Goal: Task Accomplishment & Management: Use online tool/utility

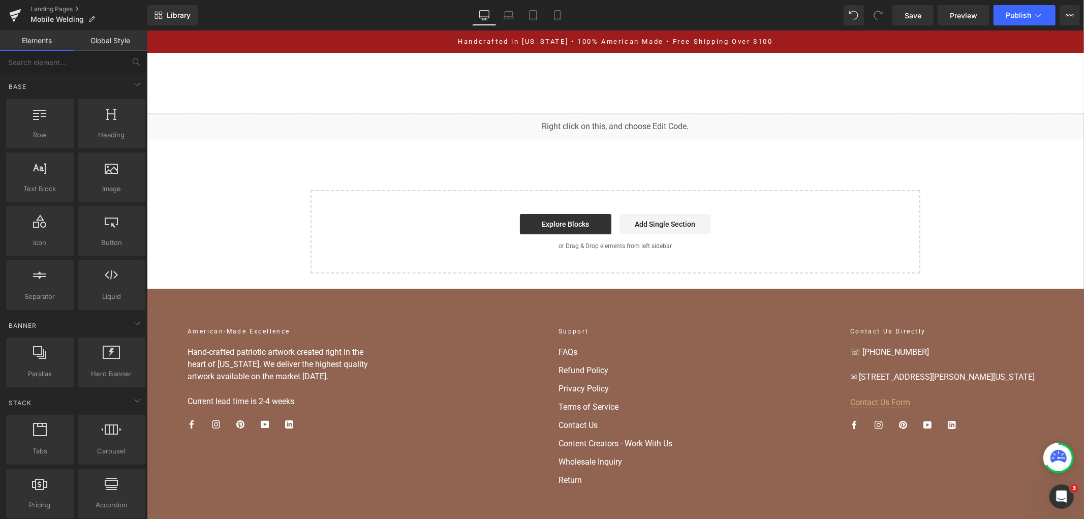
scroll to position [2709, 0]
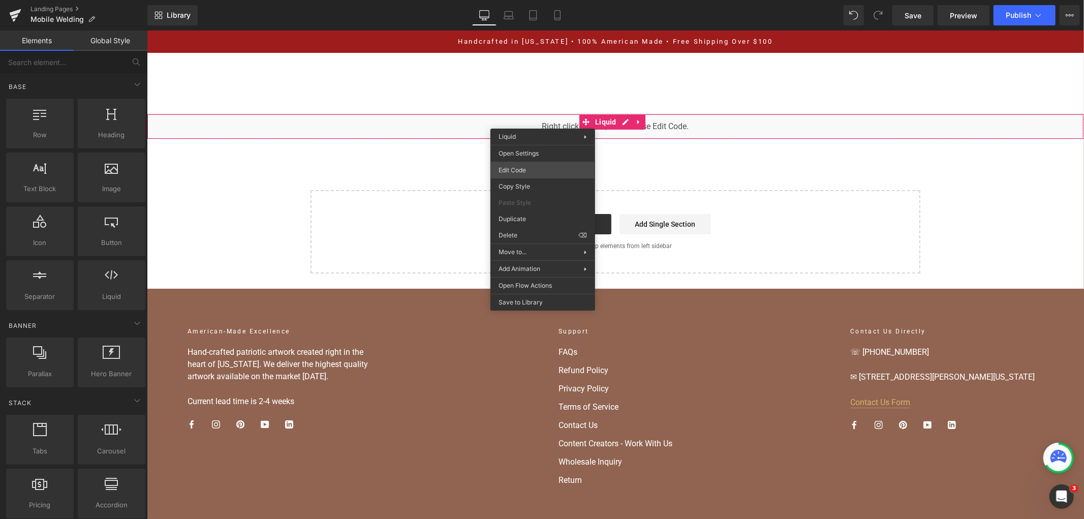
click at [539, 0] on div "You are previewing how the will restyle your page. You can not edit Elements in…" at bounding box center [542, 0] width 1084 height 0
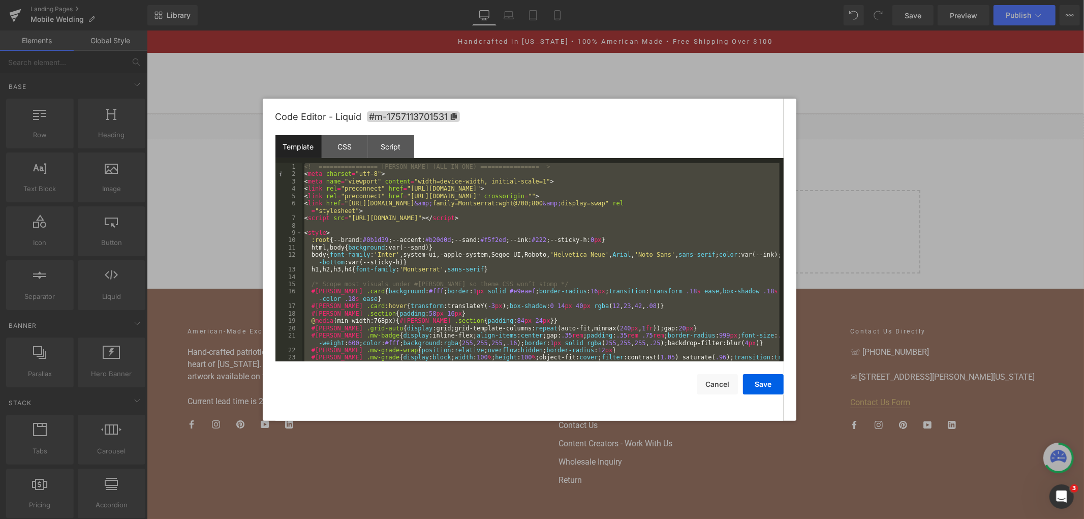
scroll to position [4168, 0]
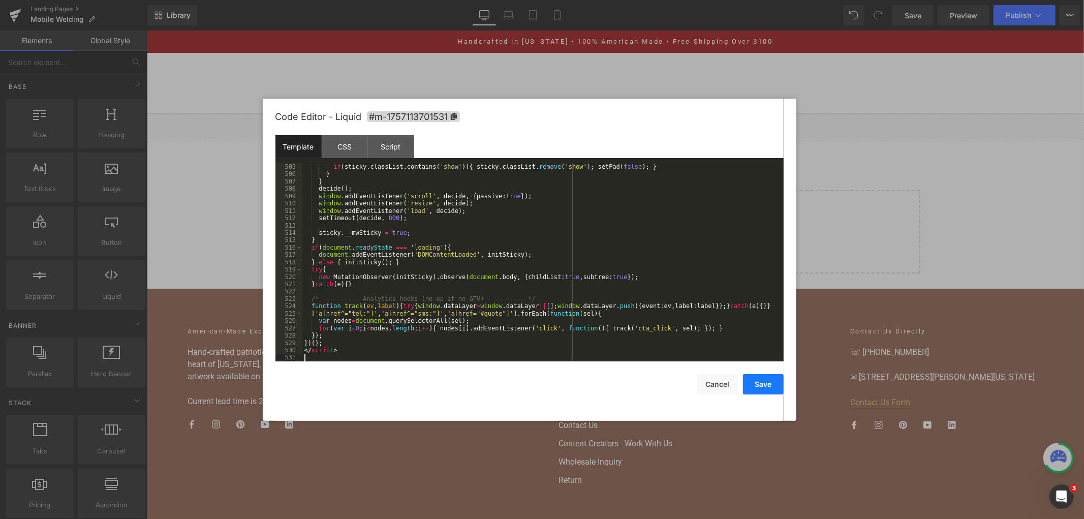
click at [759, 377] on button "Save" at bounding box center [763, 384] width 41 height 20
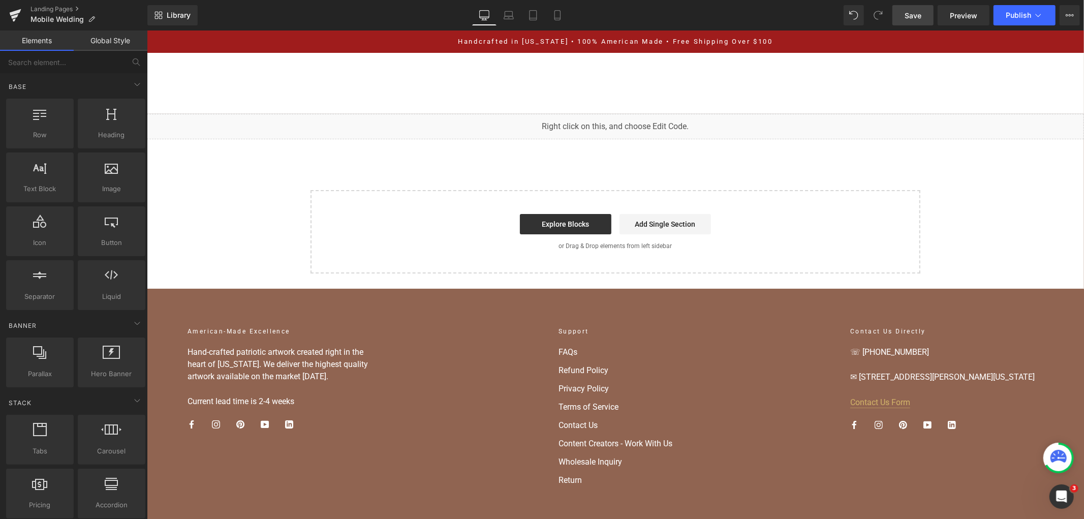
click at [901, 16] on link "Save" at bounding box center [912, 15] width 41 height 20
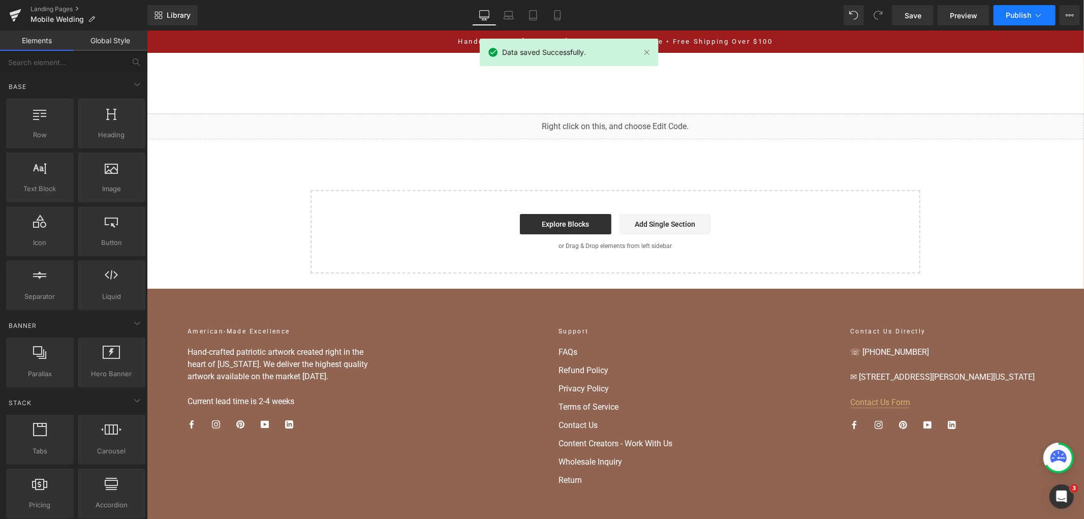
click at [1016, 16] on span "Publish" at bounding box center [1017, 15] width 25 height 8
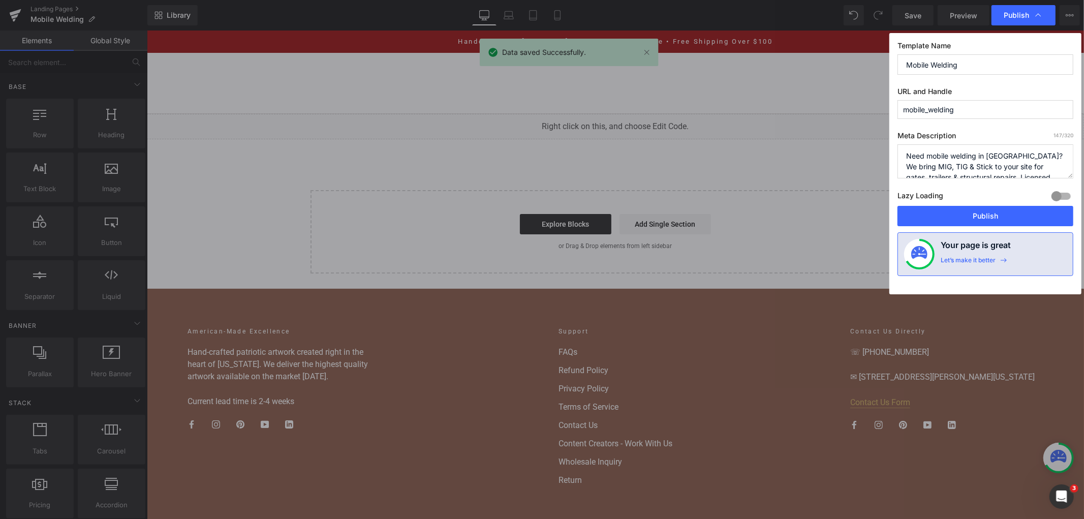
click at [944, 205] on div "Lazy Loading Build Upgrade plan to unlock" at bounding box center [985, 197] width 176 height 17
click at [945, 210] on button "Publish" at bounding box center [985, 216] width 176 height 20
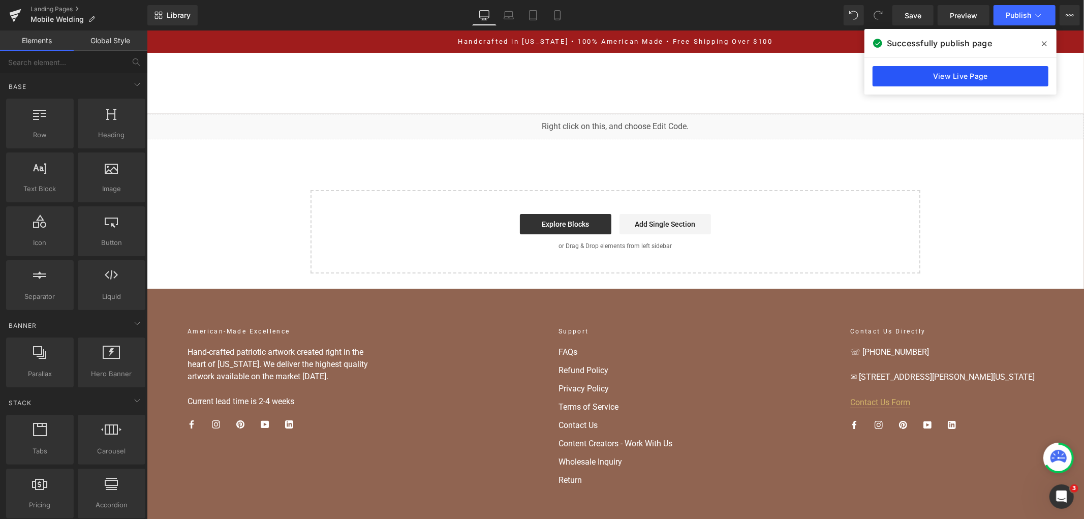
click at [904, 69] on link "View Live Page" at bounding box center [960, 76] width 176 height 20
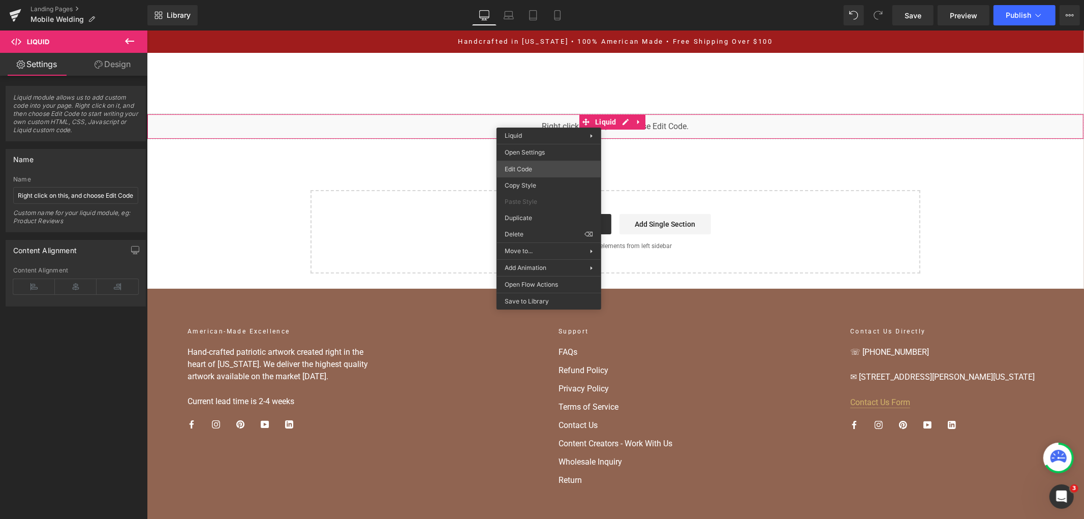
click at [580, 0] on div "You are previewing how the will restyle your page. You can not edit Elements in…" at bounding box center [542, 0] width 1084 height 0
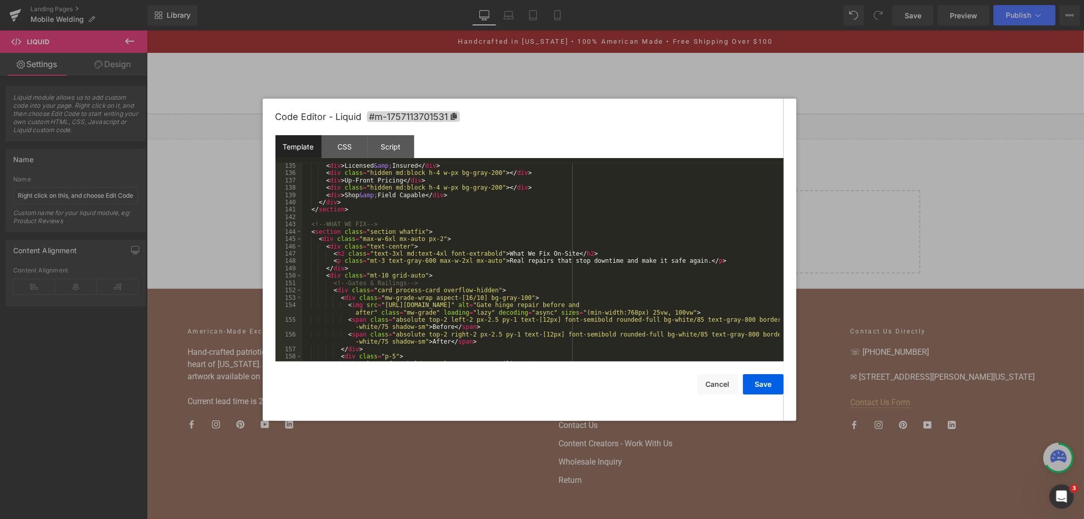
scroll to position [0, 0]
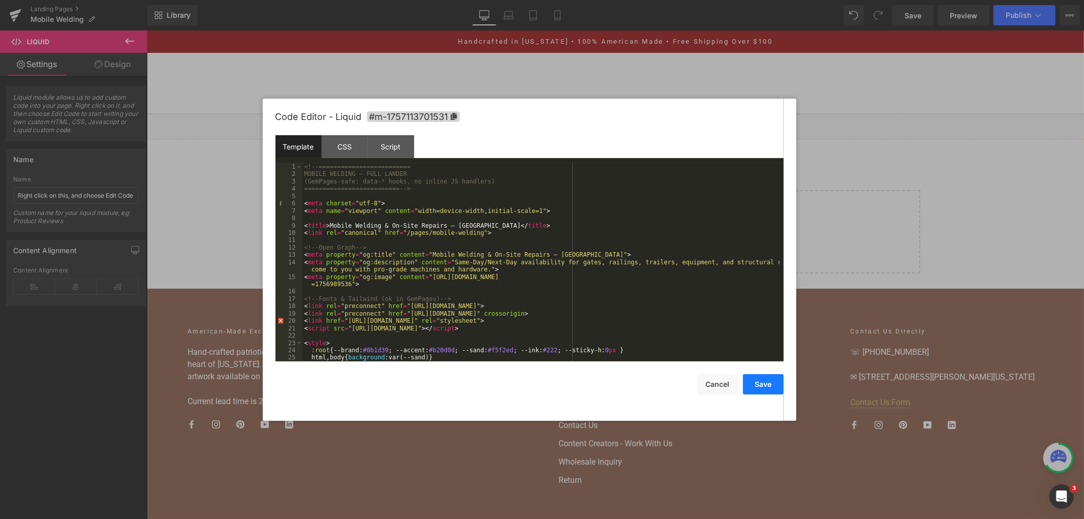
click at [768, 388] on button "Save" at bounding box center [763, 384] width 41 height 20
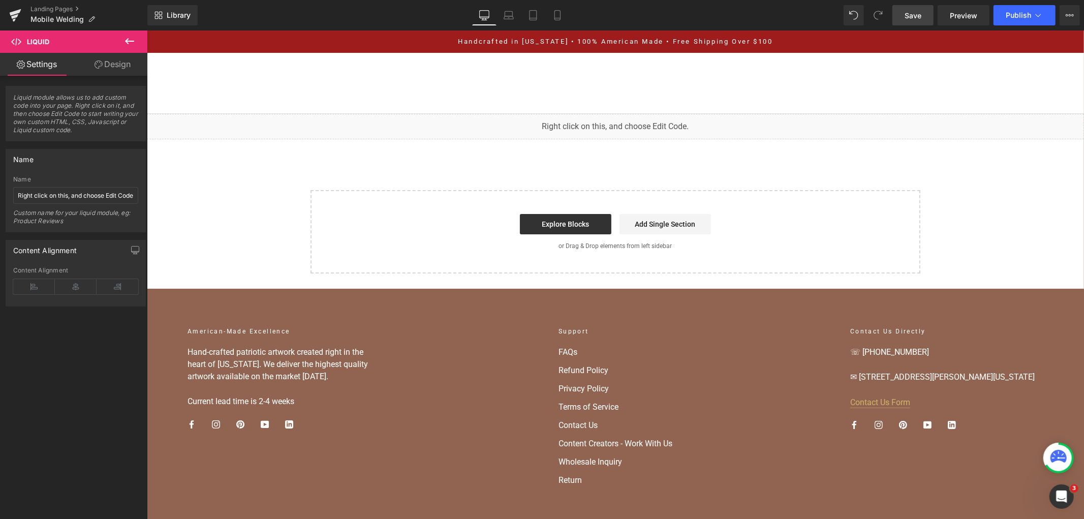
click at [915, 13] on span "Save" at bounding box center [912, 15] width 17 height 11
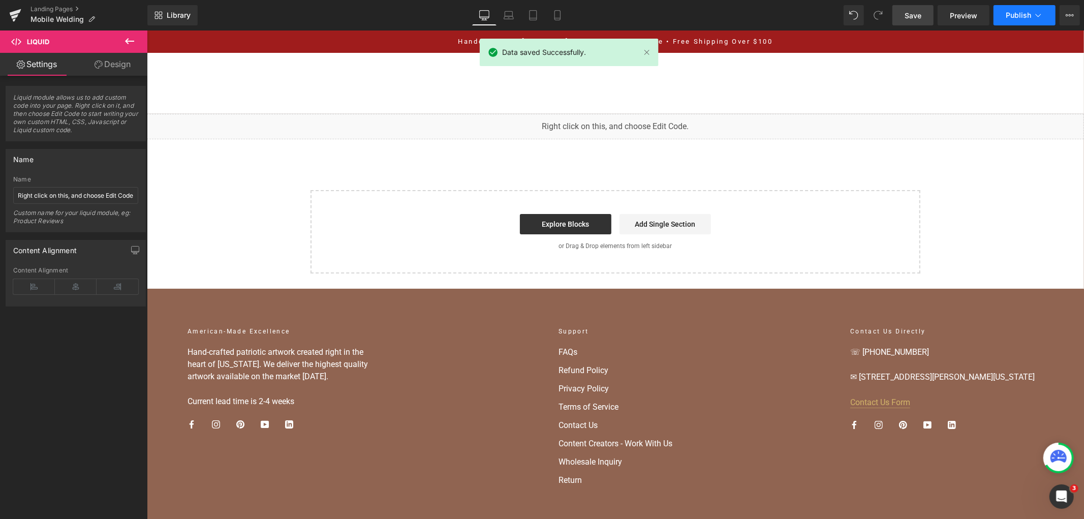
click at [1023, 17] on span "Publish" at bounding box center [1017, 15] width 25 height 8
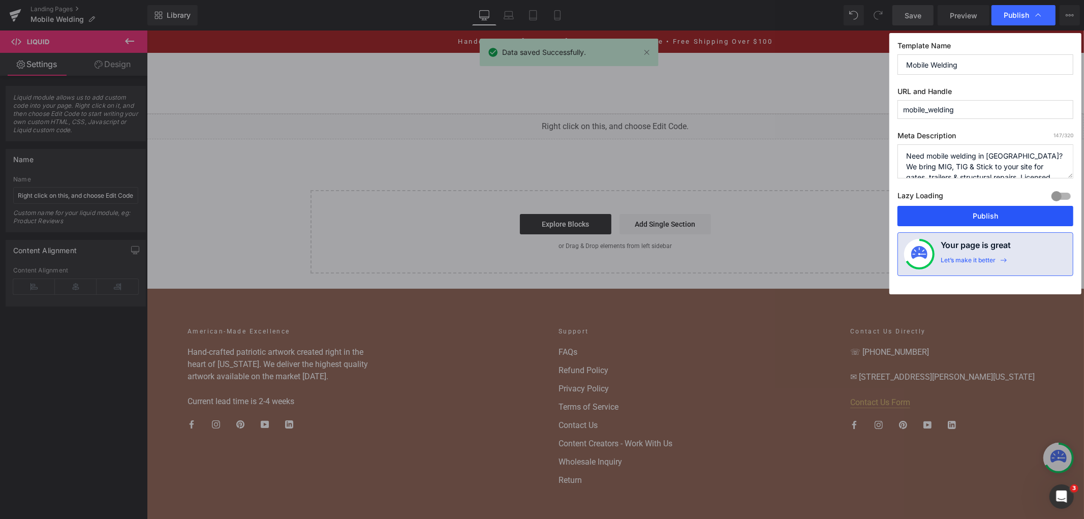
click at [967, 212] on button "Publish" at bounding box center [985, 216] width 176 height 20
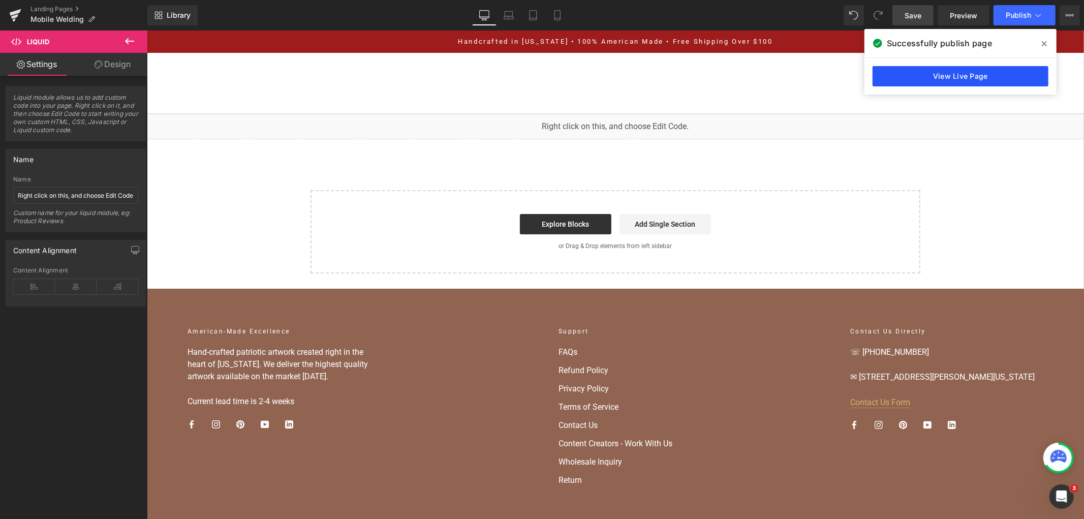
click at [927, 72] on link "View Live Page" at bounding box center [960, 76] width 176 height 20
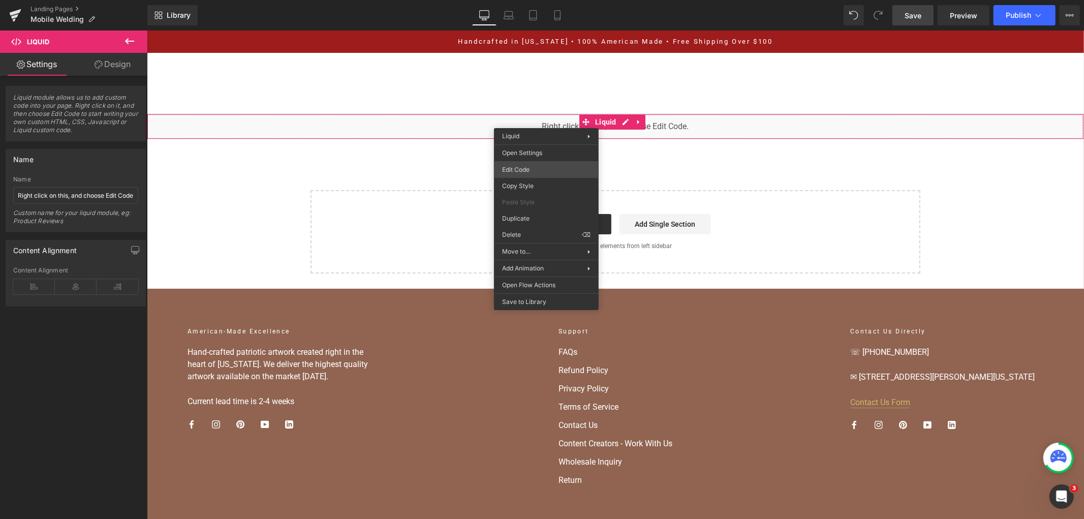
click at [550, 0] on div "You are previewing how the will restyle your page. You can not edit Elements in…" at bounding box center [542, 0] width 1084 height 0
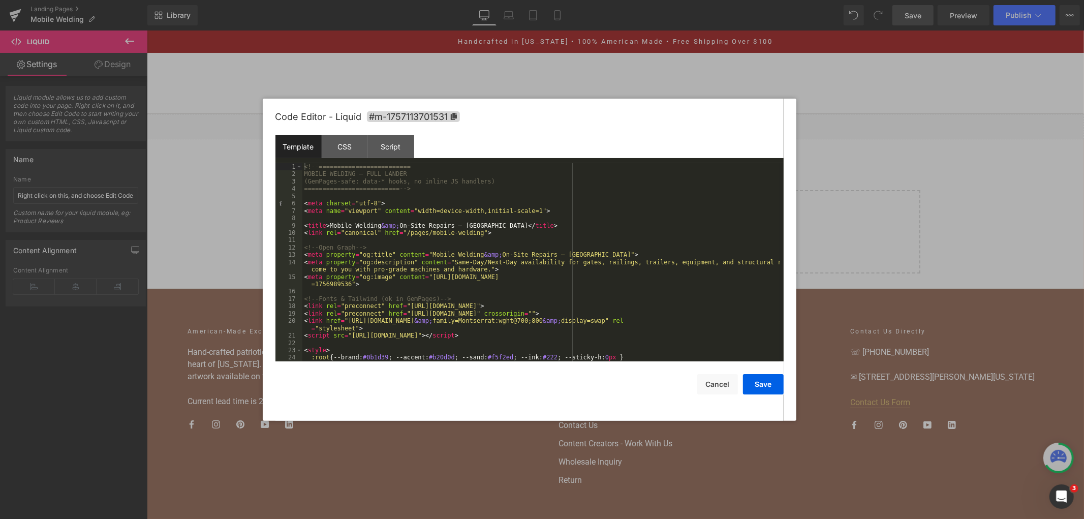
click at [565, 226] on div "<!-- ========================= MOBILE WELDING — FULL LANDER (GemPages-safe: dat…" at bounding box center [540, 269] width 477 height 213
click at [919, 129] on div at bounding box center [542, 259] width 1084 height 519
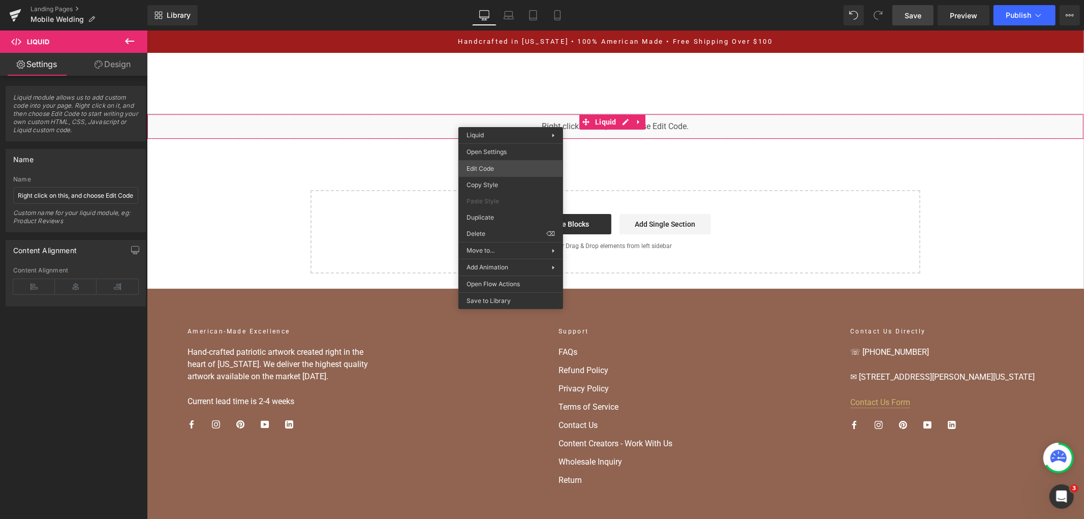
click at [511, 0] on div "You are previewing how the will restyle your page. You can not edit Elements in…" at bounding box center [542, 0] width 1084 height 0
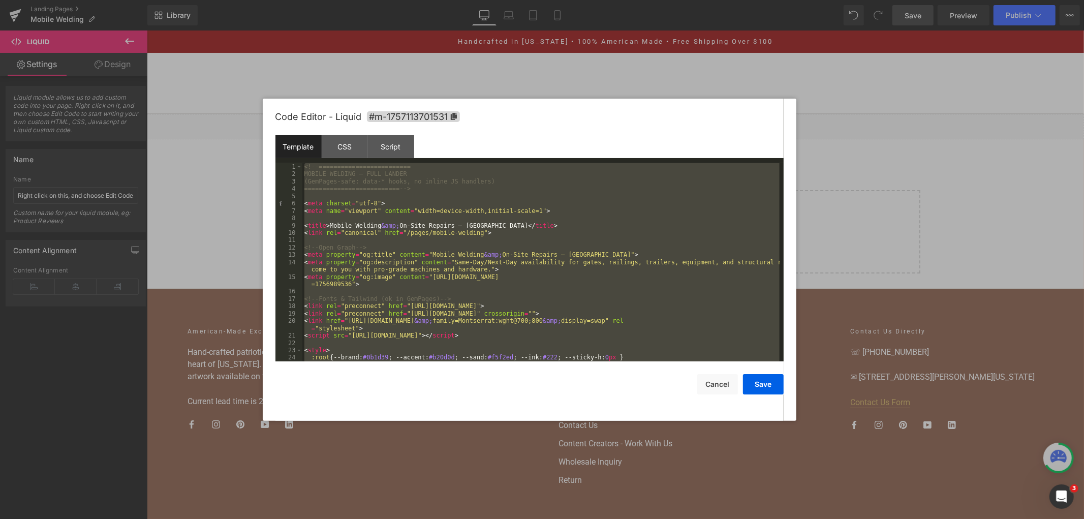
scroll to position [4476, 0]
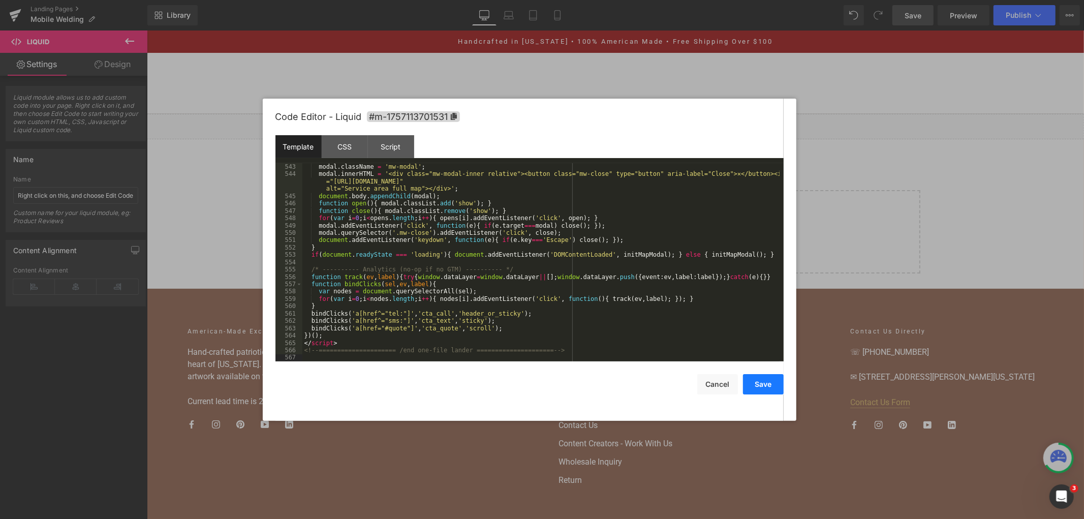
click at [773, 379] on button "Save" at bounding box center [763, 384] width 41 height 20
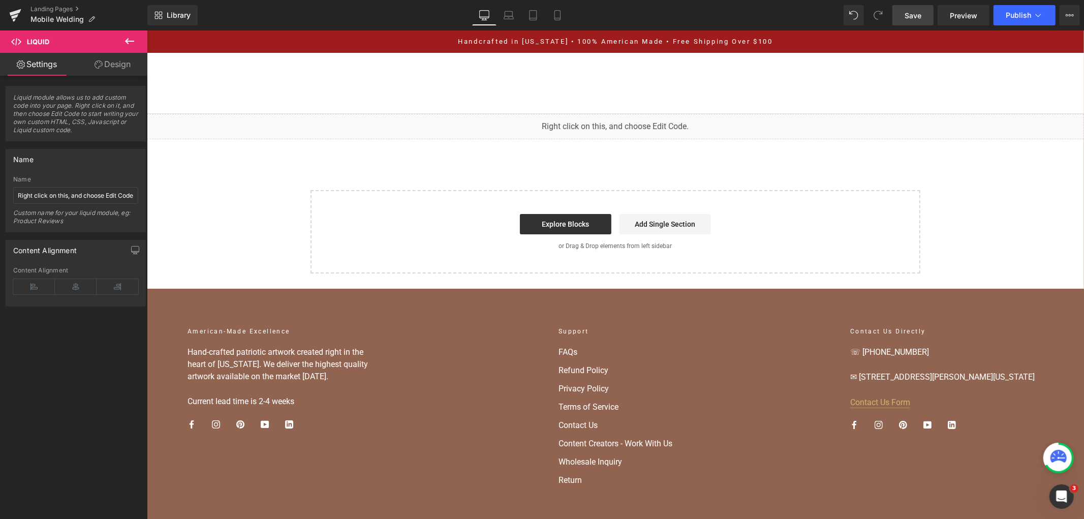
click at [914, 14] on span "Save" at bounding box center [912, 15] width 17 height 11
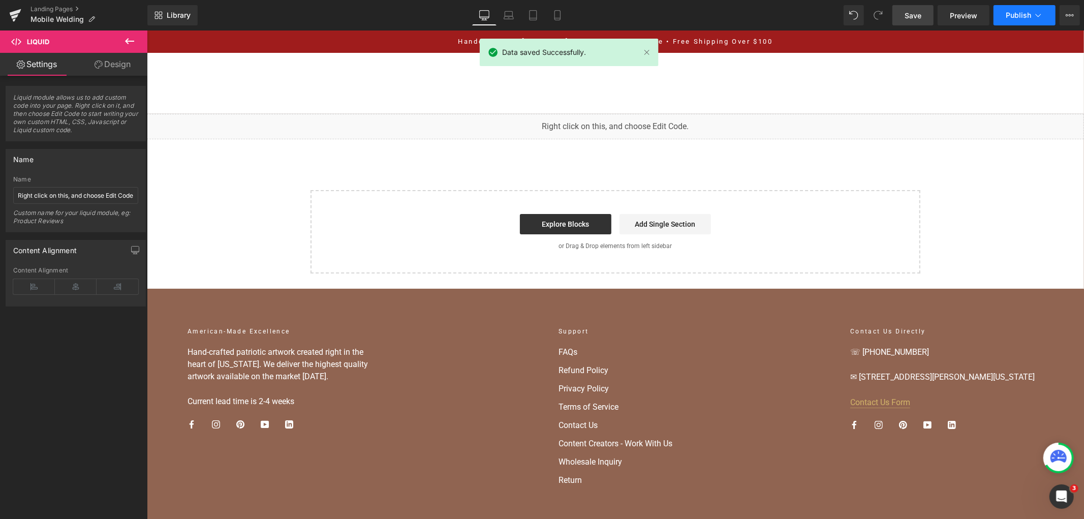
click at [1011, 15] on span "Publish" at bounding box center [1017, 15] width 25 height 8
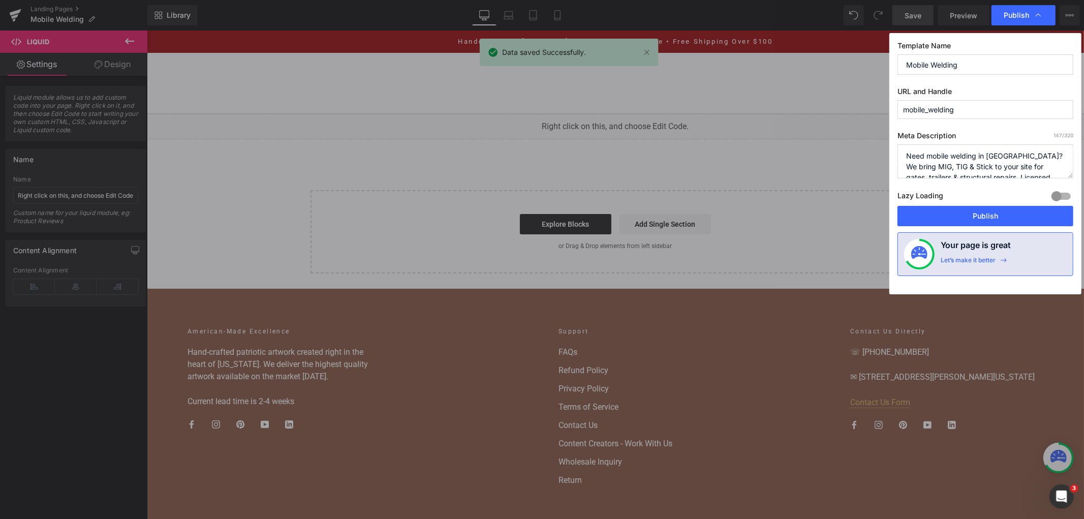
drag, startPoint x: 1022, startPoint y: 217, endPoint x: 756, endPoint y: 8, distance: 338.2
click at [1021, 217] on button "Publish" at bounding box center [985, 216] width 176 height 20
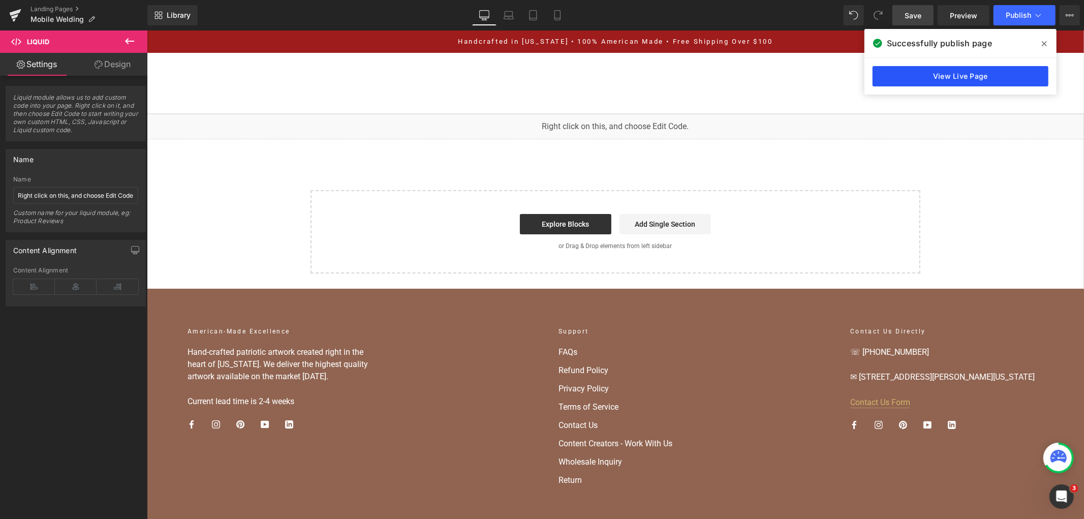
click at [1003, 75] on link "View Live Page" at bounding box center [960, 76] width 176 height 20
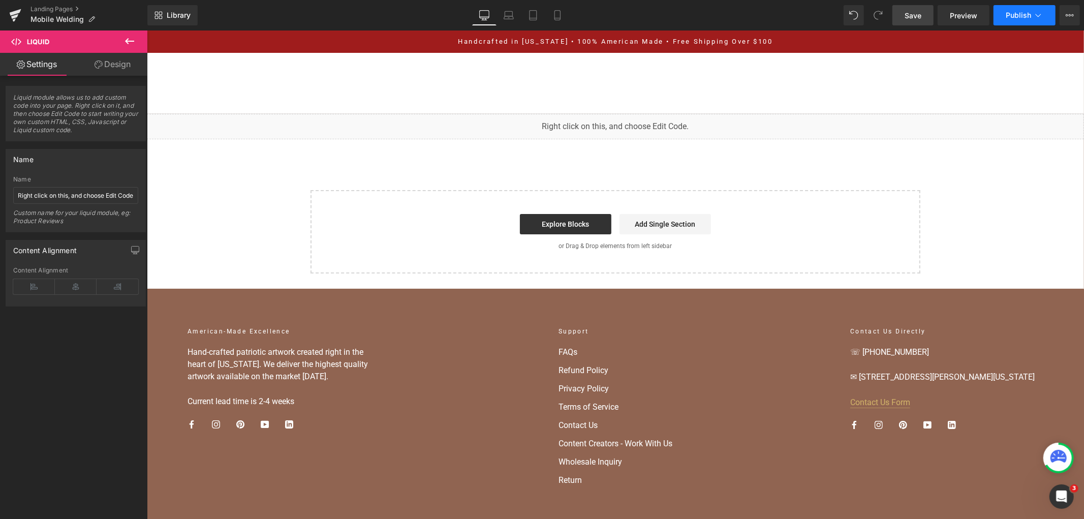
click at [1044, 14] on button "Publish" at bounding box center [1024, 15] width 62 height 20
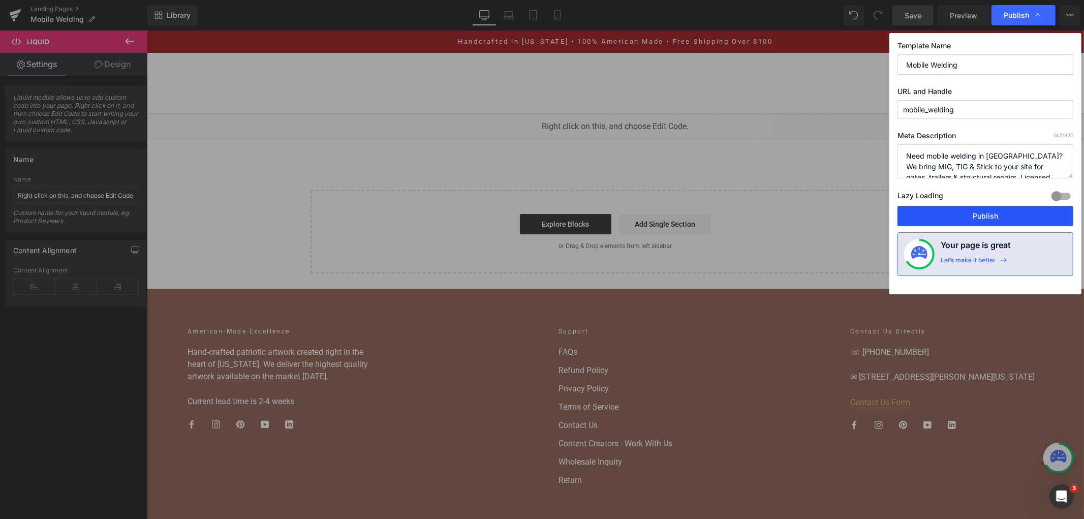
click at [975, 210] on button "Publish" at bounding box center [985, 216] width 176 height 20
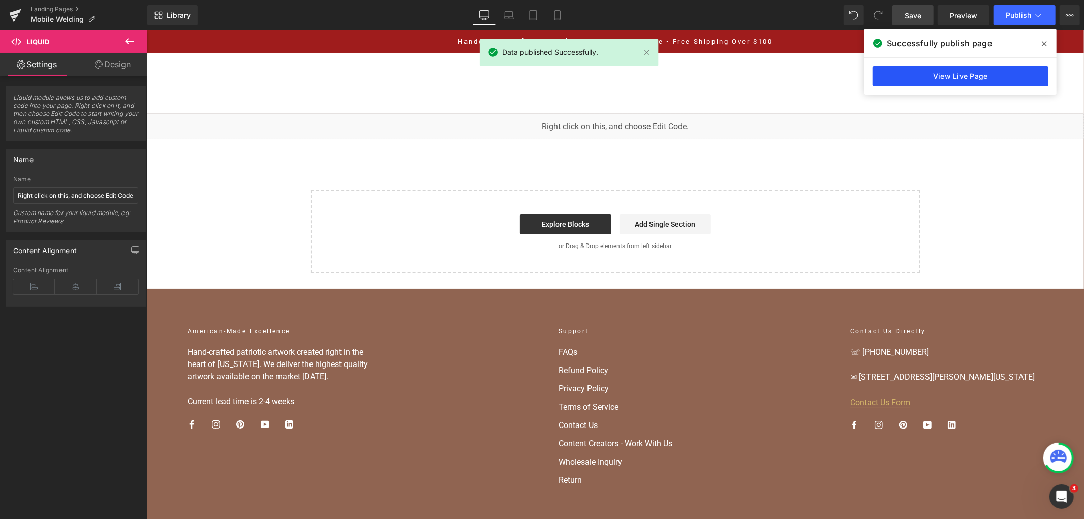
click at [940, 79] on link "View Live Page" at bounding box center [960, 76] width 176 height 20
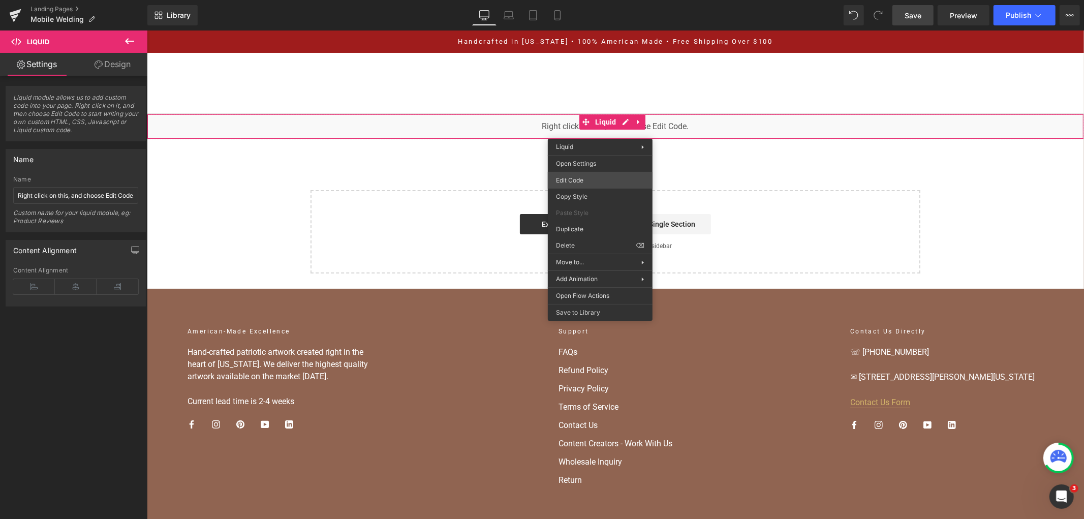
click at [596, 0] on div "You are previewing how the will restyle your page. You can not edit Elements in…" at bounding box center [542, 0] width 1084 height 0
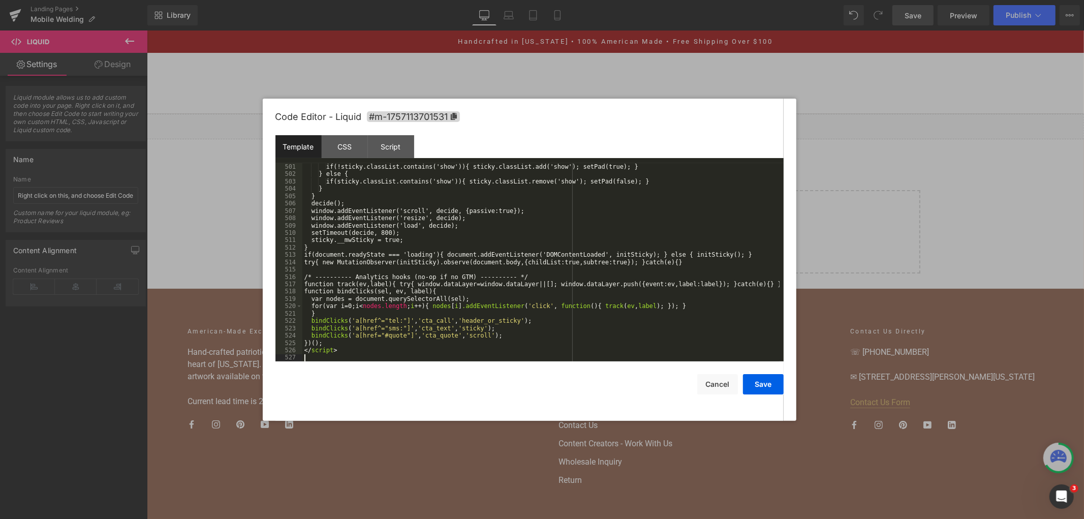
scroll to position [4087, 0]
click at [759, 380] on button "Save" at bounding box center [763, 384] width 41 height 20
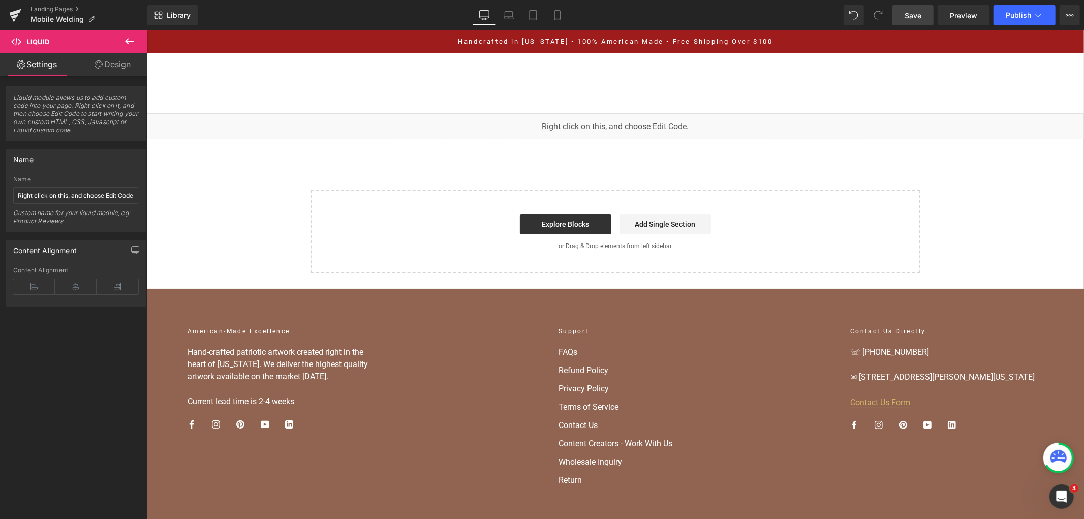
click at [912, 12] on span "Save" at bounding box center [912, 15] width 17 height 11
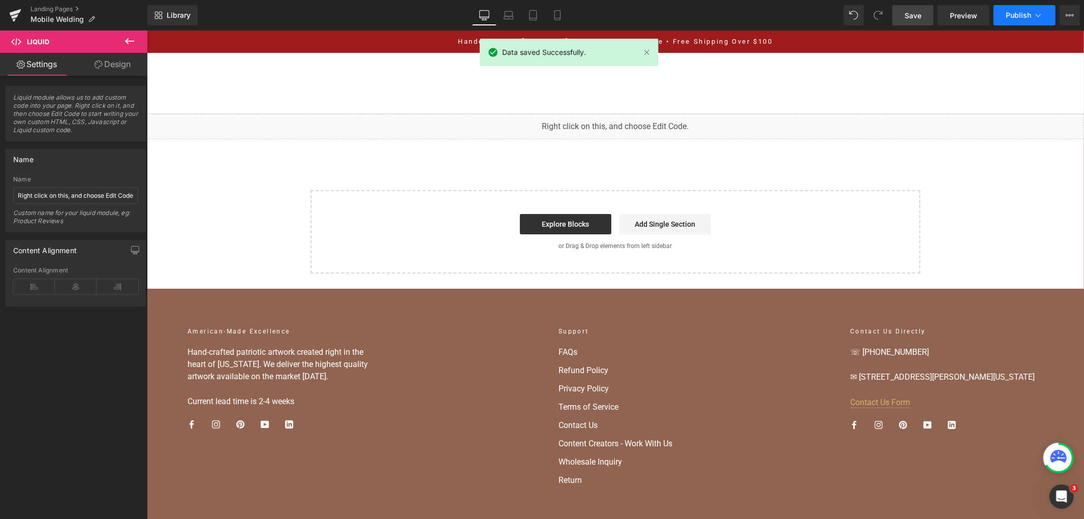
click at [1035, 23] on button "Publish" at bounding box center [1024, 15] width 62 height 20
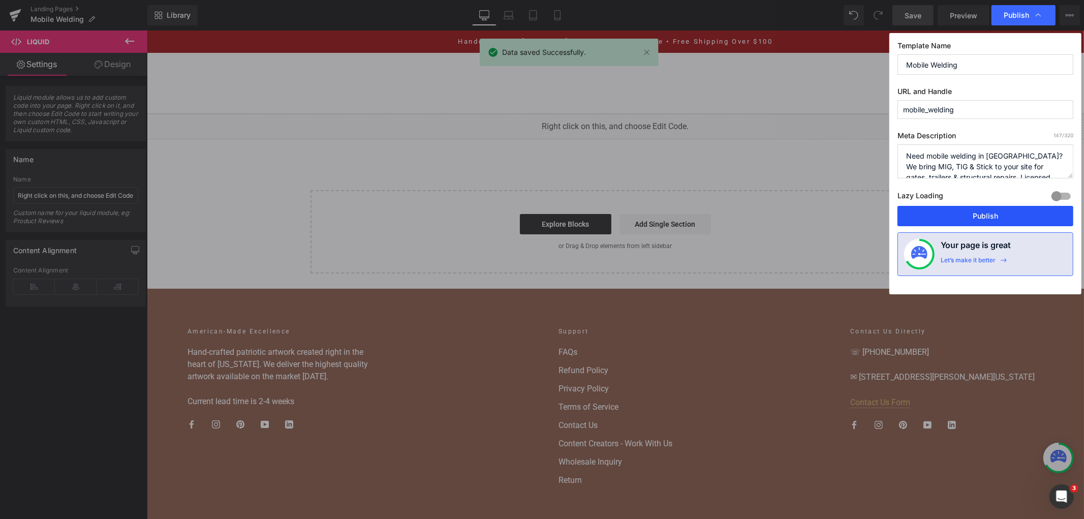
click at [977, 214] on button "Publish" at bounding box center [985, 216] width 176 height 20
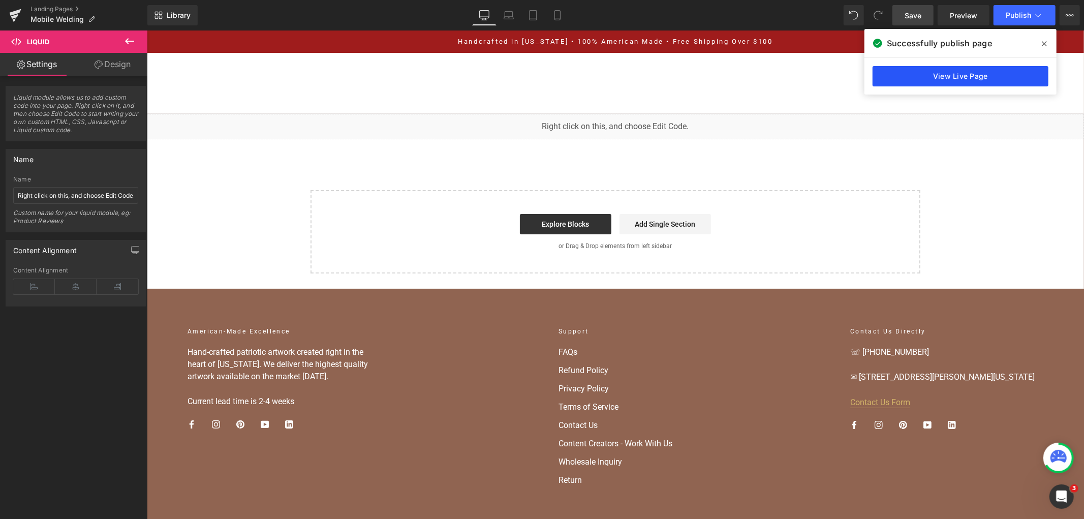
click at [883, 76] on link "View Live Page" at bounding box center [960, 76] width 176 height 20
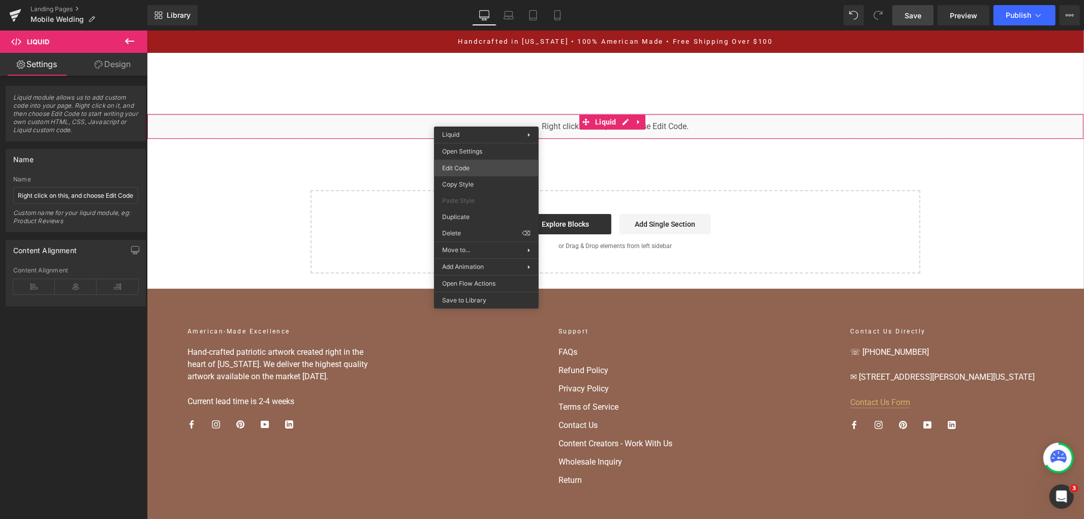
click at [492, 0] on div "You are previewing how the will restyle your page. You can not edit Elements in…" at bounding box center [542, 0] width 1084 height 0
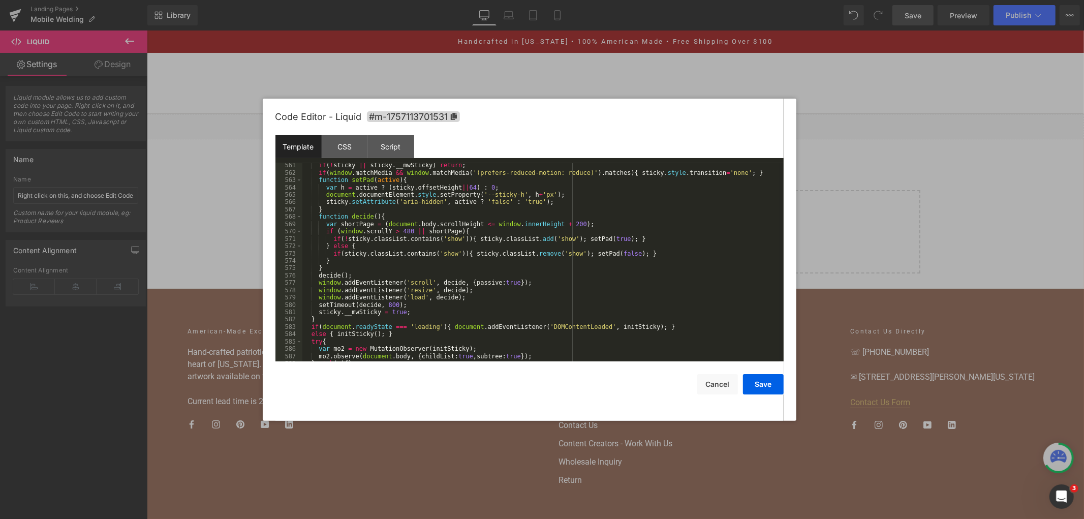
scroll to position [4560, 0]
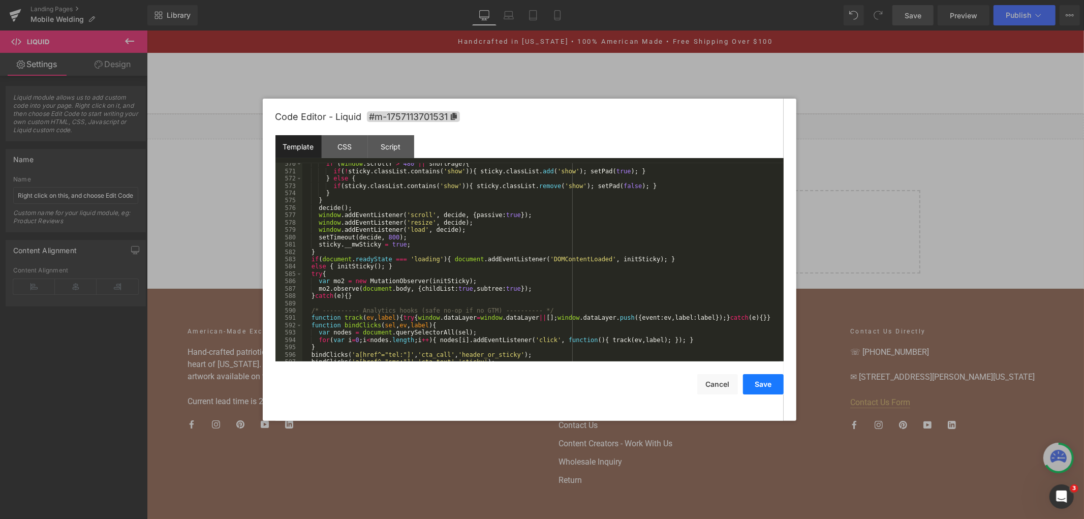
click at [760, 385] on button "Save" at bounding box center [763, 384] width 41 height 20
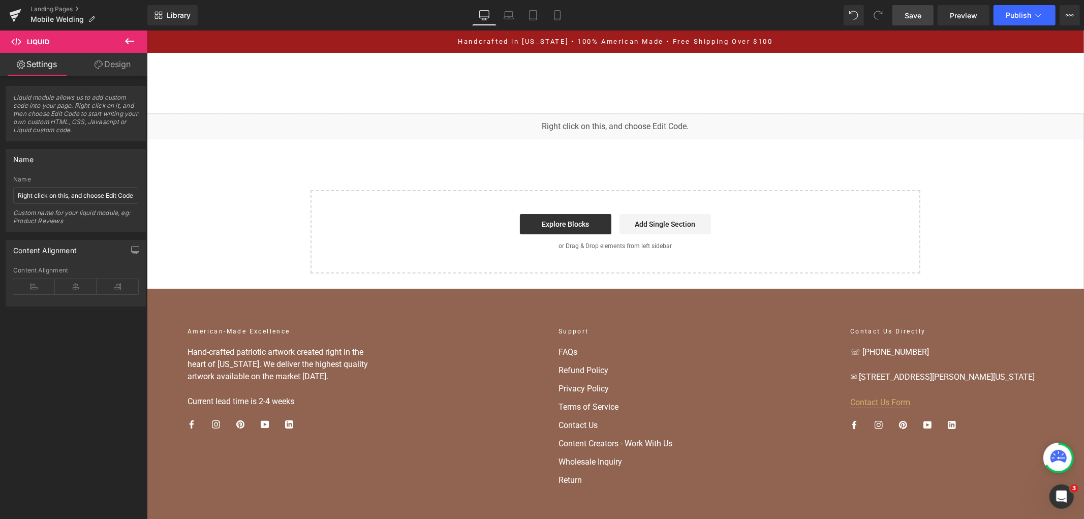
click at [906, 17] on span "Save" at bounding box center [912, 15] width 17 height 11
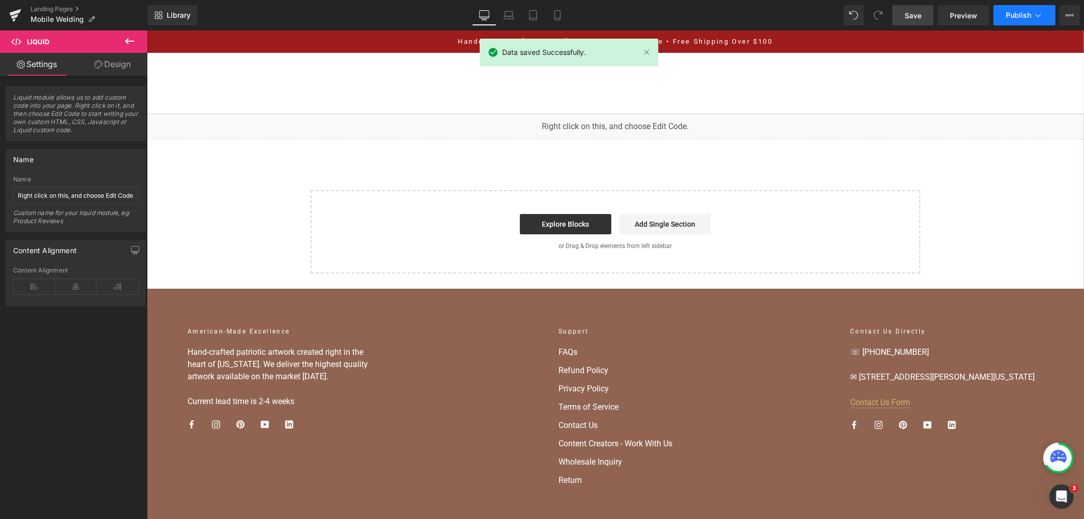
click at [1025, 14] on span "Publish" at bounding box center [1017, 15] width 25 height 8
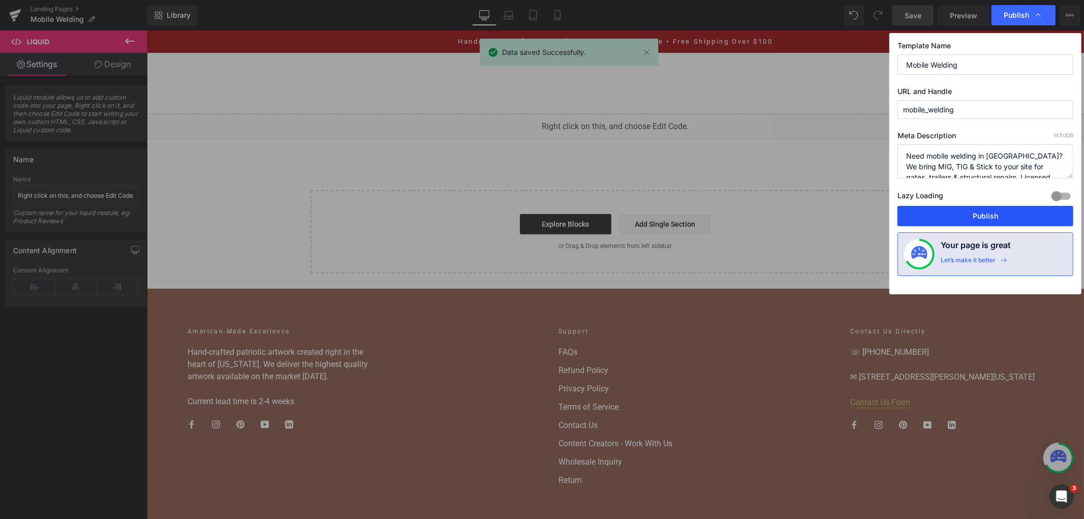
click at [946, 220] on button "Publish" at bounding box center [985, 216] width 176 height 20
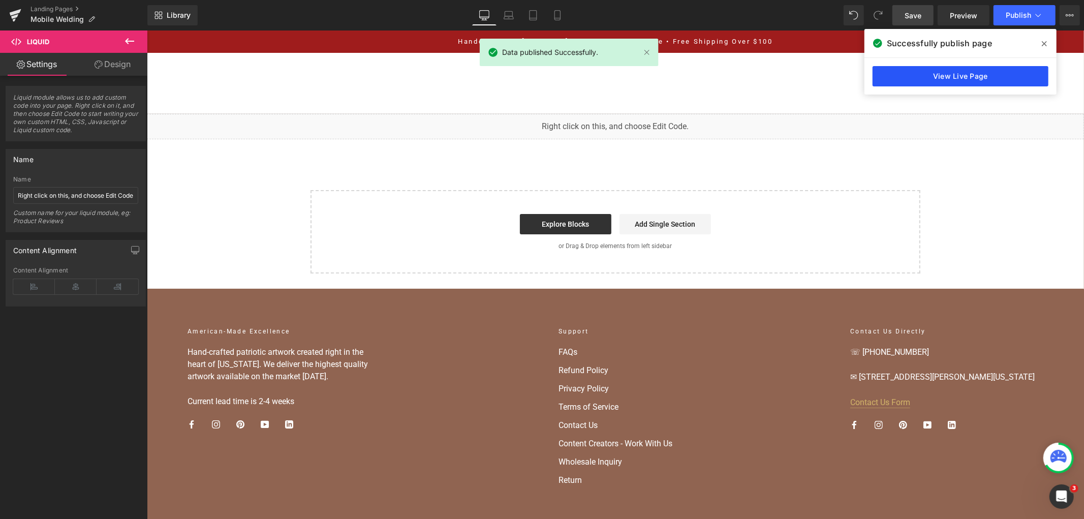
click at [925, 74] on link "View Live Page" at bounding box center [960, 76] width 176 height 20
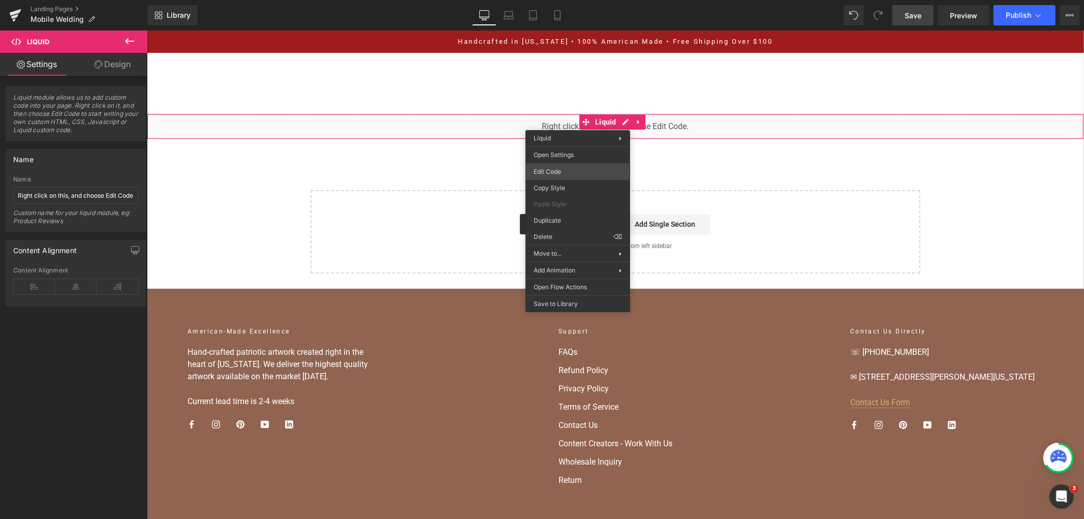
click at [565, 0] on div "You are previewing how the will restyle your page. You can not edit Elements in…" at bounding box center [542, 0] width 1084 height 0
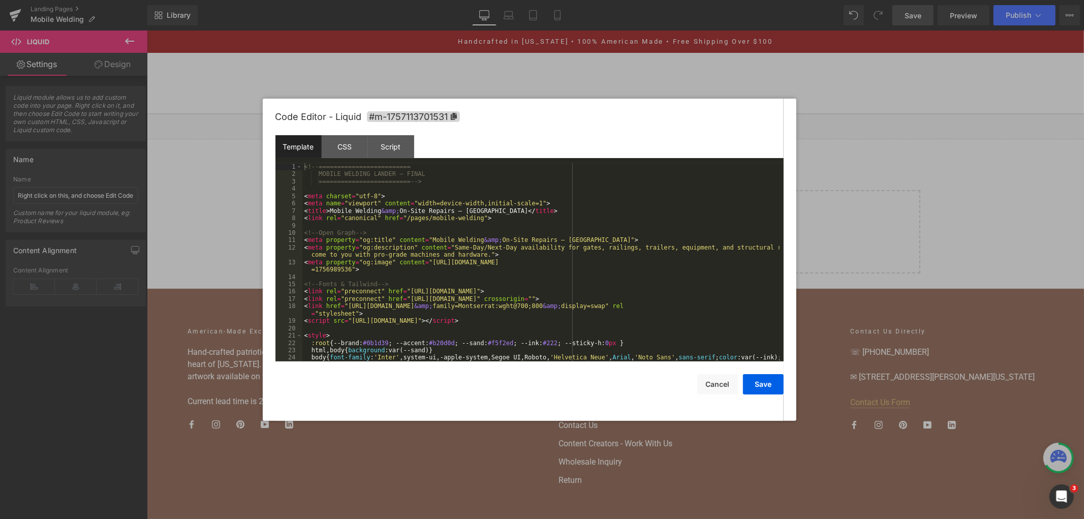
click at [549, 211] on div "<!-- ========================= MOBILE WELDING LANDER — FINAL ==================…" at bounding box center [540, 273] width 477 height 220
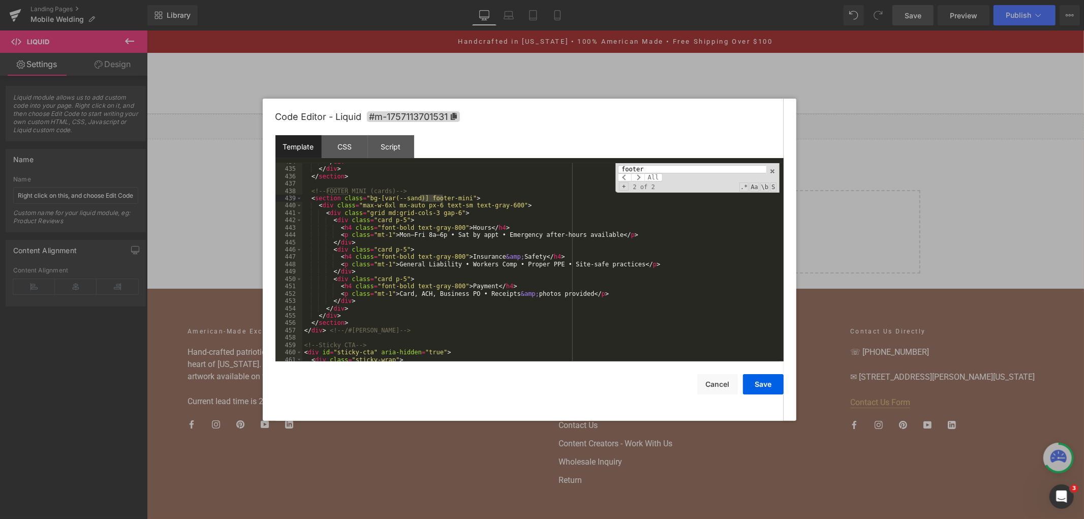
scroll to position [3542, 0]
type input "footer"
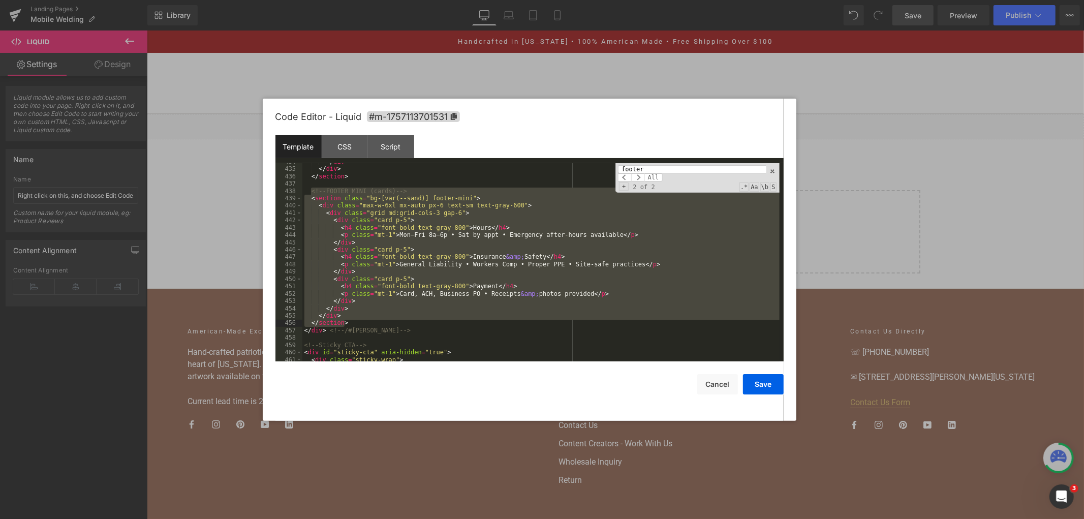
drag, startPoint x: 311, startPoint y: 189, endPoint x: 429, endPoint y: 326, distance: 180.1
click at [429, 326] on div "</ div > </ div > </ section > <!-- FOOTER MINI (cards) --> < section class = "…" at bounding box center [540, 264] width 477 height 213
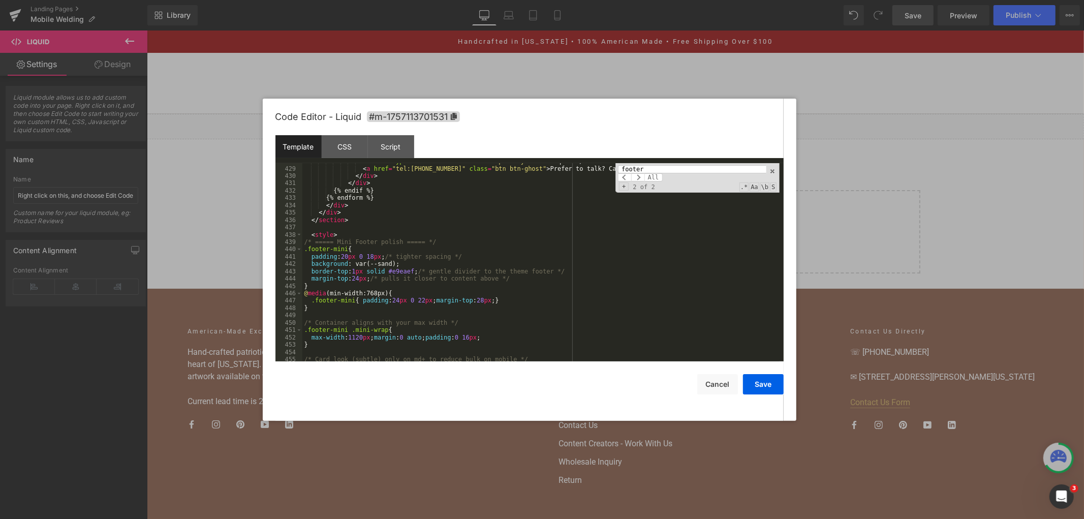
scroll to position [3465, 0]
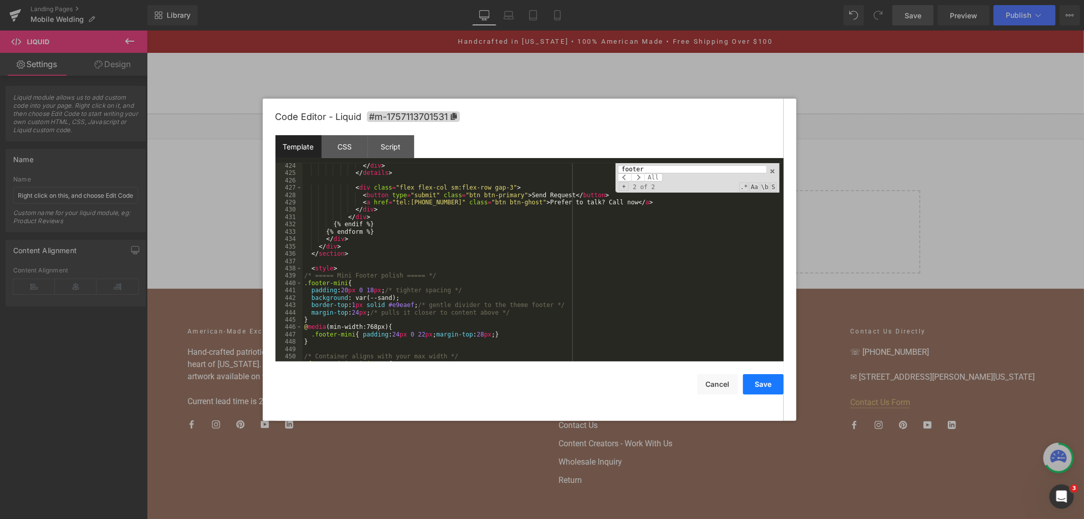
click at [762, 386] on button "Save" at bounding box center [763, 384] width 41 height 20
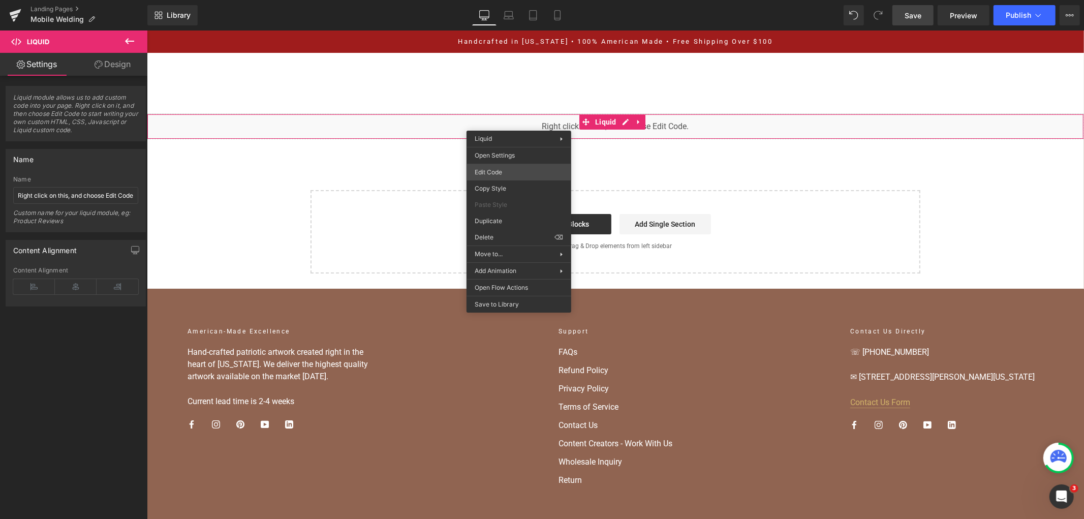
click at [514, 0] on div "You are previewing how the will restyle your page. You can not edit Elements in…" at bounding box center [542, 0] width 1084 height 0
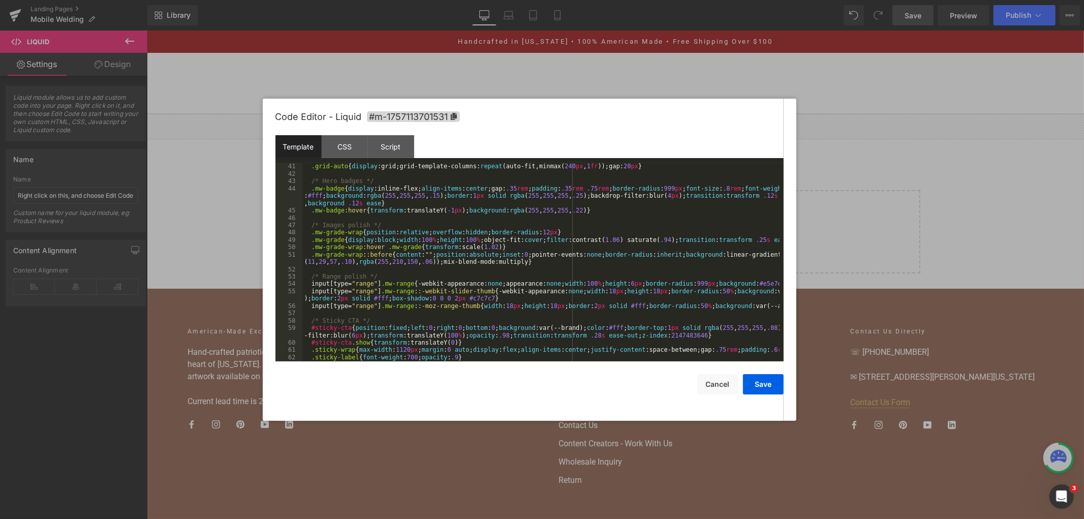
scroll to position [473, 0]
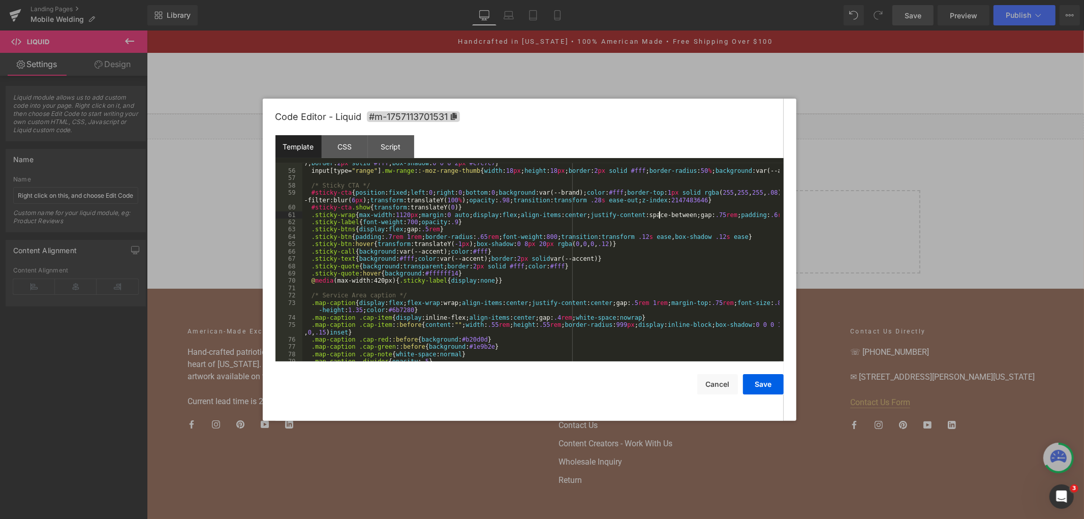
click at [659, 216] on div "input [ type = " range " ] .mw-range : :-webkit-slider-thumb { -webkit-appearan…" at bounding box center [540, 262] width 477 height 220
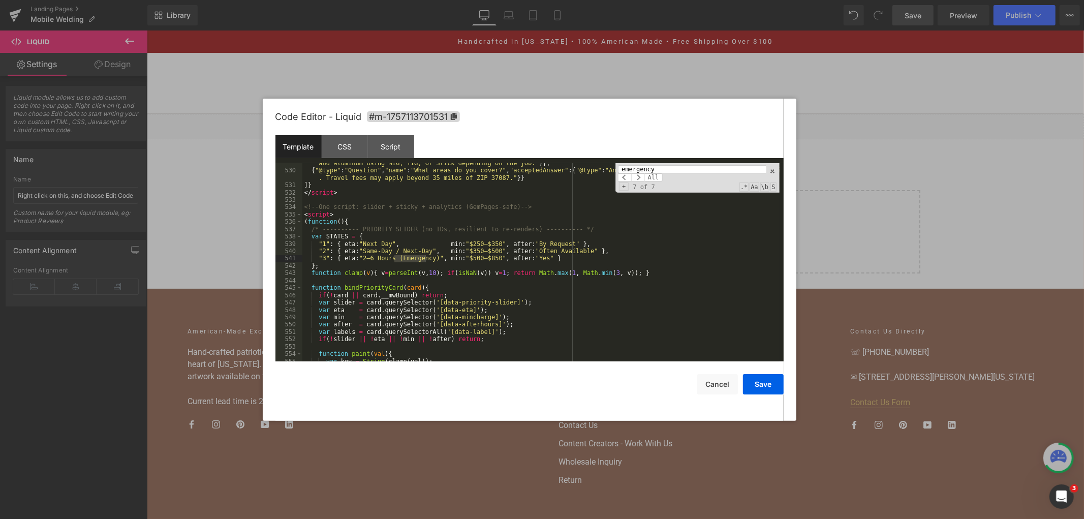
scroll to position [4260, 0]
drag, startPoint x: 675, startPoint y: 167, endPoint x: 609, endPoint y: 163, distance: 66.1
click at [609, 163] on div "Template CSS Script Data 529 530 531 532 533 534 535 536 537 538 539 540 541 54…" at bounding box center [529, 248] width 508 height 226
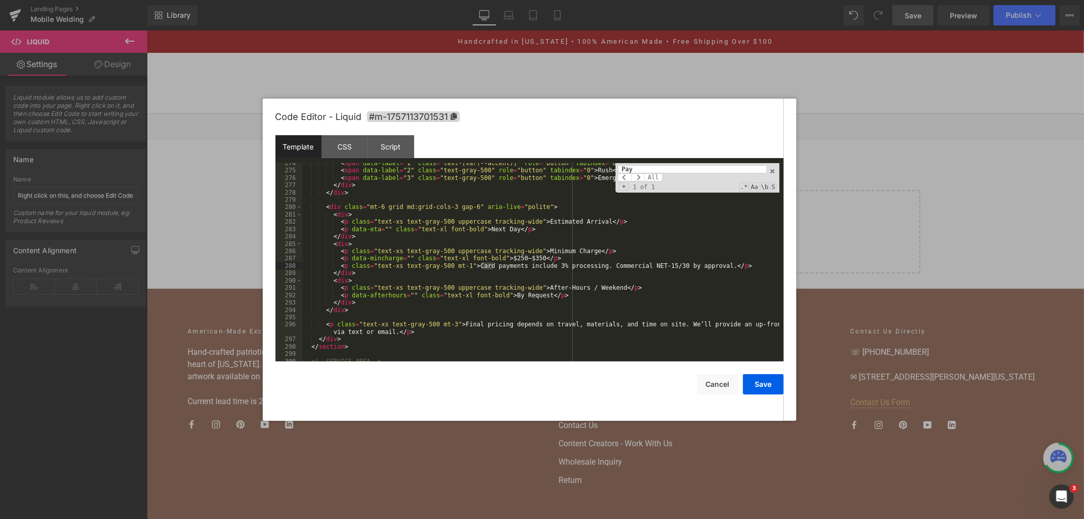
scroll to position [2183, 0]
click at [669, 165] on div "Payment All Replace All + 1 of 1 .* Aa \b S" at bounding box center [697, 177] width 164 height 29
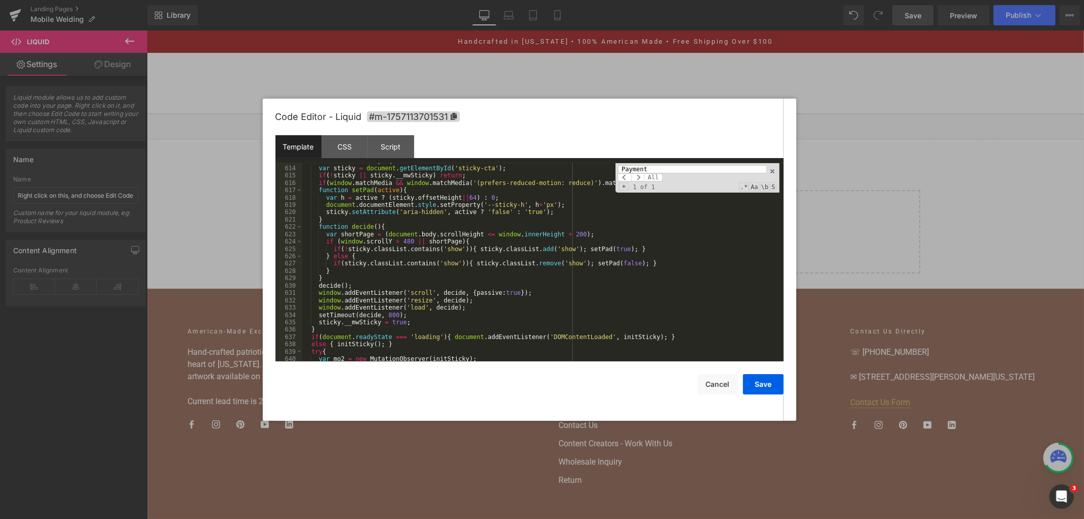
scroll to position [4997, 0]
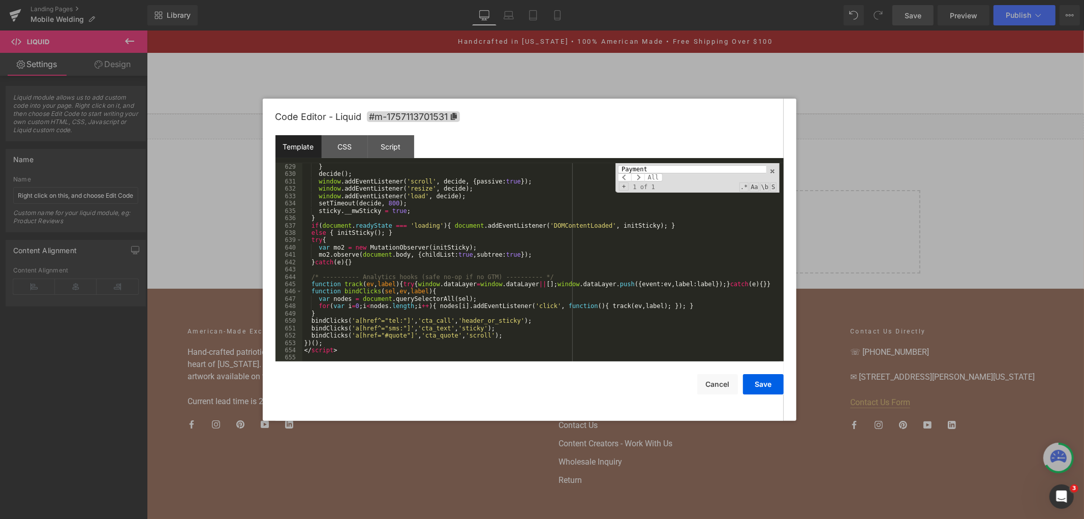
drag, startPoint x: 638, startPoint y: 164, endPoint x: 619, endPoint y: 163, distance: 18.9
click at [621, 163] on div "Template CSS Script Data 629 630 631 632 633 634 635 636 637 638 639 640 641 64…" at bounding box center [529, 248] width 508 height 226
click at [639, 166] on input "Payment" at bounding box center [692, 169] width 148 height 8
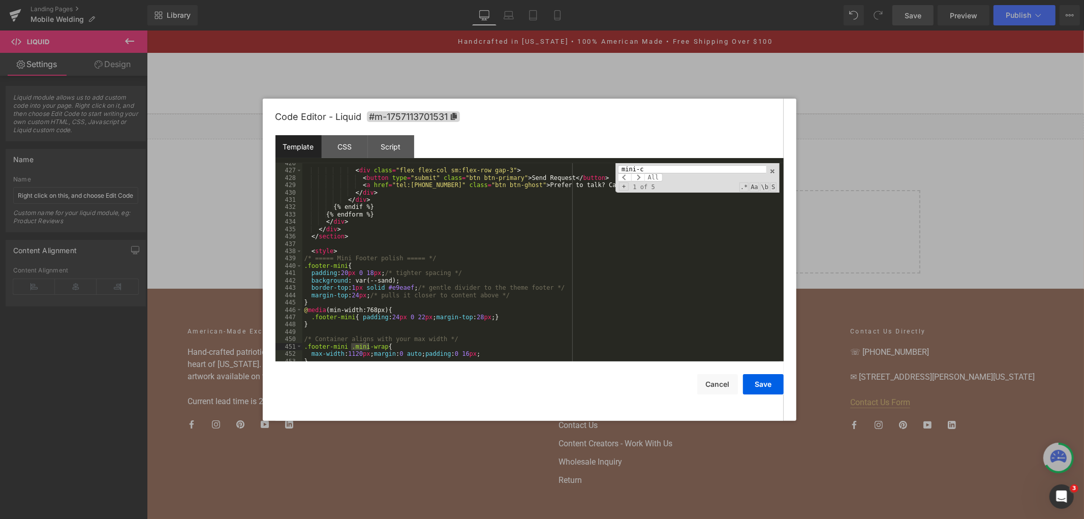
scroll to position [3606, 0]
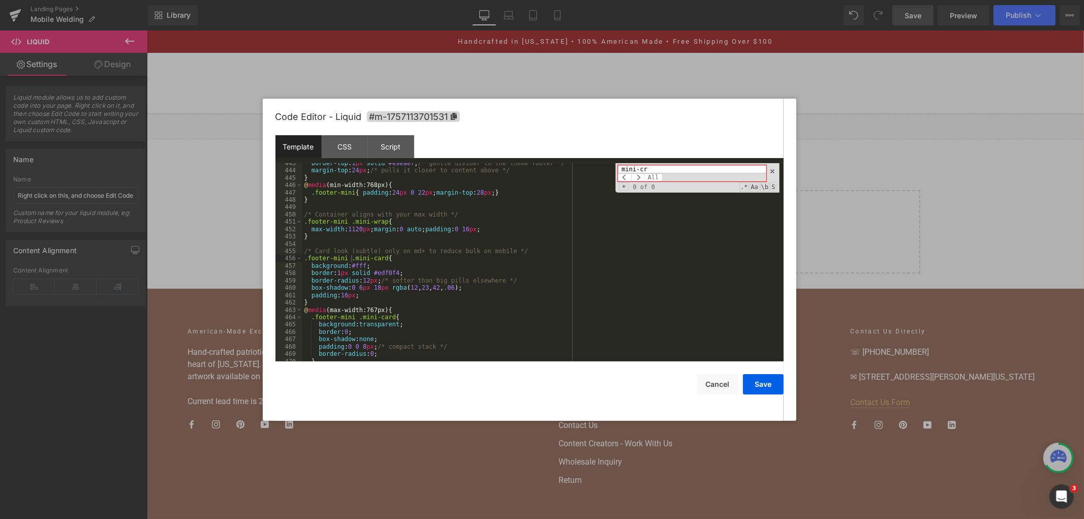
type input "mini-cr"
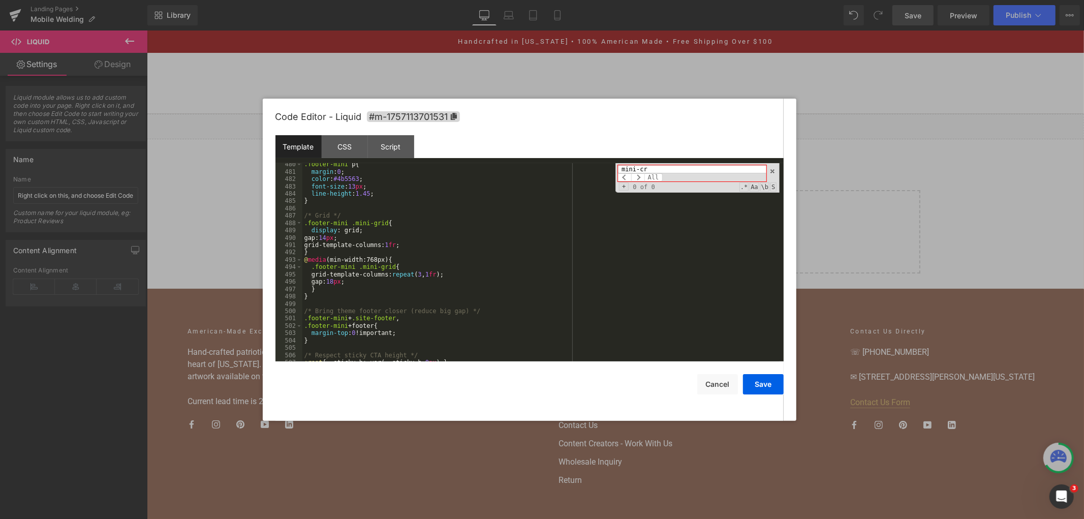
scroll to position [3910, 0]
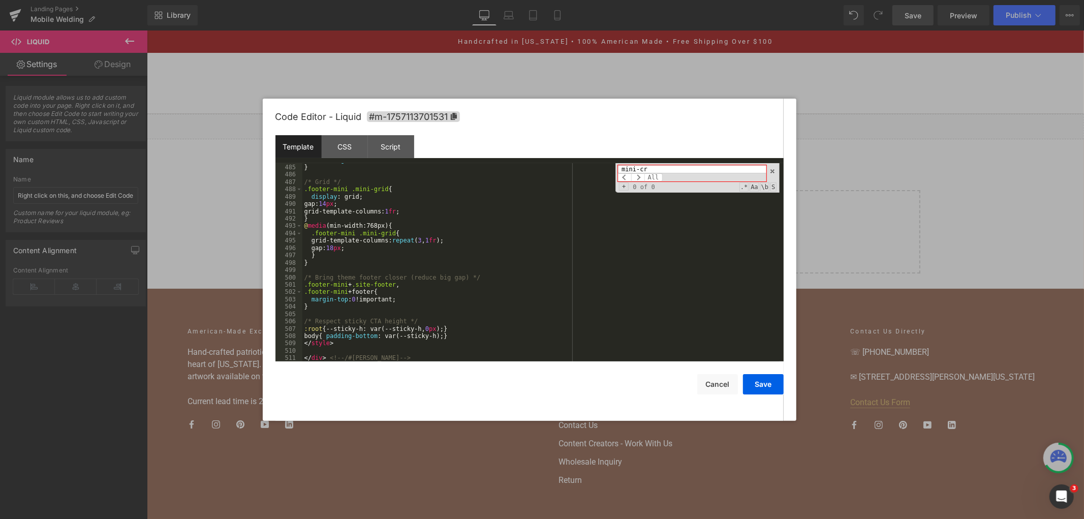
click at [498, 265] on div "line-height : 1.45 ; } /* Grid */ .footer-mini .mini-grid { display : grid; gap…" at bounding box center [540, 262] width 477 height 213
click at [770, 169] on span at bounding box center [772, 171] width 7 height 7
click at [623, 234] on div "line-height : 1.45 ; } /* Grid */ .footer-mini .mini-grid { display : grid; gap…" at bounding box center [540, 262] width 477 height 213
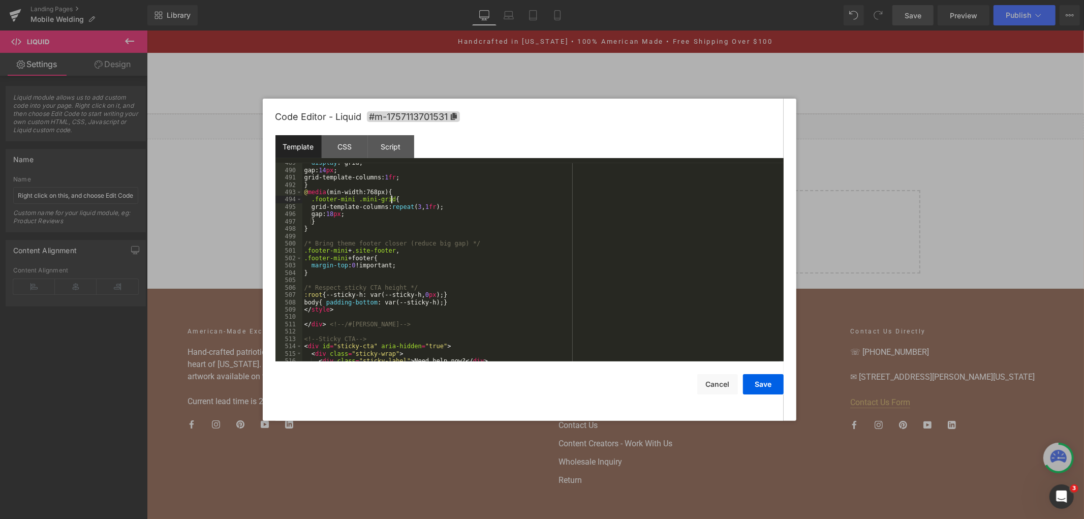
scroll to position [3978, 0]
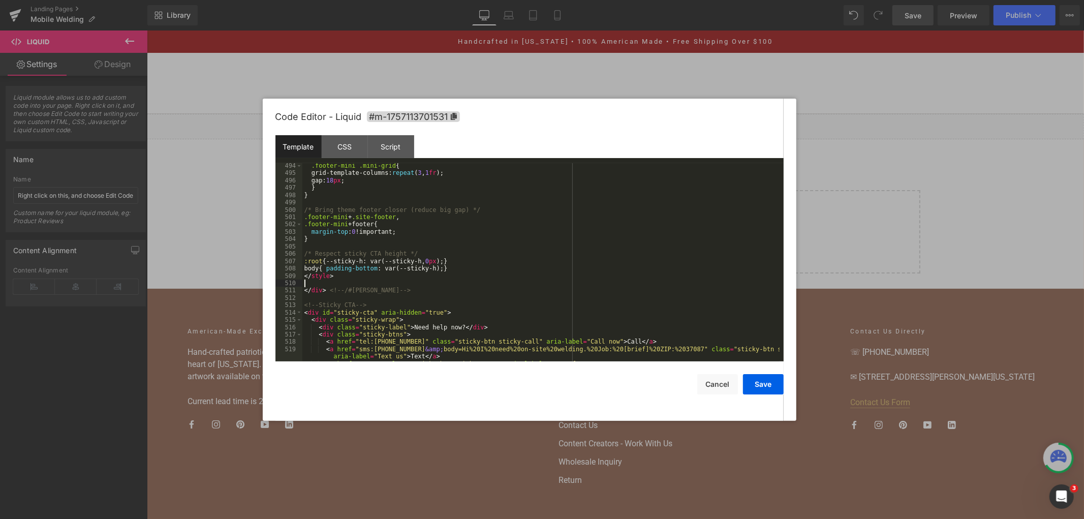
click at [408, 286] on div ".footer-mini .mini-grid { grid-template-columns: repeat ( 3 , 1 fr ); gap: 18 p…" at bounding box center [540, 268] width 477 height 213
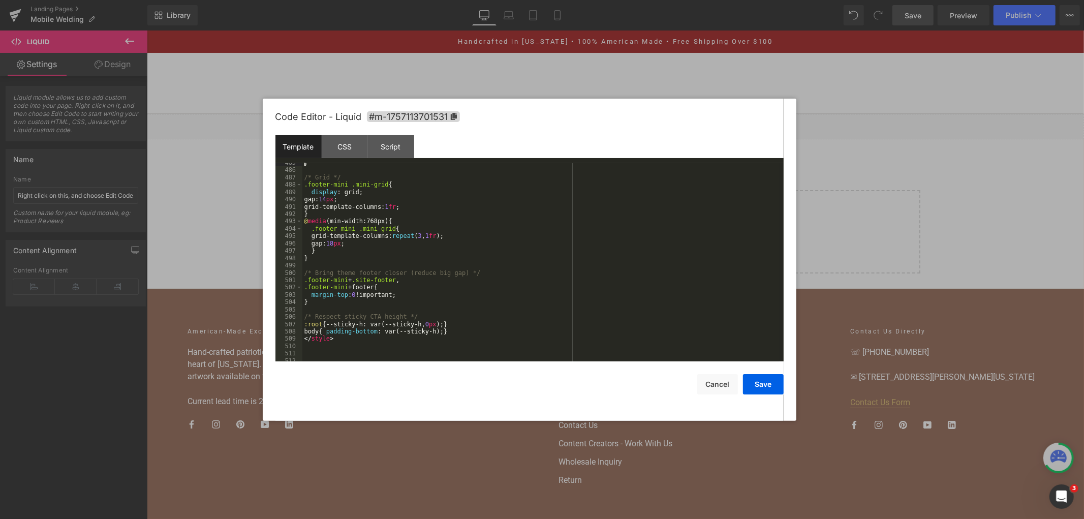
scroll to position [3949, 0]
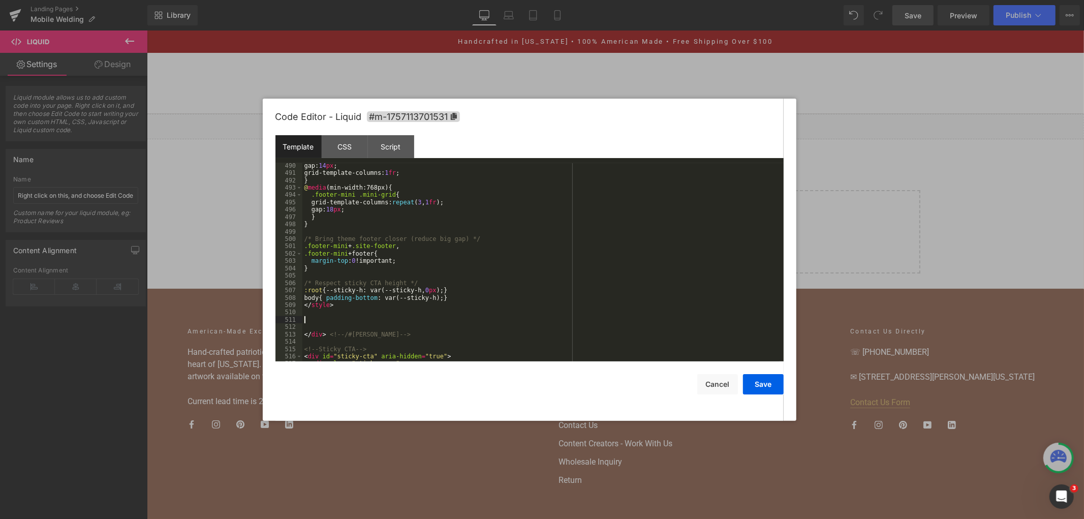
click at [321, 320] on div "gap: 14 px ; grid-template-columns: 1 fr ; } @ media (min-width:768px) { .foote…" at bounding box center [540, 268] width 477 height 213
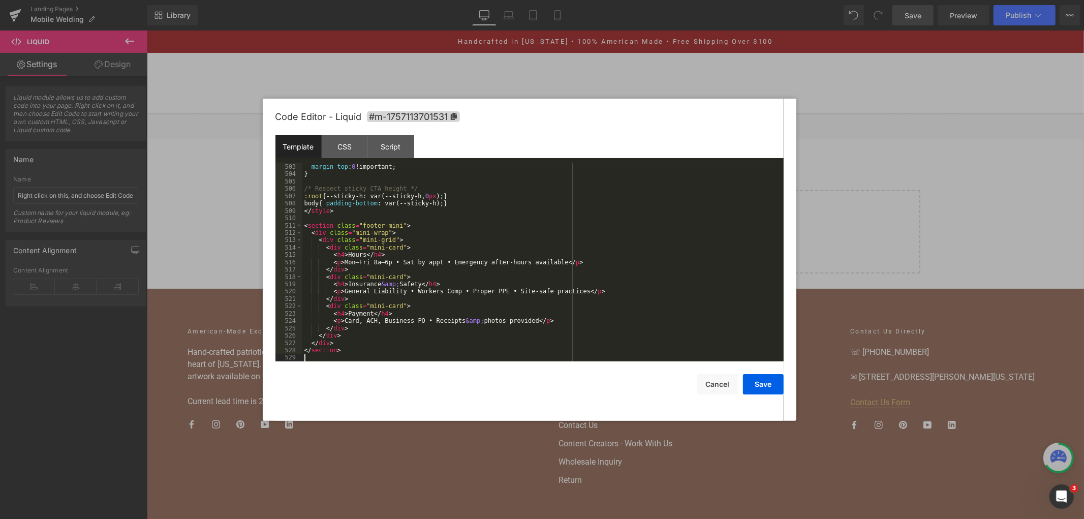
scroll to position [4043, 0]
click at [768, 387] on button "Save" at bounding box center [763, 384] width 41 height 20
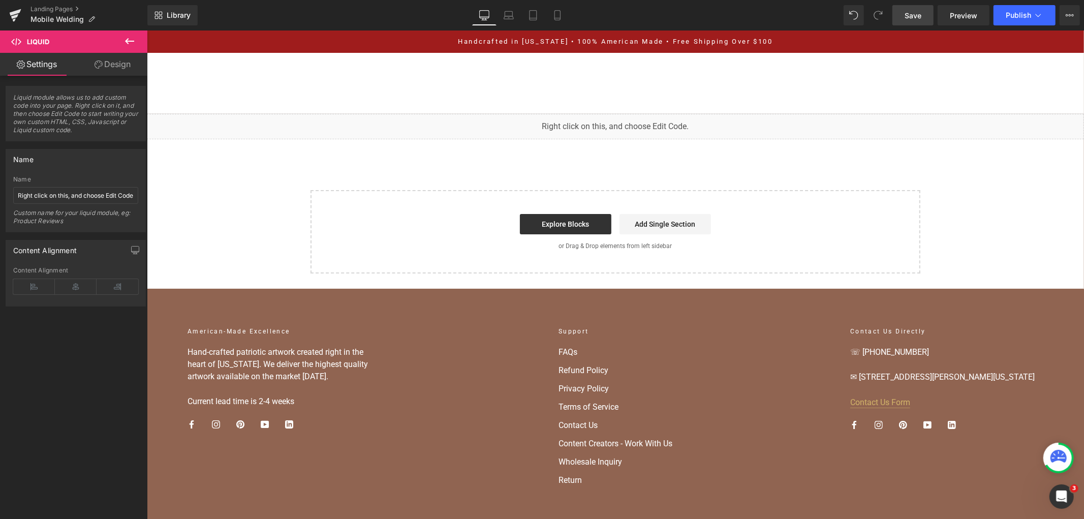
click at [903, 16] on link "Save" at bounding box center [912, 15] width 41 height 20
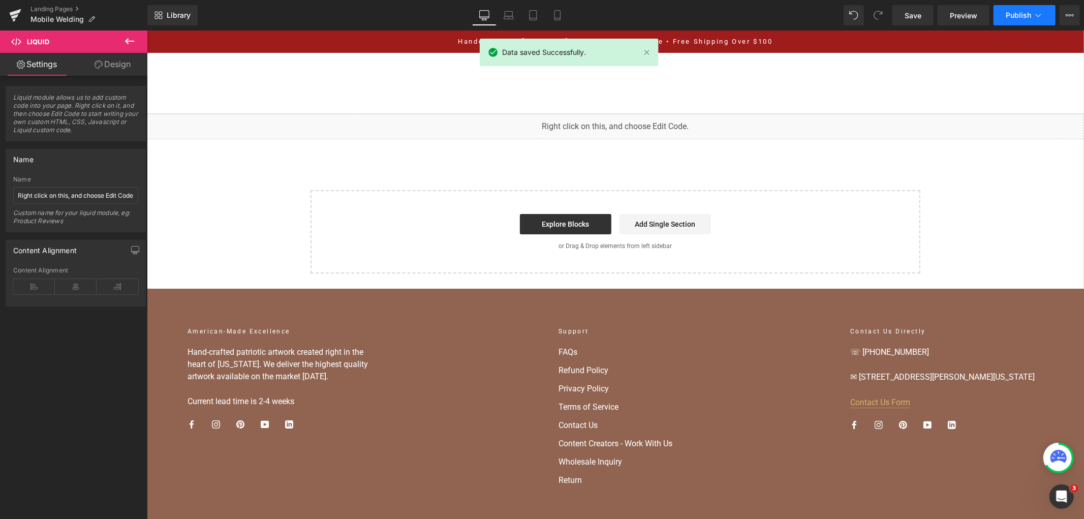
click at [1009, 9] on button "Publish" at bounding box center [1024, 15] width 62 height 20
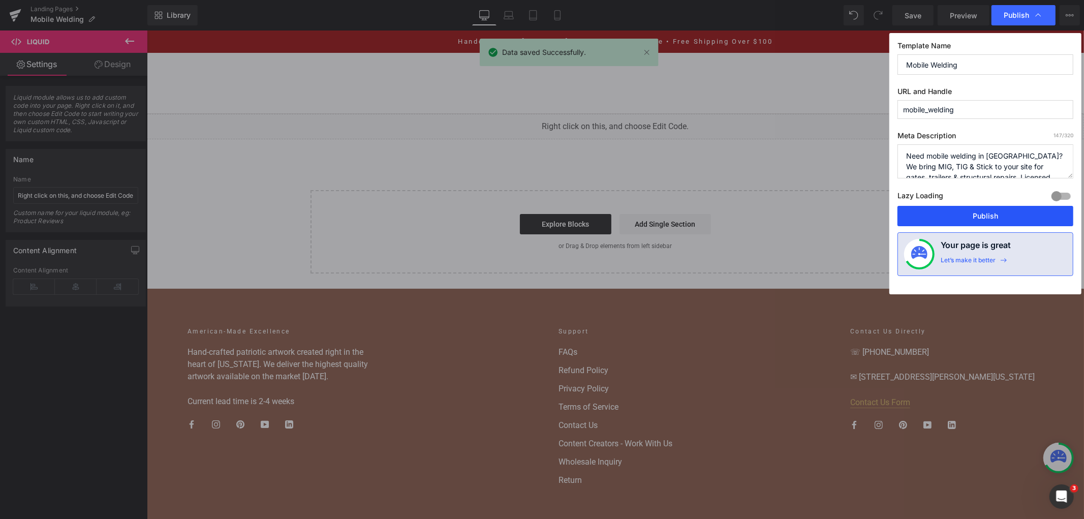
drag, startPoint x: 932, startPoint y: 224, endPoint x: 784, endPoint y: 193, distance: 150.9
click at [932, 224] on button "Publish" at bounding box center [985, 216] width 176 height 20
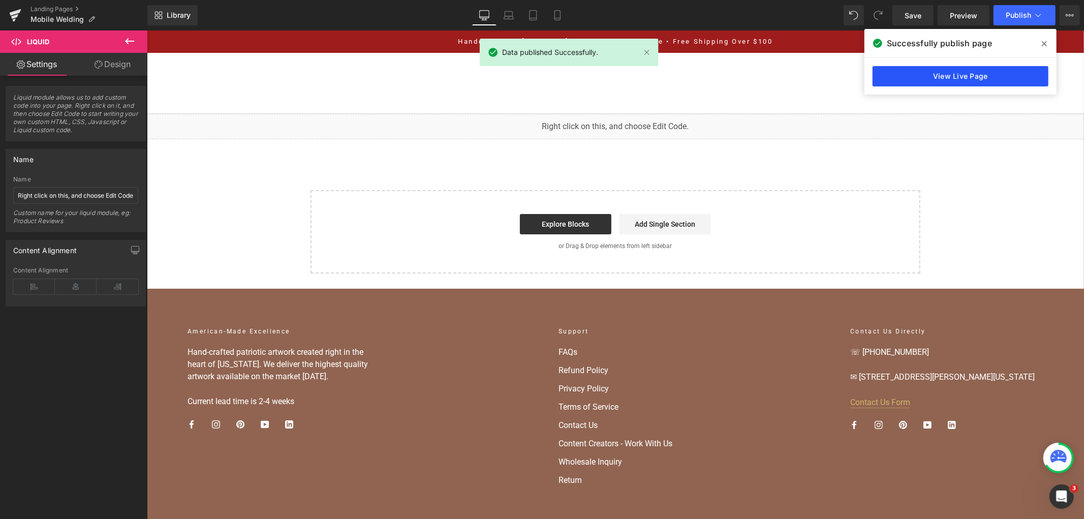
click at [899, 70] on link "View Live Page" at bounding box center [960, 76] width 176 height 20
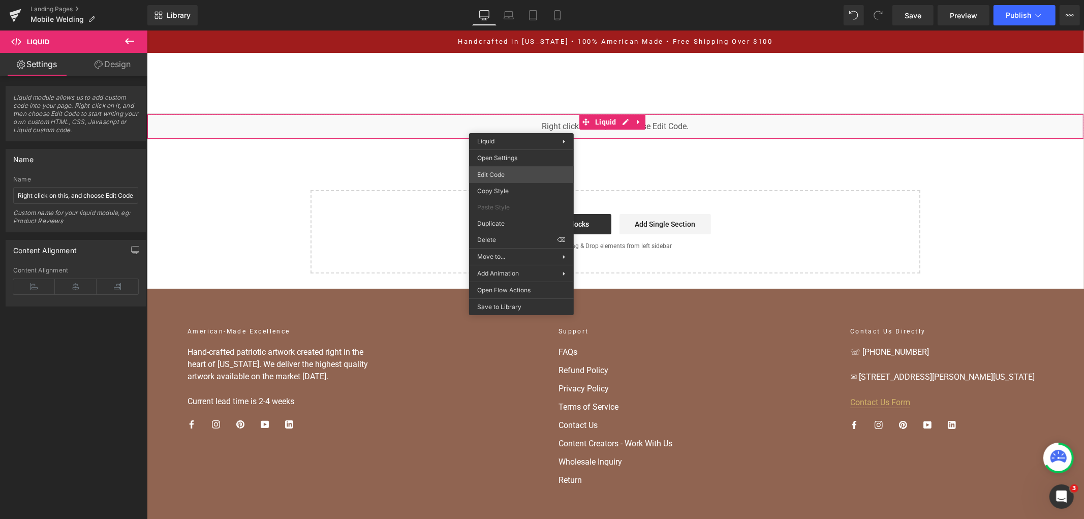
click at [526, 0] on div "You are previewing how the will restyle your page. You can not edit Elements in…" at bounding box center [542, 0] width 1084 height 0
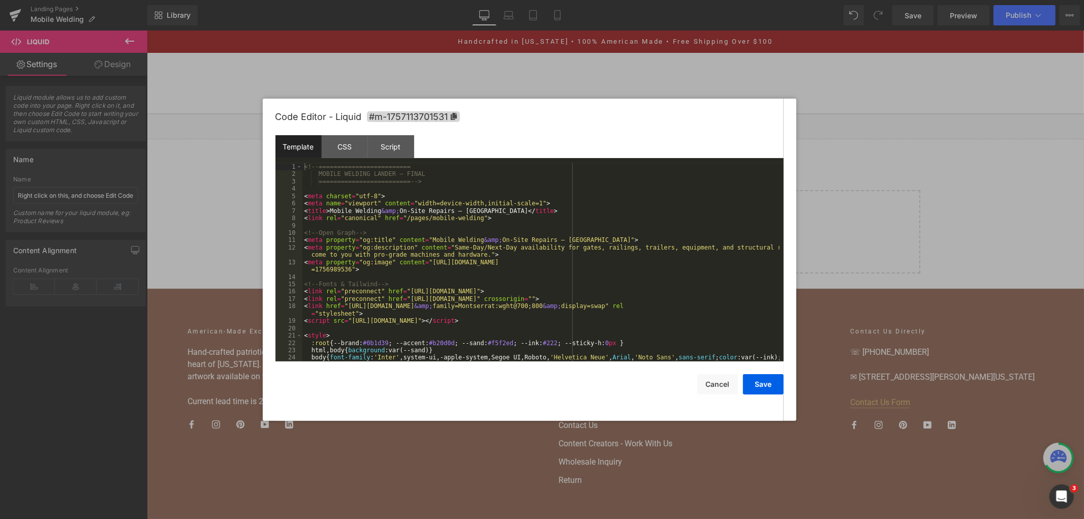
click at [517, 215] on div "<!-- ========================= MOBILE WELDING LANDER — FINAL ==================…" at bounding box center [540, 273] width 477 height 220
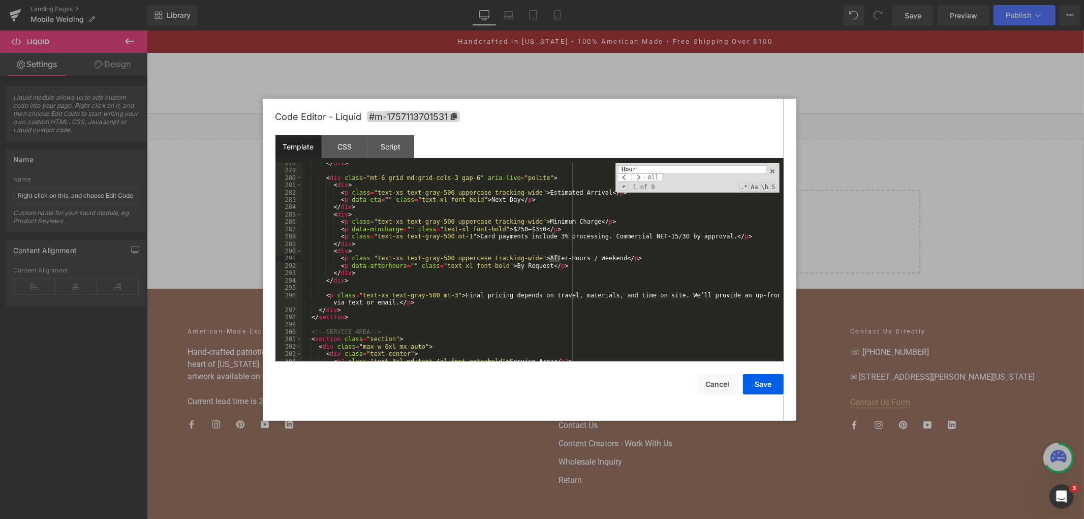
scroll to position [2213, 0]
type input "Hours"
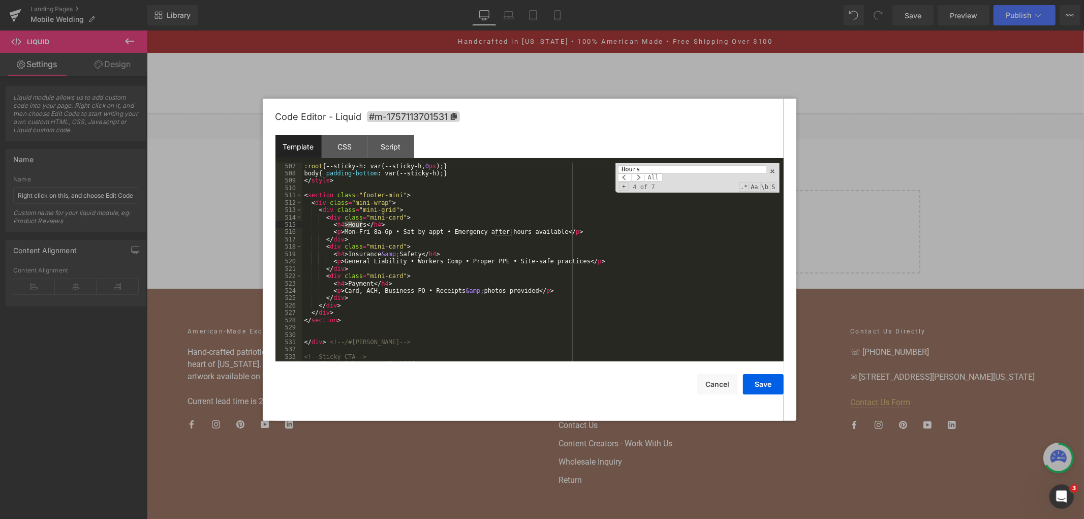
scroll to position [4073, 0]
drag, startPoint x: 356, startPoint y: 324, endPoint x: 306, endPoint y: 293, distance: 58.2
click at [327, 312] on div ":root { --sticky-h: var(--sticky-h, 0 px ); } body { padding-bottom : var(--sti…" at bounding box center [540, 269] width 477 height 213
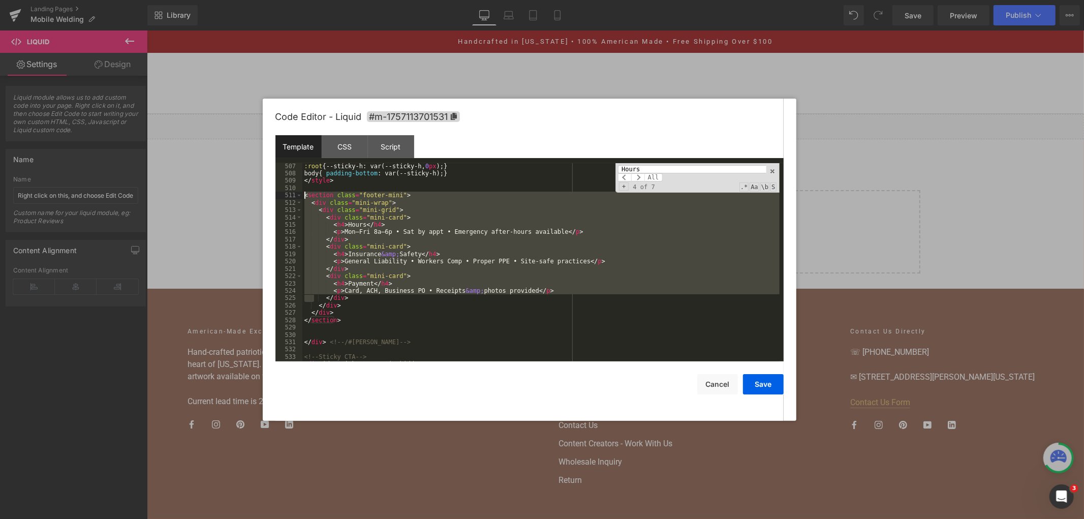
drag, startPoint x: 306, startPoint y: 293, endPoint x: 278, endPoint y: 196, distance: 101.1
click at [278, 196] on pre "507 508 509 510 511 512 513 514 515 516 517 518 519 520 521 522 523 524 525 526…" at bounding box center [529, 262] width 508 height 198
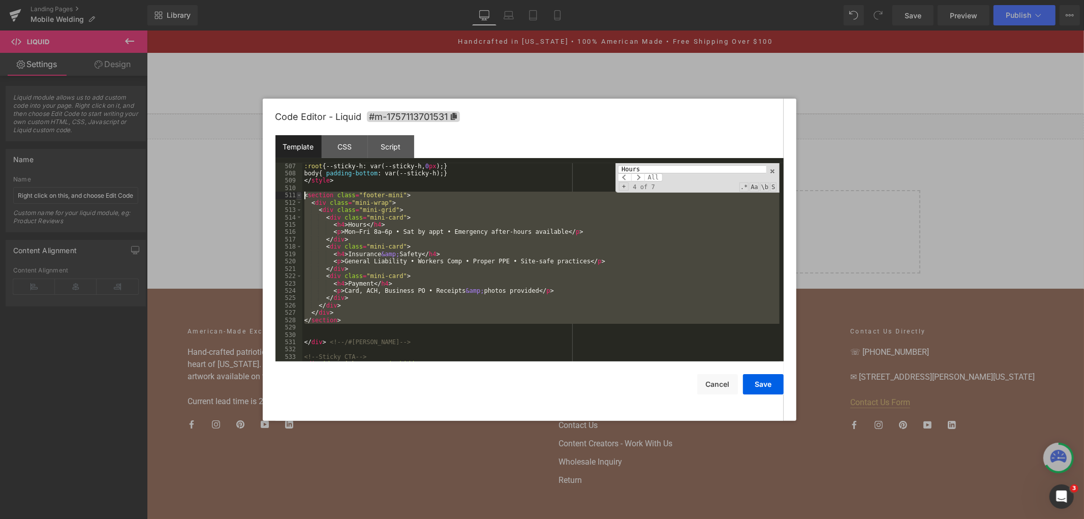
drag, startPoint x: 351, startPoint y: 327, endPoint x: 297, endPoint y: 197, distance: 141.2
click at [297, 197] on pre "507 508 509 510 511 512 513 514 515 516 517 518 519 520 521 522 523 524 525 526…" at bounding box center [529, 262] width 508 height 198
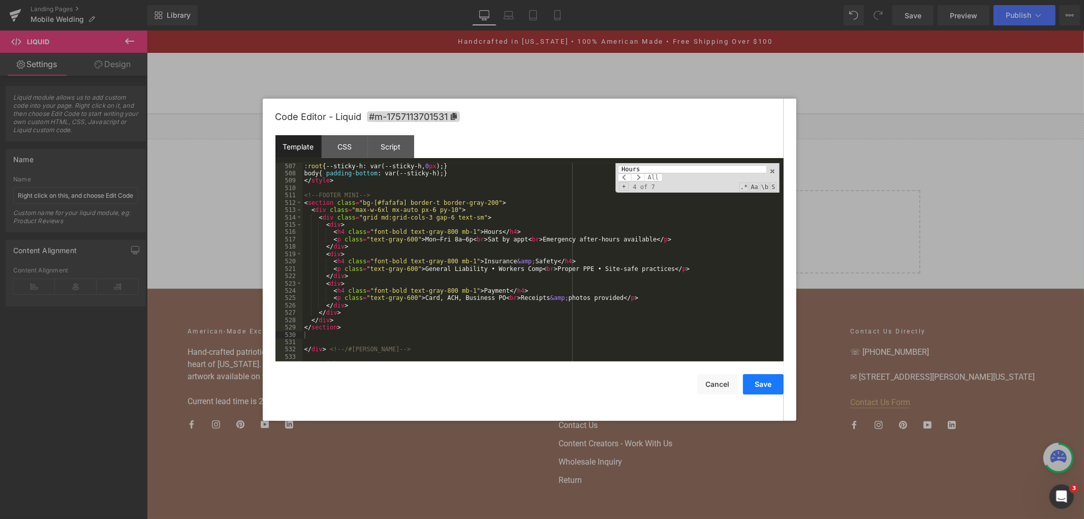
drag, startPoint x: 745, startPoint y: 383, endPoint x: 611, endPoint y: 338, distance: 141.4
click at [745, 383] on button "Save" at bounding box center [763, 384] width 41 height 20
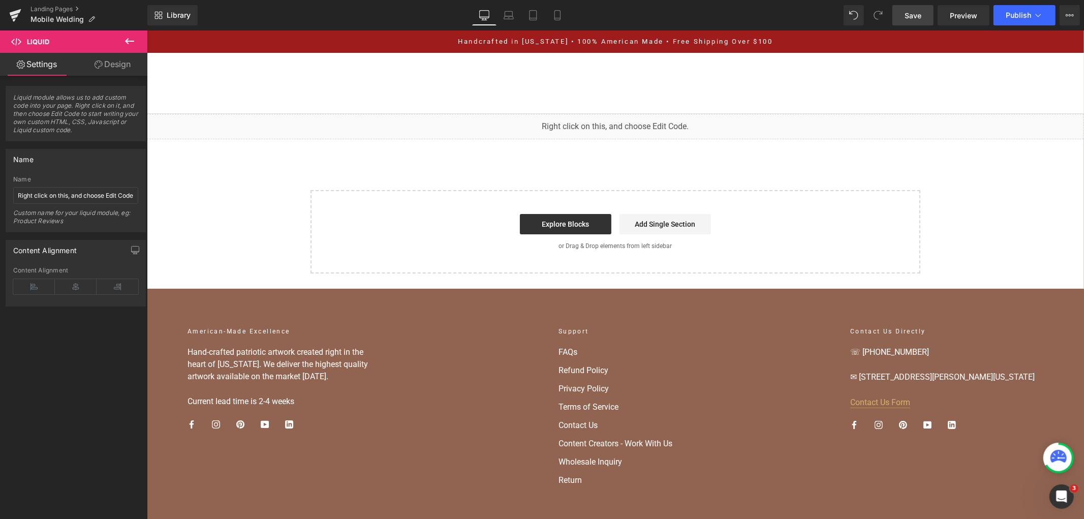
click at [920, 19] on span "Save" at bounding box center [912, 15] width 17 height 11
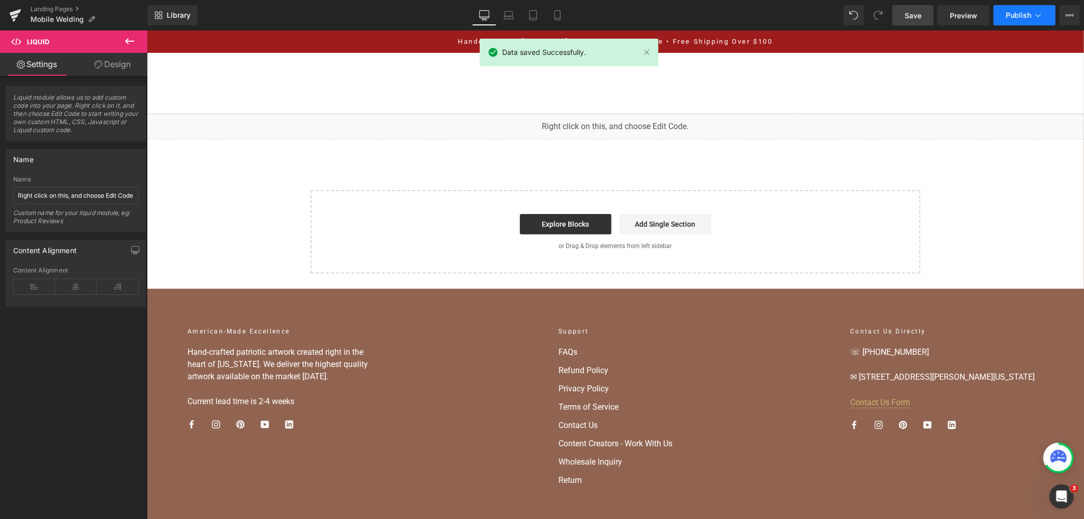
click at [1040, 12] on icon at bounding box center [1038, 15] width 10 height 10
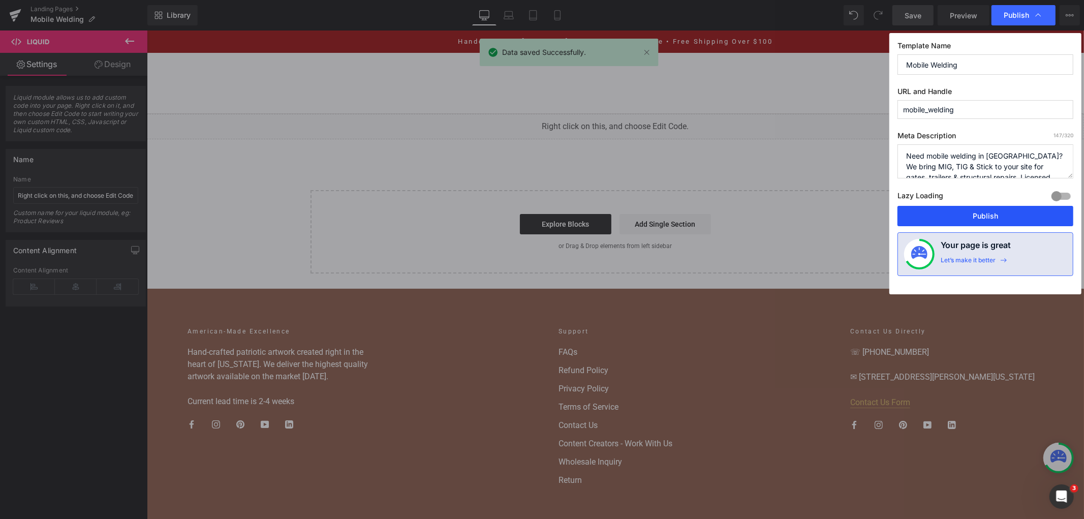
click at [971, 212] on button "Publish" at bounding box center [985, 216] width 176 height 20
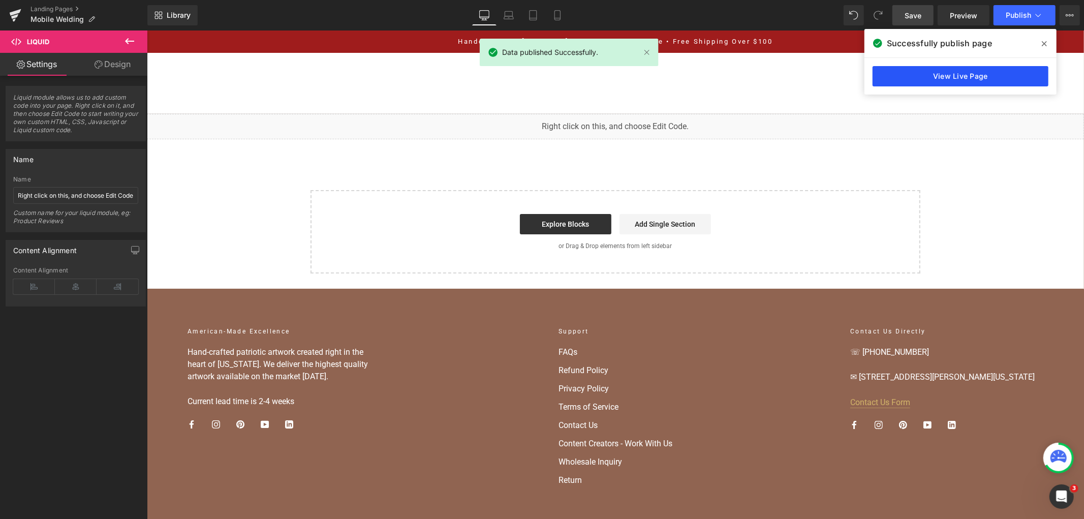
click at [940, 77] on link "View Live Page" at bounding box center [960, 76] width 176 height 20
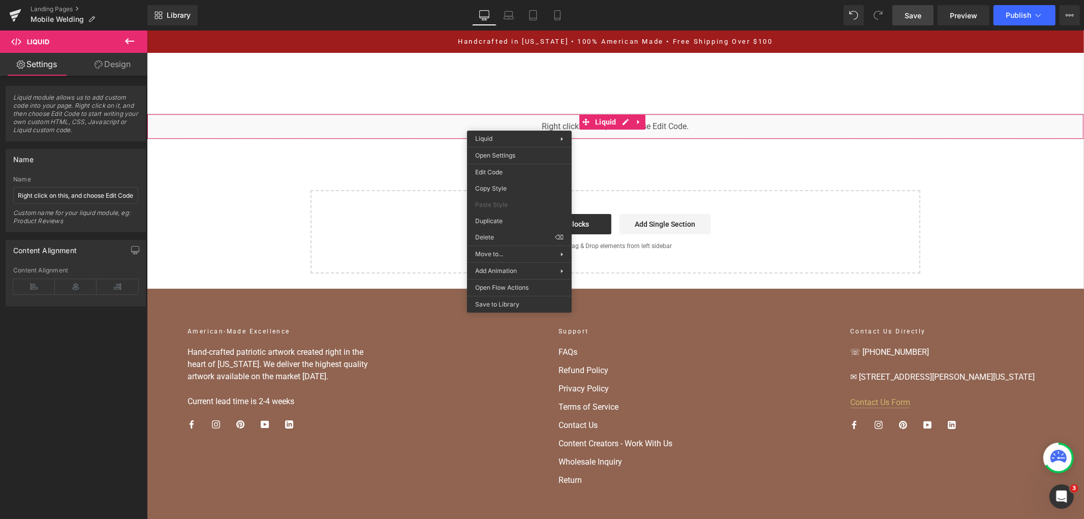
click at [532, 0] on div "You are previewing how the will restyle your page. You can not edit Elements in…" at bounding box center [542, 0] width 1084 height 0
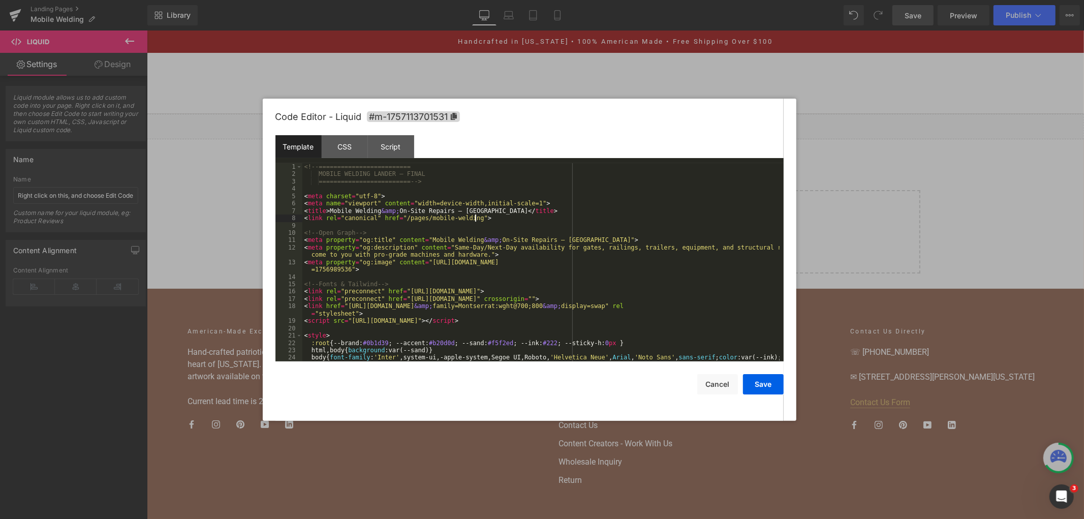
click at [534, 220] on div "<!-- ========================= MOBILE WELDING LANDER — FINAL ==================…" at bounding box center [540, 273] width 477 height 220
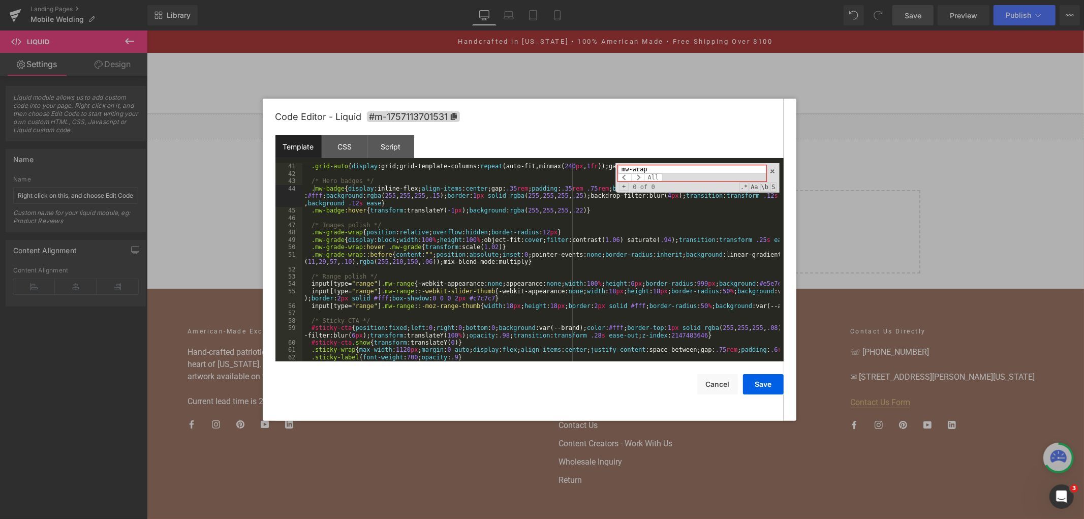
scroll to position [371, 0]
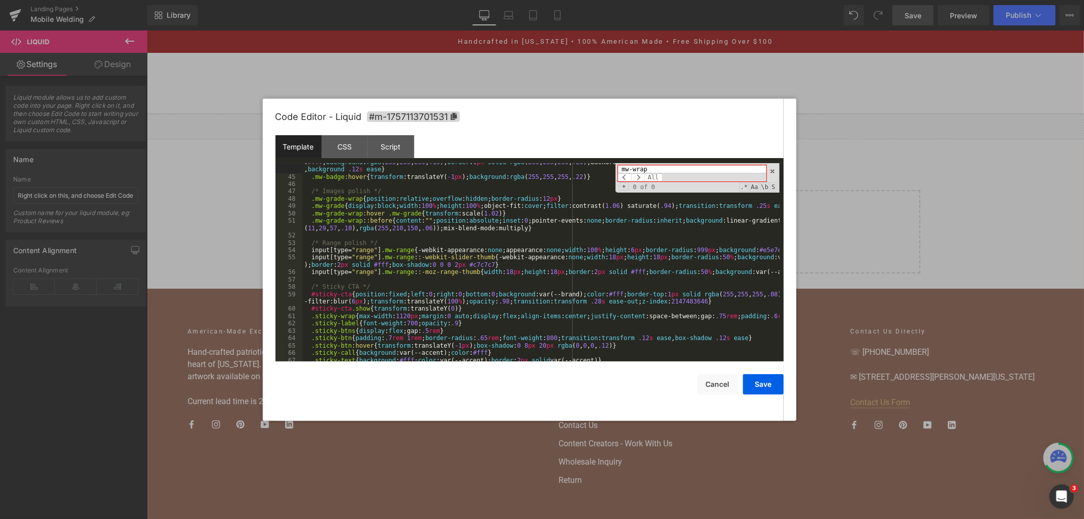
type input "mw-wrap"
click at [470, 278] on div ".mw-badge { display :inline-flex; align-items : center ;gap: .35 rem ; padding …" at bounding box center [540, 265] width 477 height 228
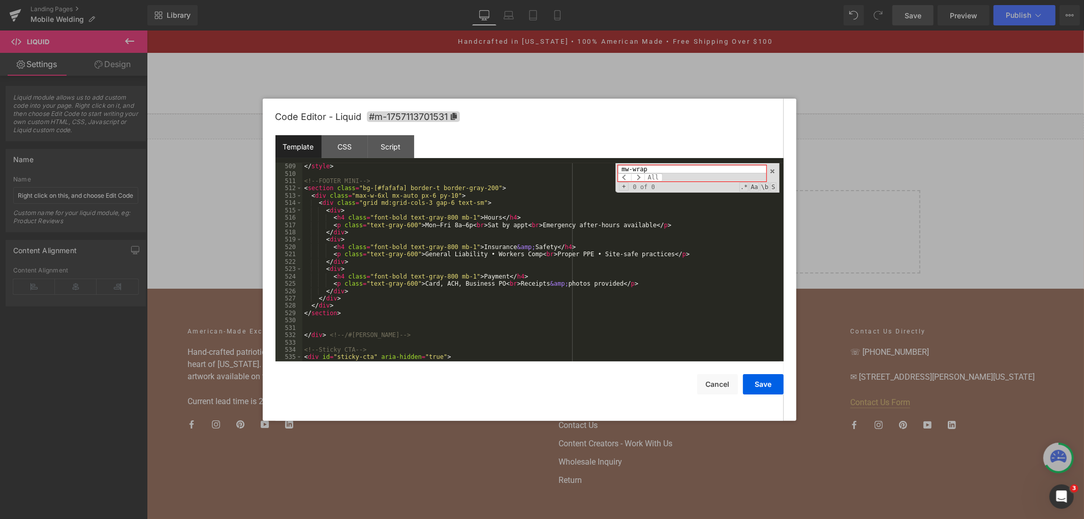
scroll to position [4054, 0]
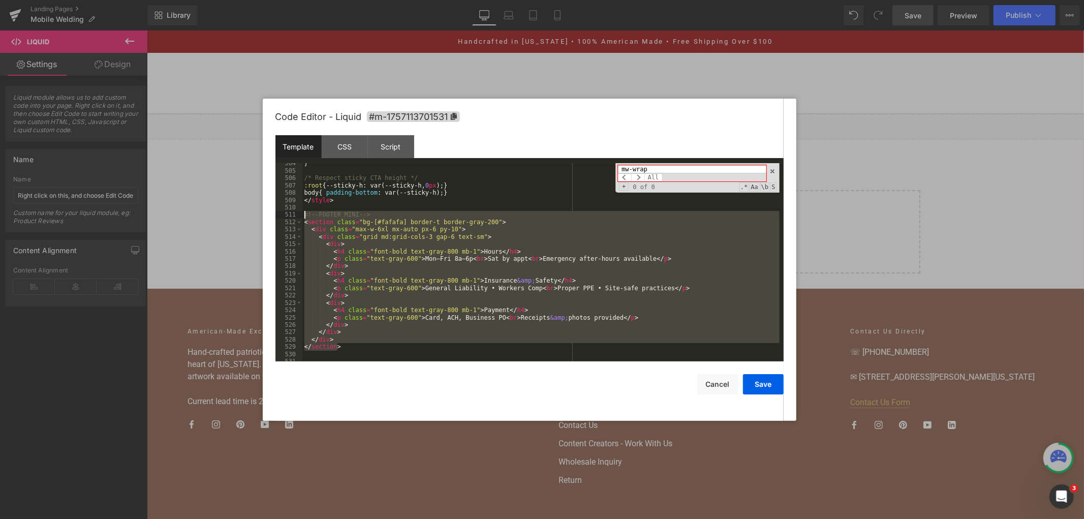
drag, startPoint x: 341, startPoint y: 351, endPoint x: 272, endPoint y: 214, distance: 152.5
click at [272, 214] on div "Code Editor - Liquid #m-1757113701531 Template CSS Script Data 504 505 506 507 …" at bounding box center [529, 260] width 533 height 322
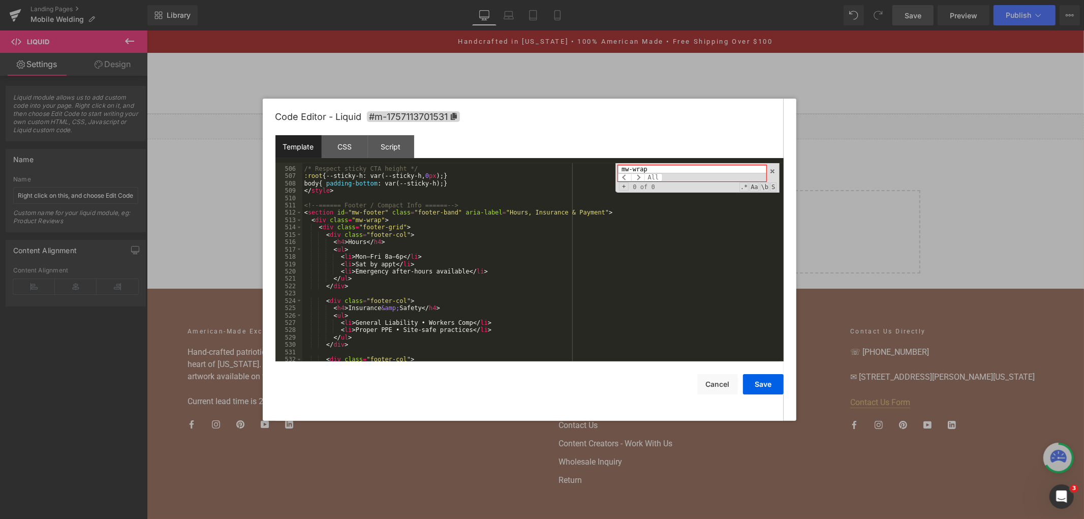
scroll to position [4063, 0]
click at [769, 380] on button "Save" at bounding box center [763, 384] width 41 height 20
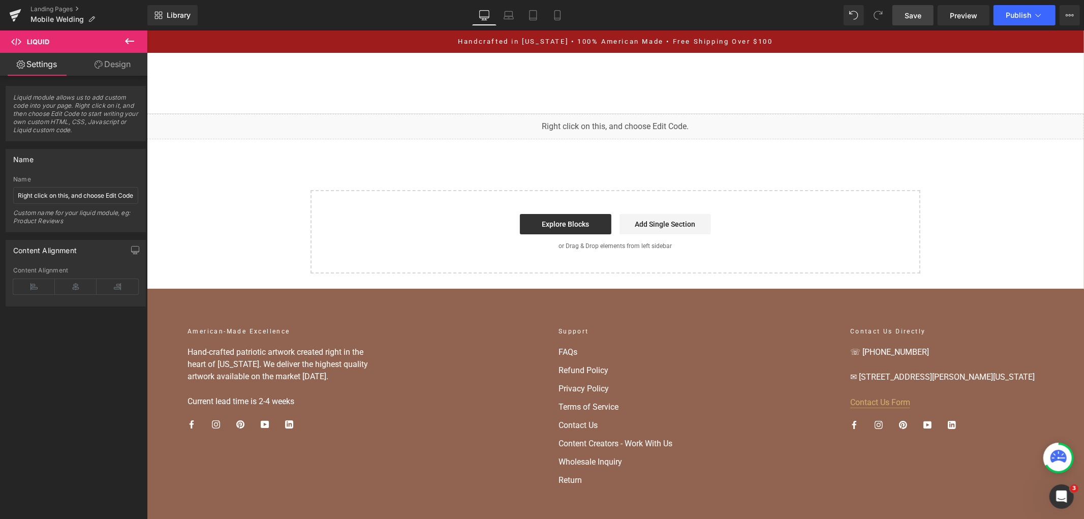
click at [913, 16] on span "Save" at bounding box center [912, 15] width 17 height 11
click at [918, 19] on span "Save" at bounding box center [912, 15] width 17 height 11
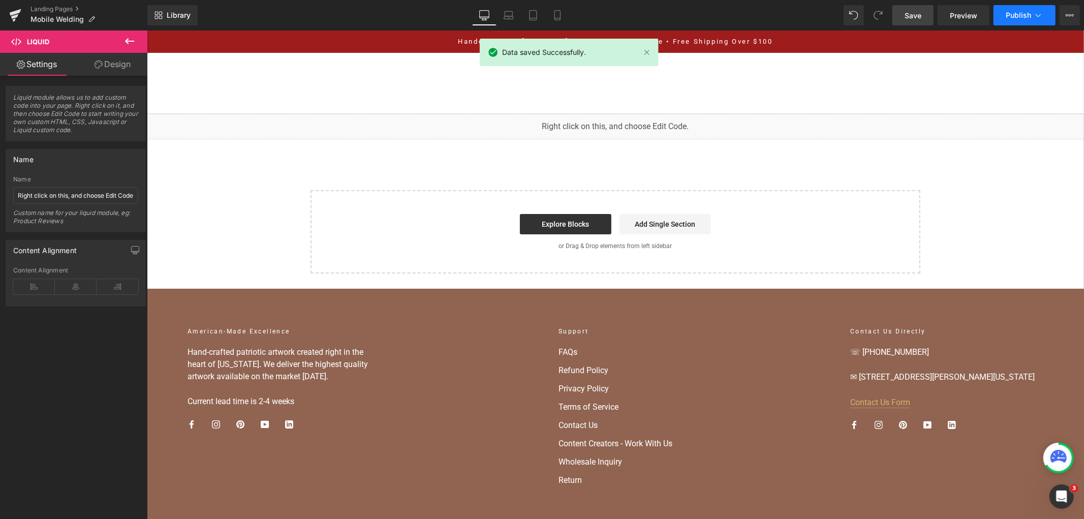
click at [1005, 21] on button "Publish" at bounding box center [1024, 15] width 62 height 20
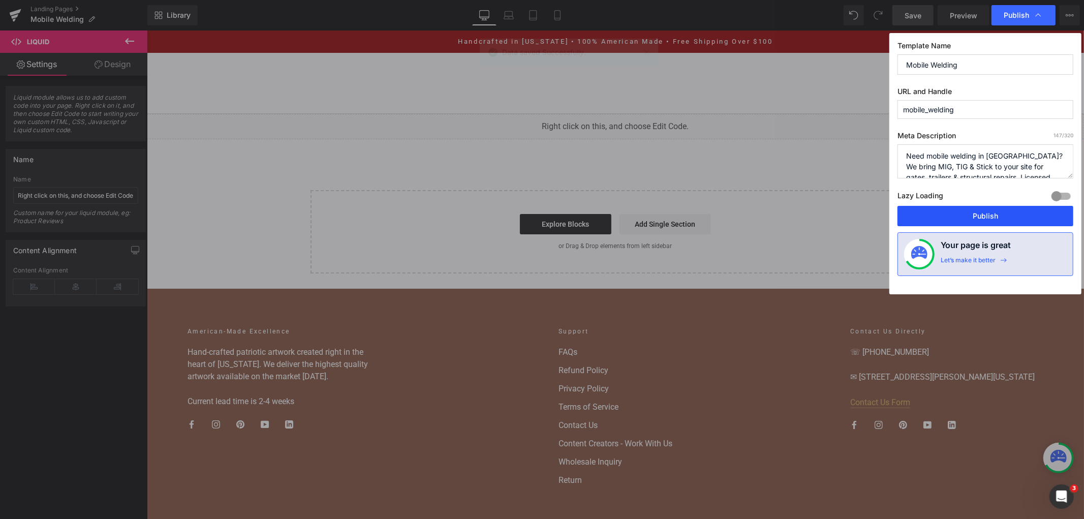
click at [992, 209] on button "Publish" at bounding box center [985, 216] width 176 height 20
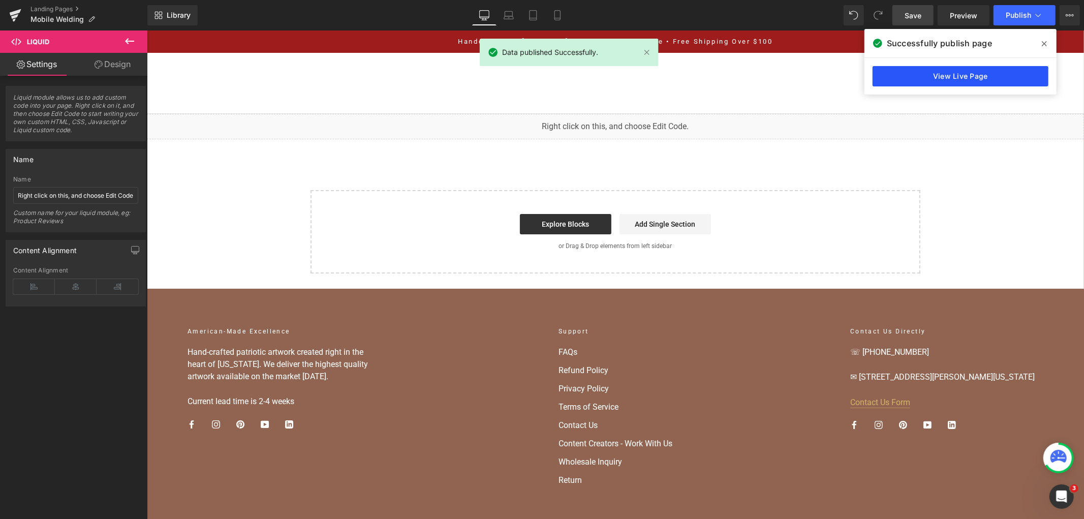
click at [930, 69] on link "View Live Page" at bounding box center [960, 76] width 176 height 20
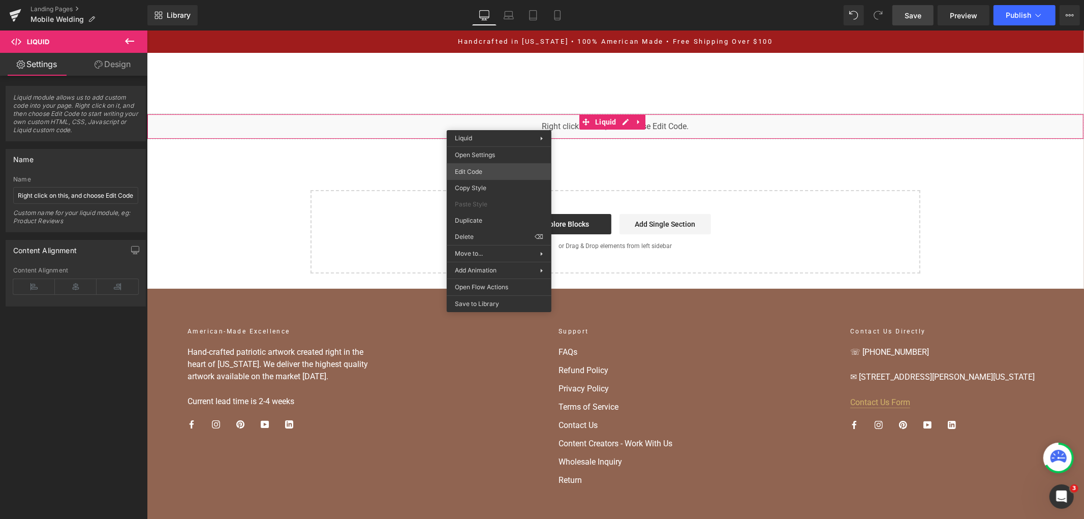
click at [519, 0] on div "You are previewing how the will restyle your page. You can not edit Elements in…" at bounding box center [542, 0] width 1084 height 0
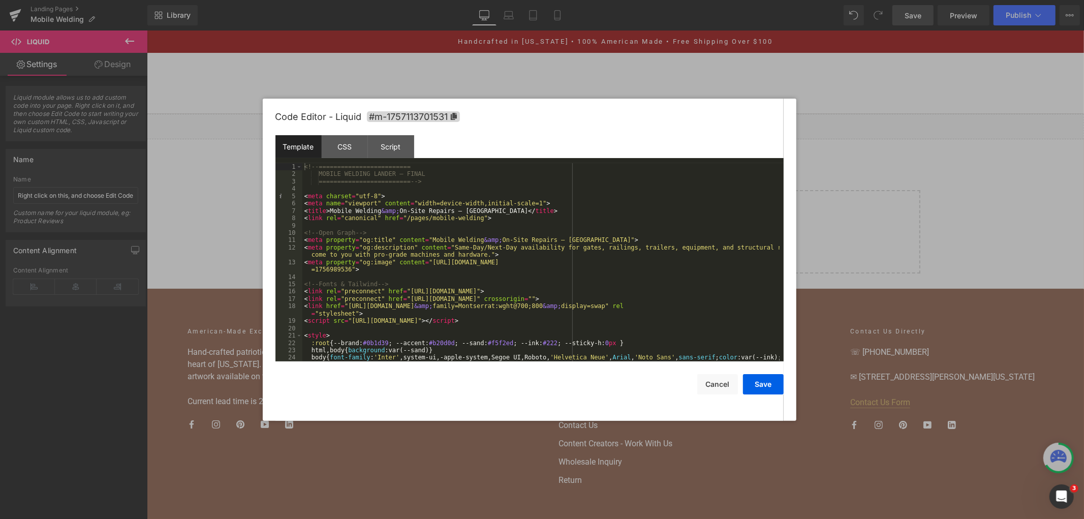
click at [573, 242] on div "<!-- ========================= MOBILE WELDING LANDER — FINAL ==================…" at bounding box center [540, 273] width 477 height 220
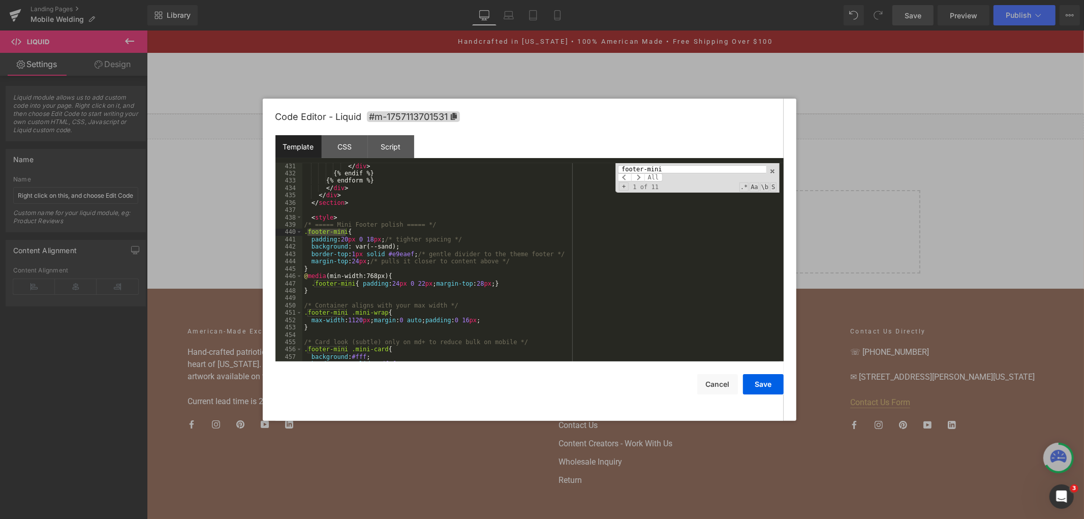
scroll to position [3516, 0]
type input "footer-mini"
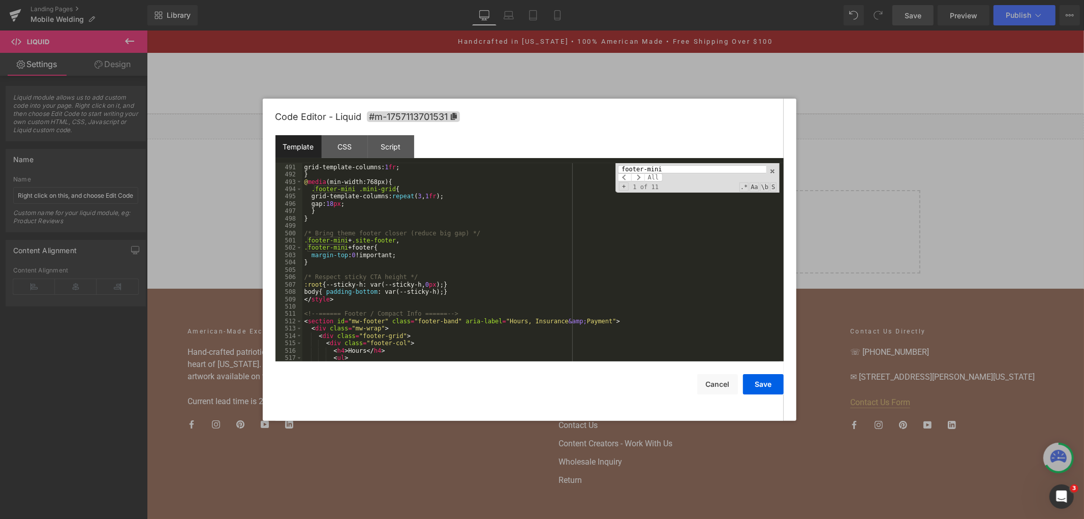
scroll to position [3989, 0]
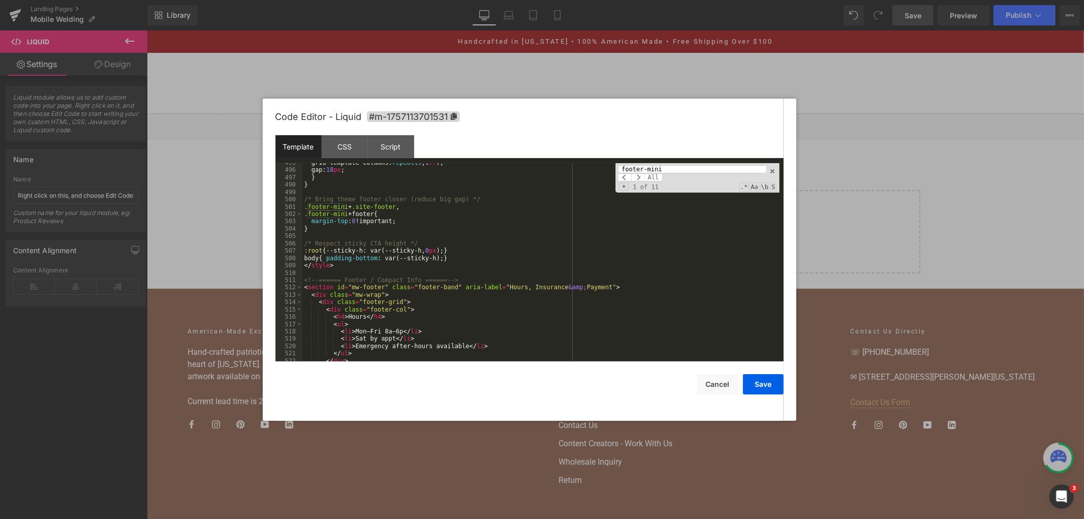
click at [319, 291] on div "grid-template-columns: repeat ( 3 , 1 fr ); gap: 18 px ; } } /* Bring theme foo…" at bounding box center [540, 265] width 477 height 213
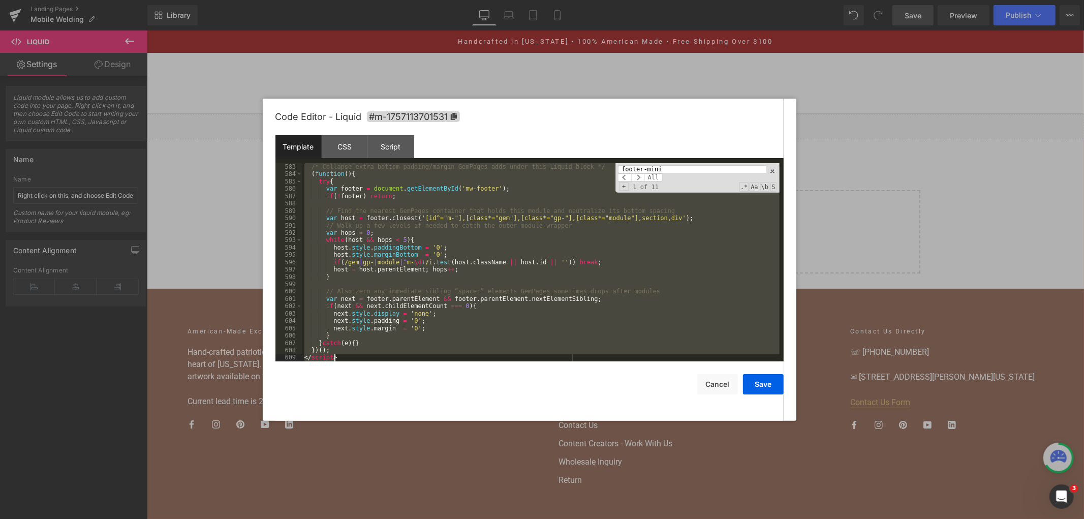
scroll to position [4667, 0]
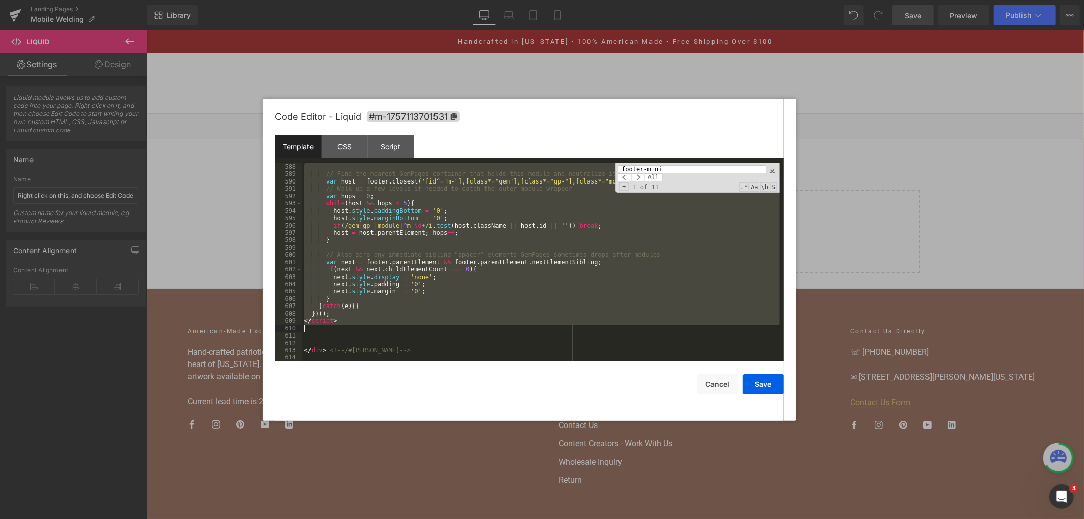
drag, startPoint x: 304, startPoint y: 246, endPoint x: 408, endPoint y: 327, distance: 132.2
click at [408, 327] on div "// Find the nearest GemPages container that holds this module and neutralize it…" at bounding box center [540, 269] width 477 height 213
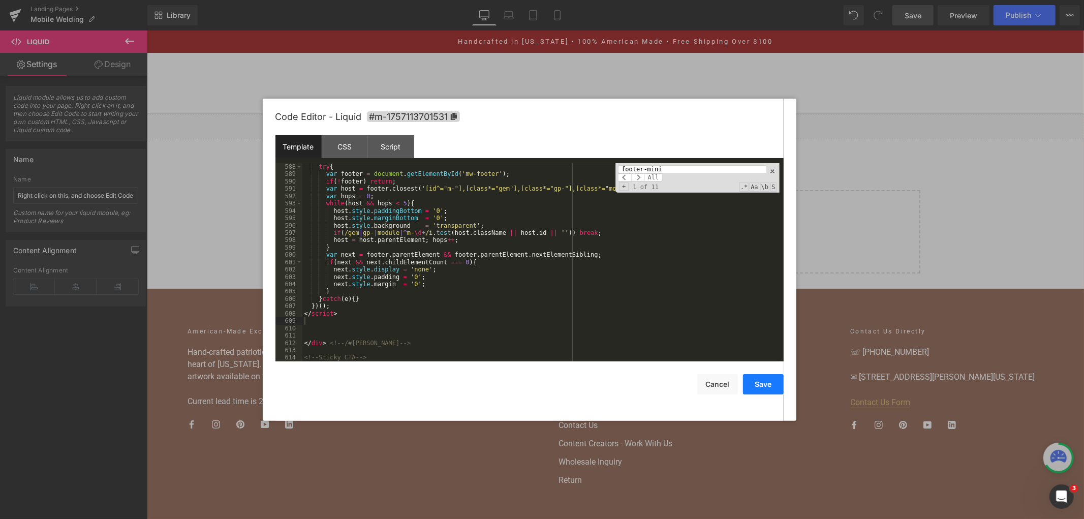
drag, startPoint x: 771, startPoint y: 383, endPoint x: 749, endPoint y: 36, distance: 347.7
click at [771, 383] on button "Save" at bounding box center [763, 384] width 41 height 20
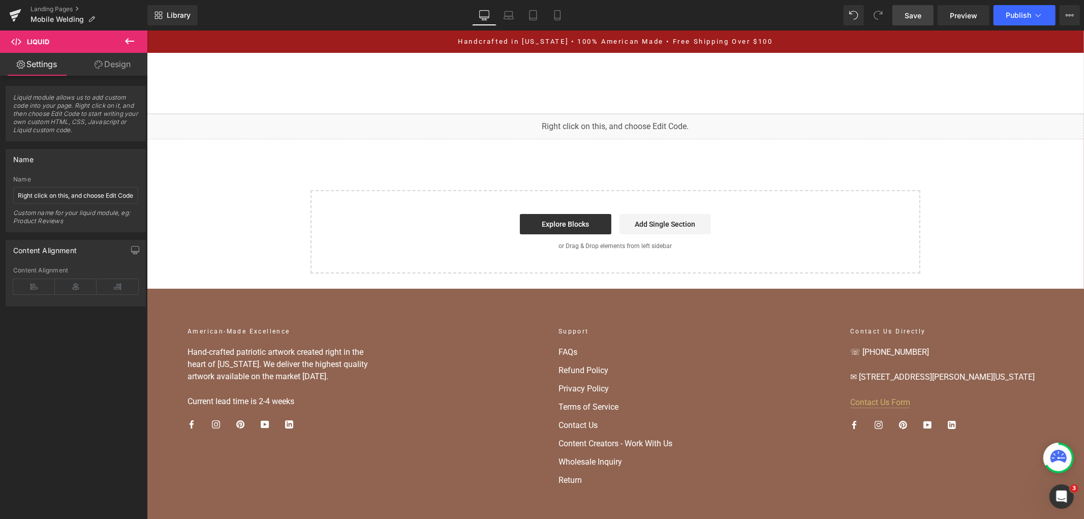
click at [917, 13] on span "Save" at bounding box center [912, 15] width 17 height 11
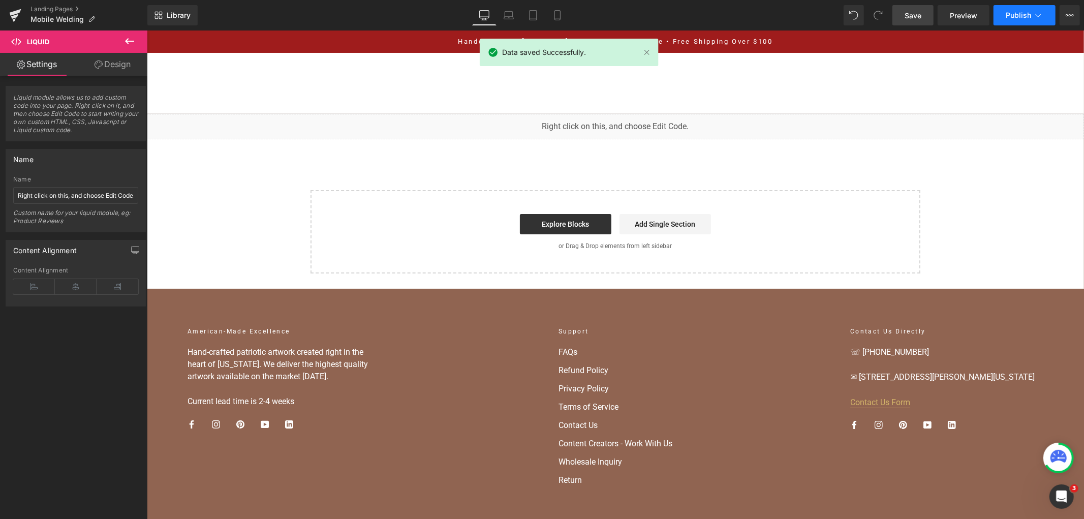
click at [1004, 16] on button "Publish" at bounding box center [1024, 15] width 62 height 20
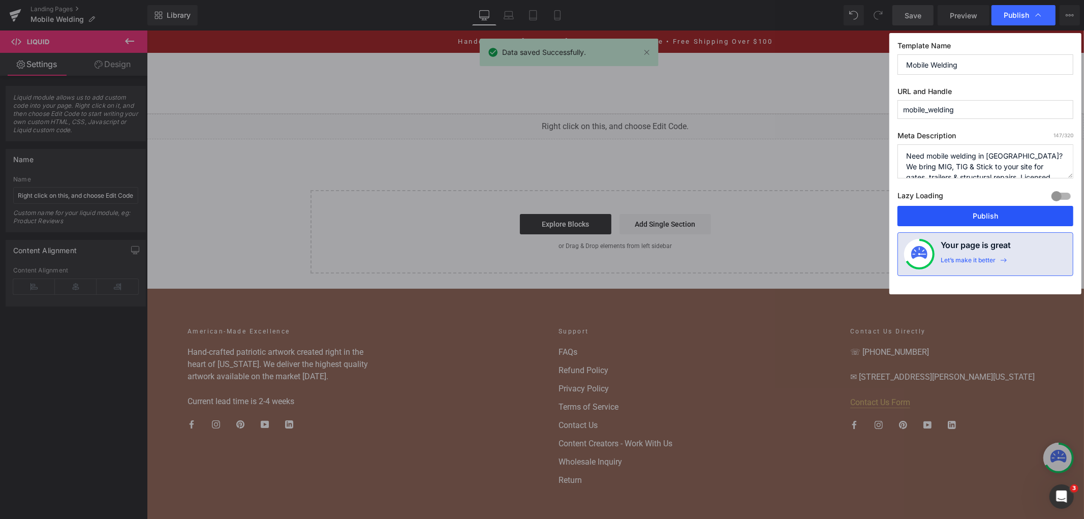
click at [965, 213] on button "Publish" at bounding box center [985, 216] width 176 height 20
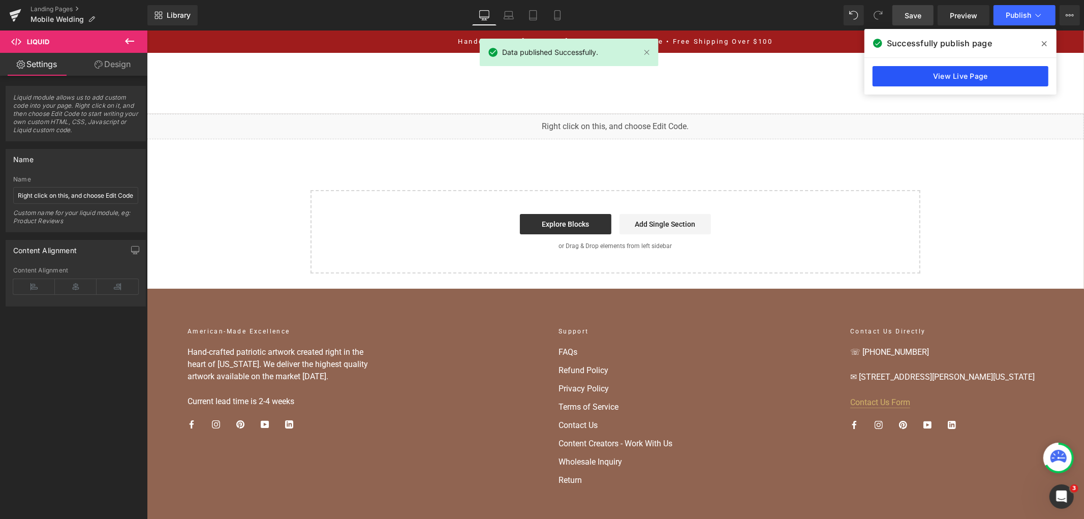
click at [988, 80] on link "View Live Page" at bounding box center [960, 76] width 176 height 20
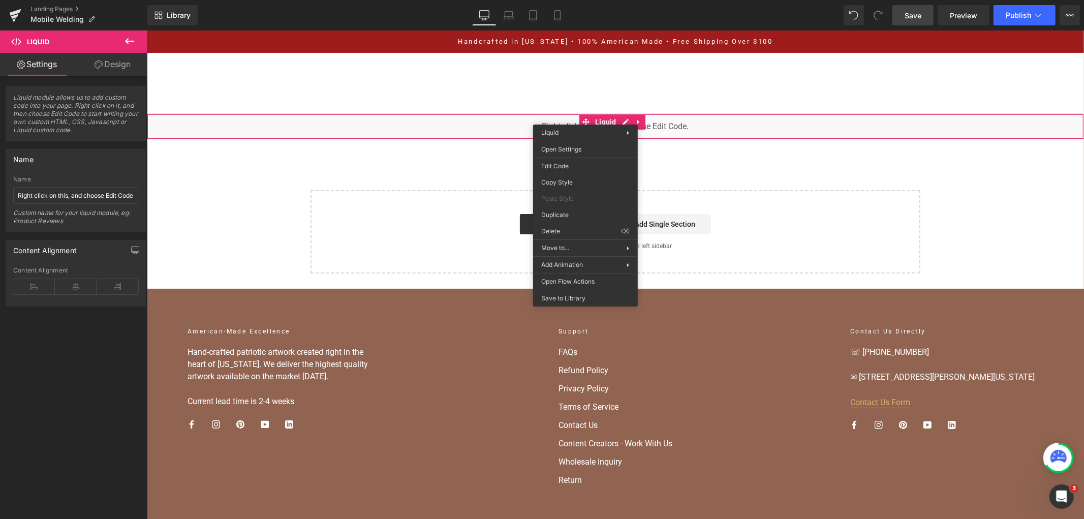
click at [576, 0] on div "You are previewing how the will restyle your page. You can not edit Elements in…" at bounding box center [542, 0] width 1084 height 0
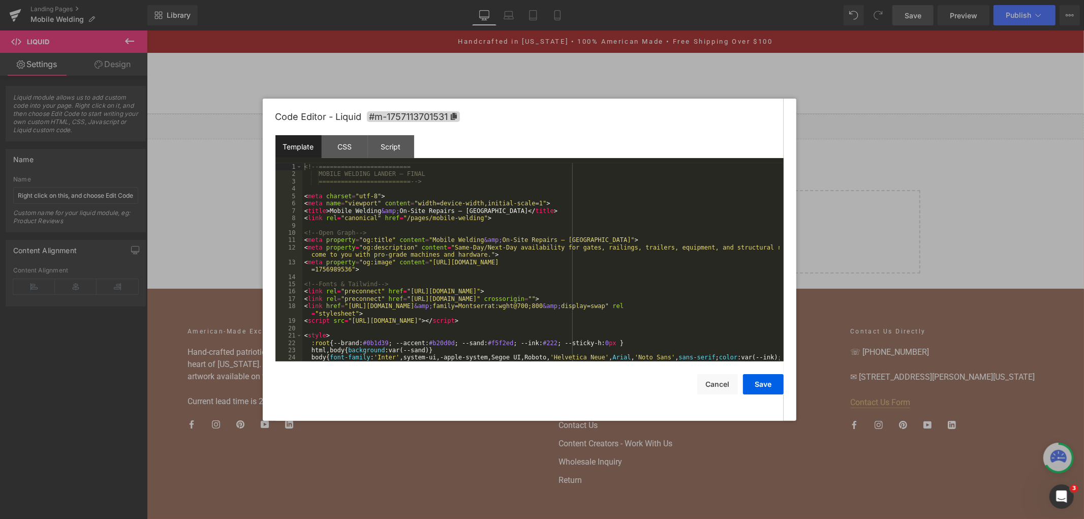
click at [517, 249] on div "<!-- ========================= MOBILE WELDING LANDER — FINAL ==================…" at bounding box center [540, 273] width 477 height 220
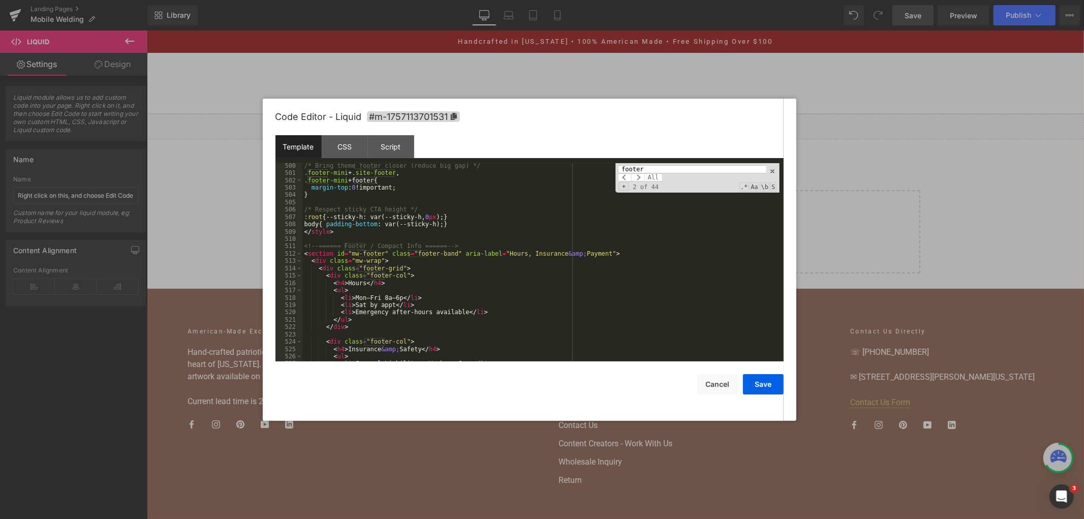
scroll to position [4022, 0]
type input "footer"
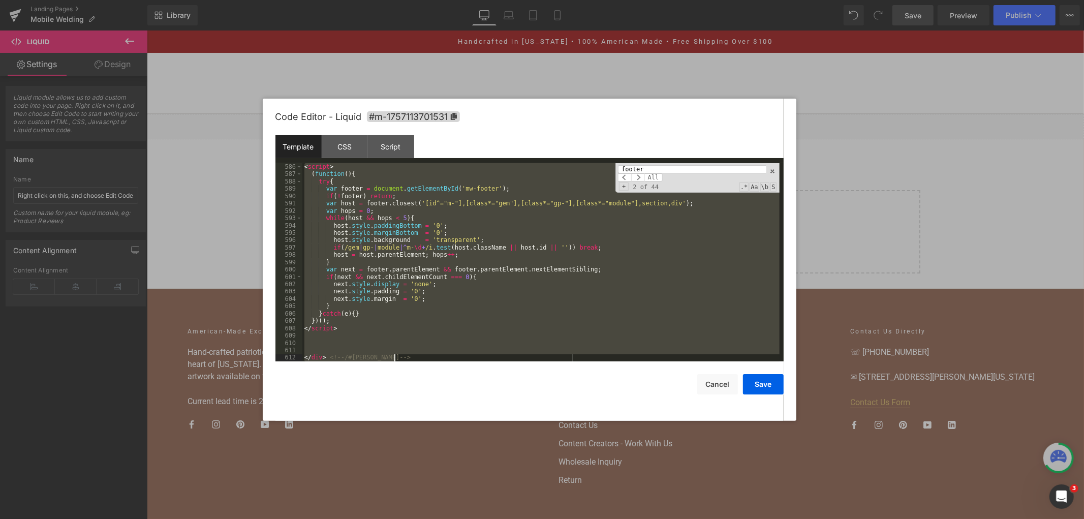
scroll to position [4689, 0]
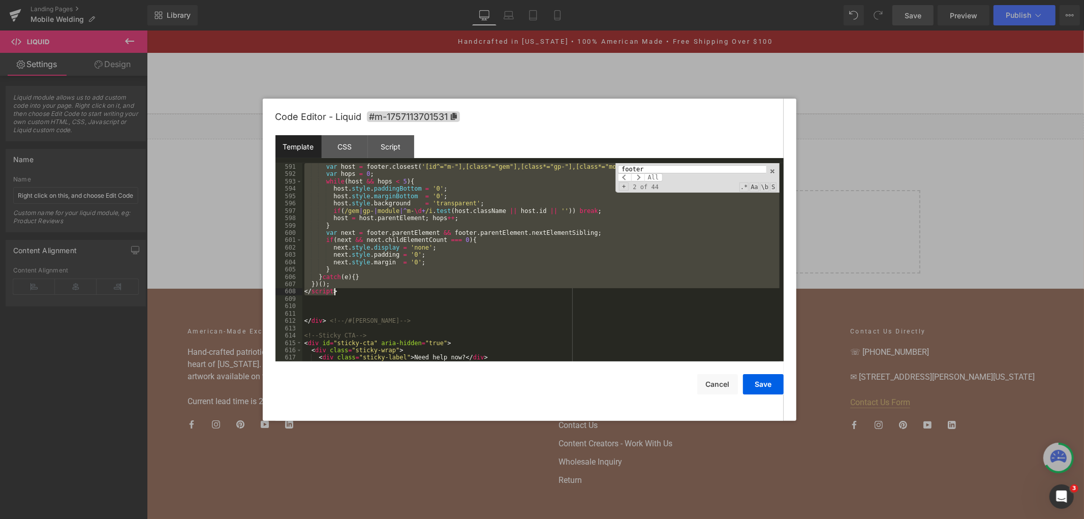
drag, startPoint x: 304, startPoint y: 245, endPoint x: 403, endPoint y: 294, distance: 110.4
click at [403, 294] on div "var host = footer . closest ( '[id^="m-"],[class*="gem"],[class*="gp-"],[class*…" at bounding box center [540, 269] width 477 height 213
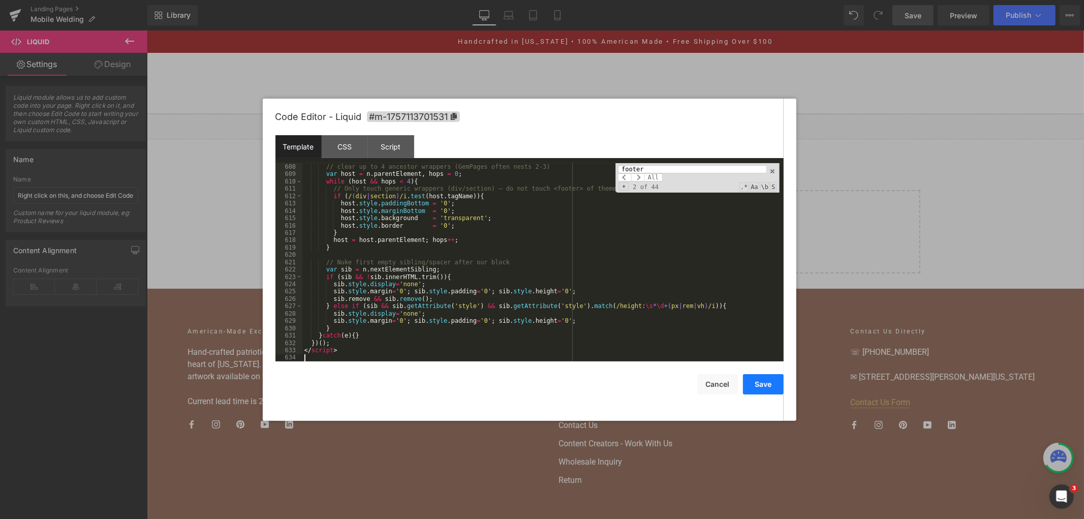
click at [765, 377] on button "Save" at bounding box center [763, 384] width 41 height 20
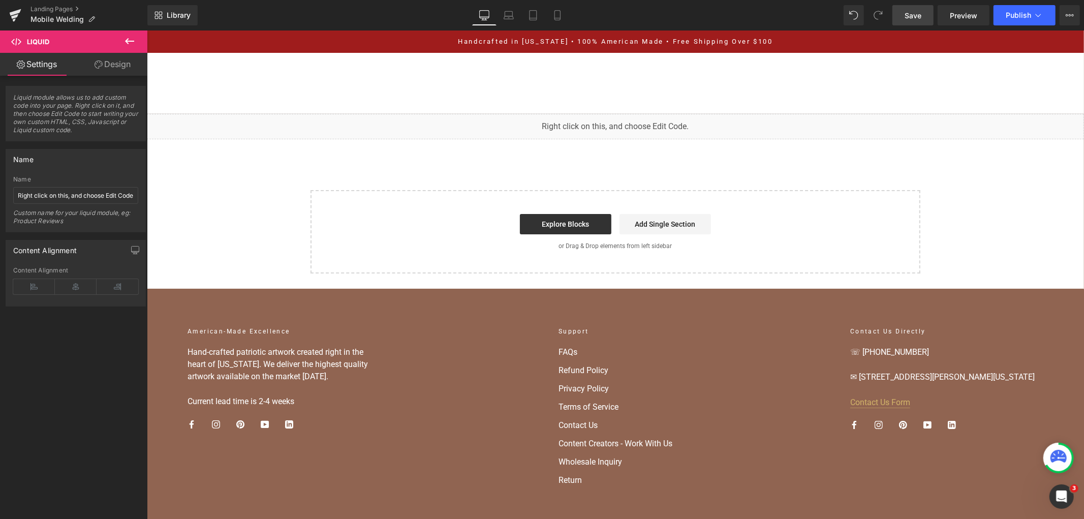
click at [910, 23] on link "Save" at bounding box center [912, 15] width 41 height 20
click at [925, 14] on link "Save" at bounding box center [912, 15] width 41 height 20
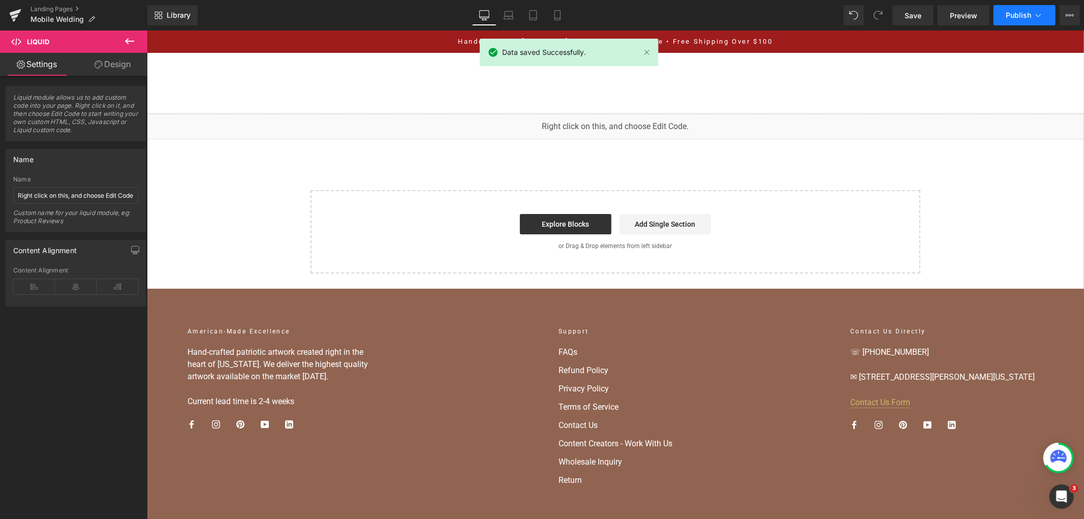
click at [1009, 8] on button "Publish" at bounding box center [1024, 15] width 62 height 20
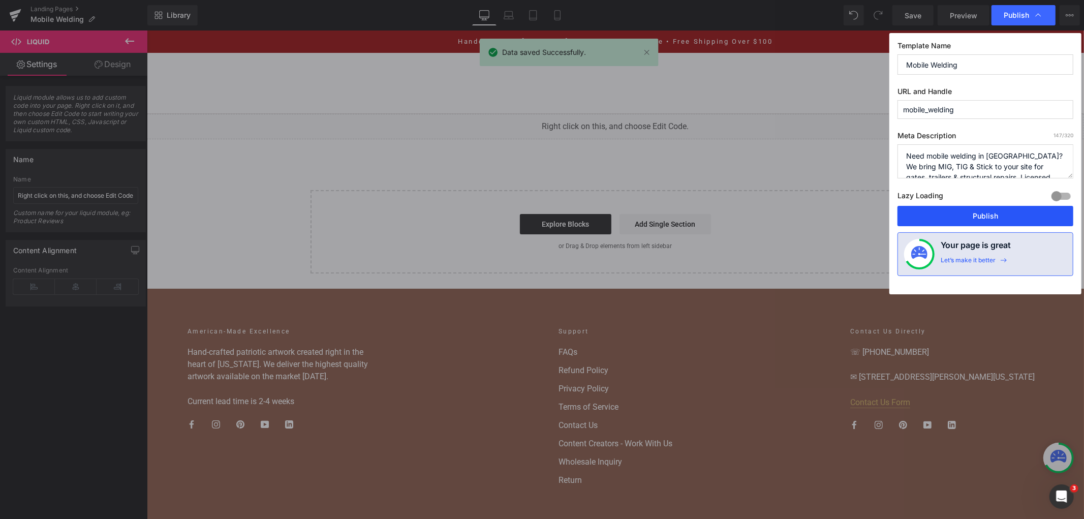
click at [980, 211] on button "Publish" at bounding box center [985, 216] width 176 height 20
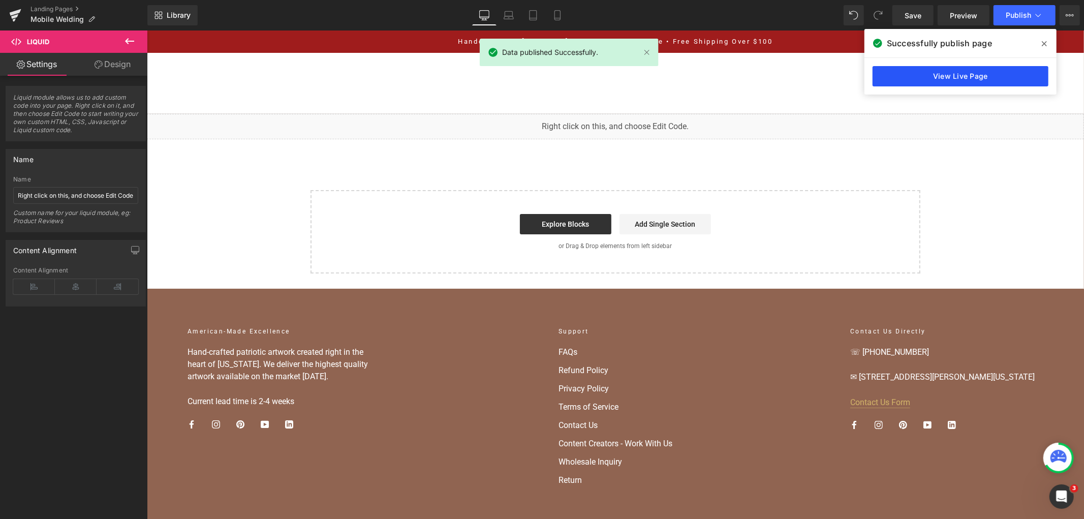
click at [980, 77] on link "View Live Page" at bounding box center [960, 76] width 176 height 20
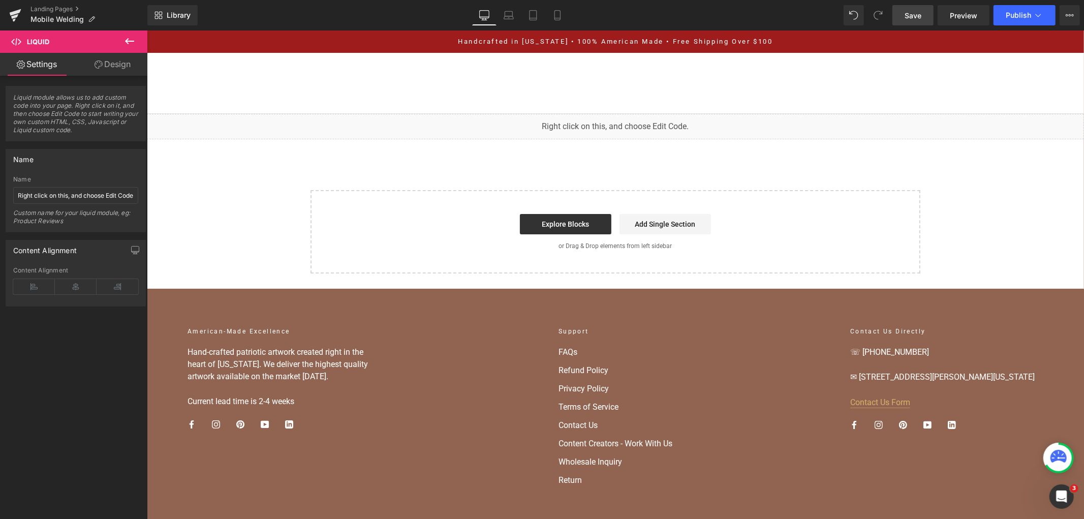
click at [913, 17] on span "Save" at bounding box center [912, 15] width 17 height 11
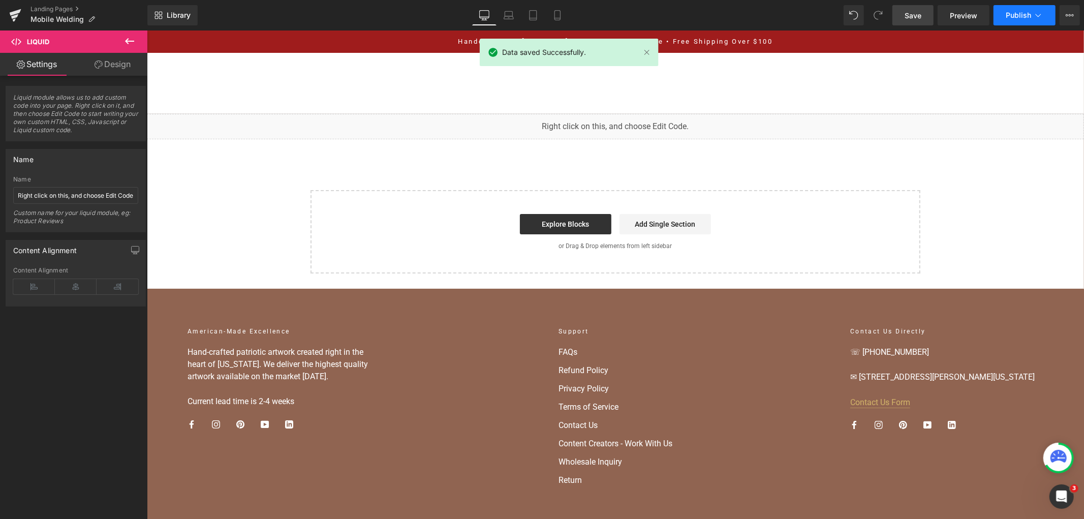
click at [1004, 16] on button "Publish" at bounding box center [1024, 15] width 62 height 20
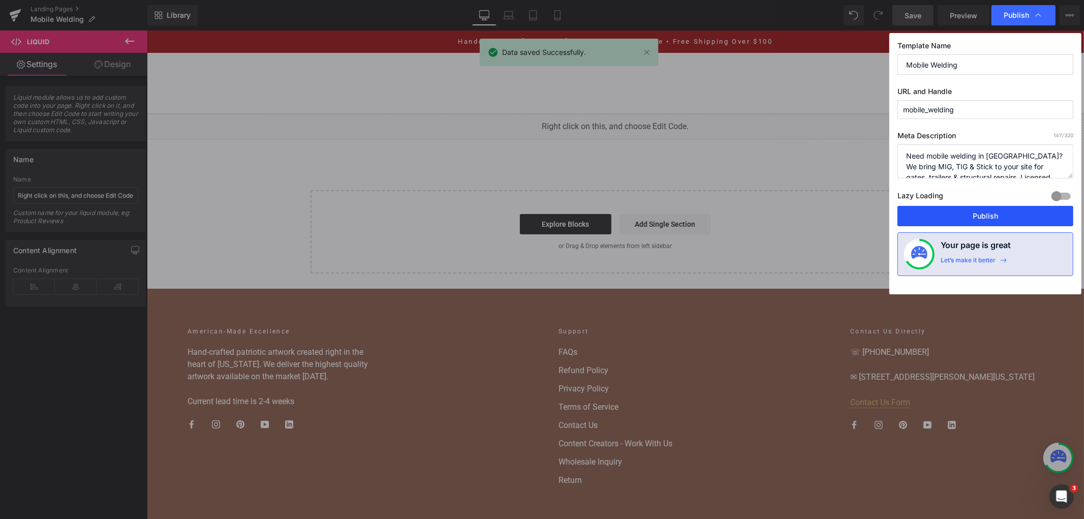
click at [975, 214] on button "Publish" at bounding box center [985, 216] width 176 height 20
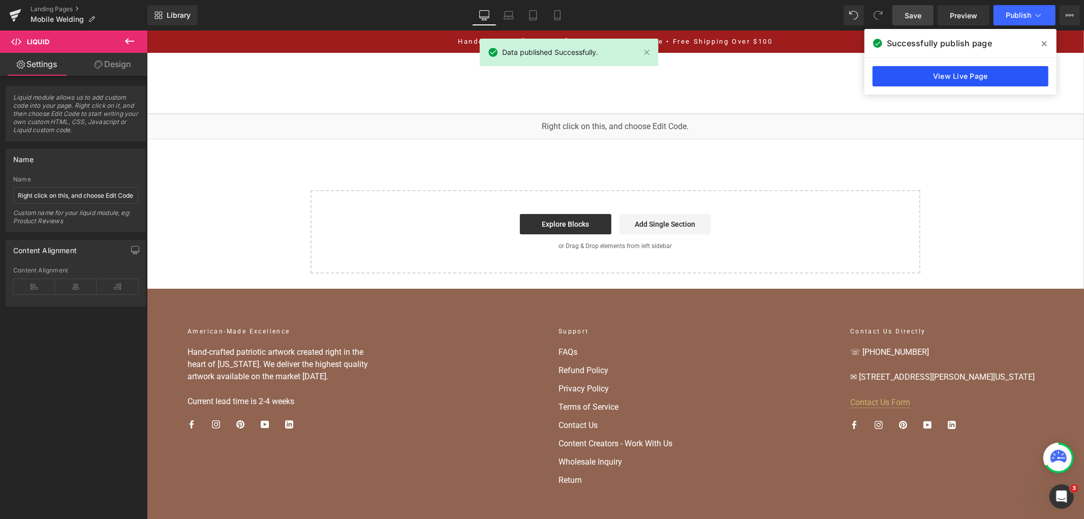
click at [915, 74] on link "View Live Page" at bounding box center [960, 76] width 176 height 20
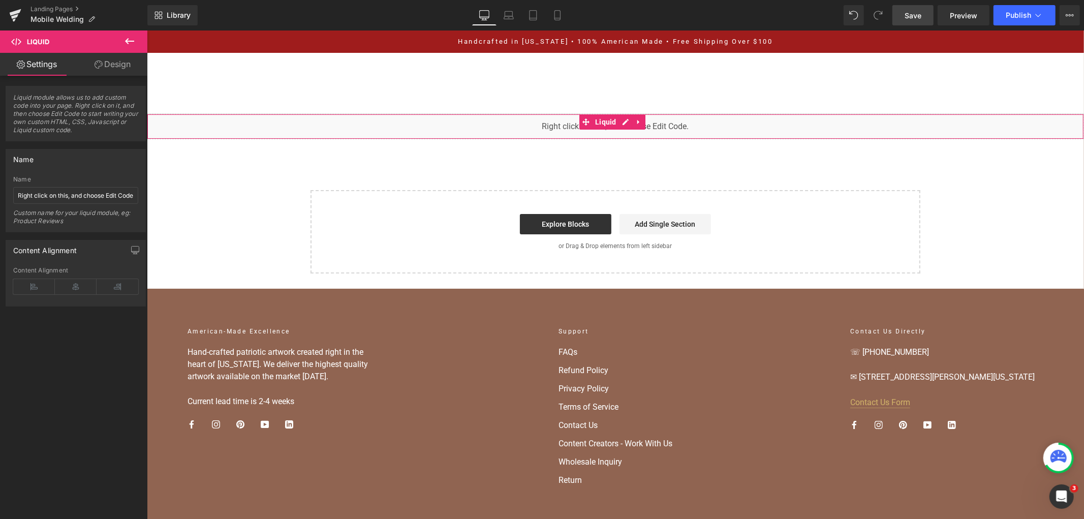
click at [496, 0] on div "You are previewing how the will restyle your page. You can not edit Elements in…" at bounding box center [542, 0] width 1084 height 0
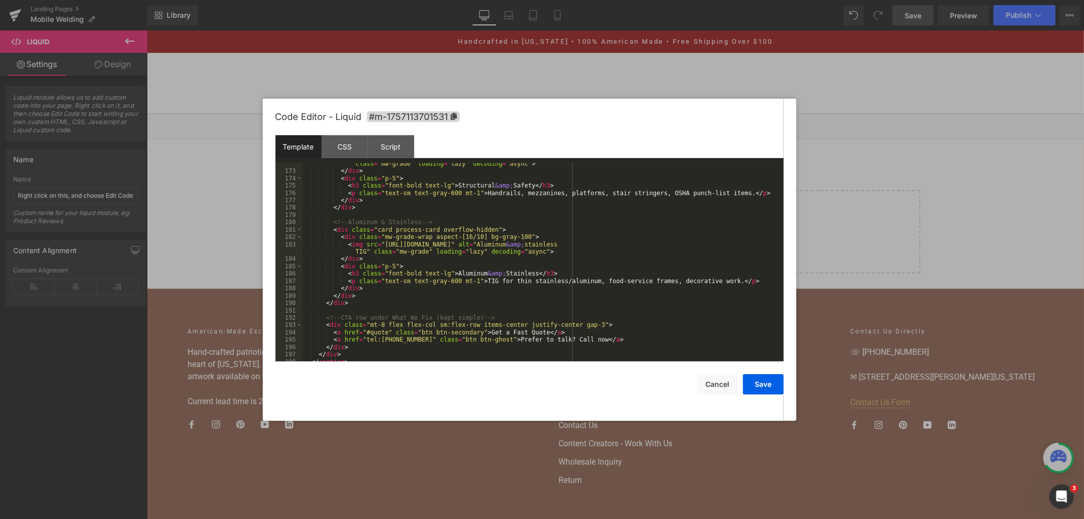
scroll to position [1622, 0]
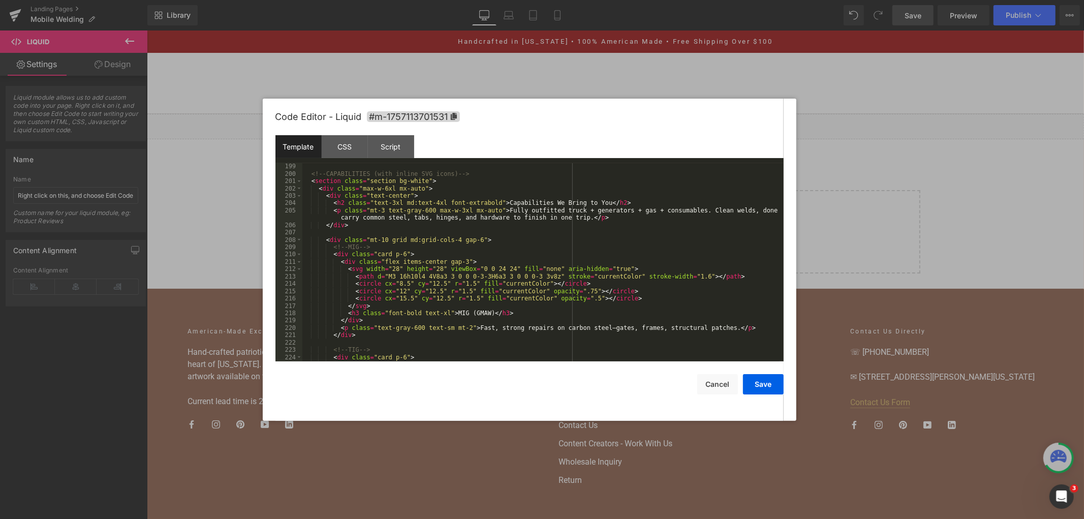
click at [606, 268] on div "<!-- CAPABILITIES (with inline SVG icons) --> < section class = "section bg-whi…" at bounding box center [540, 269] width 477 height 213
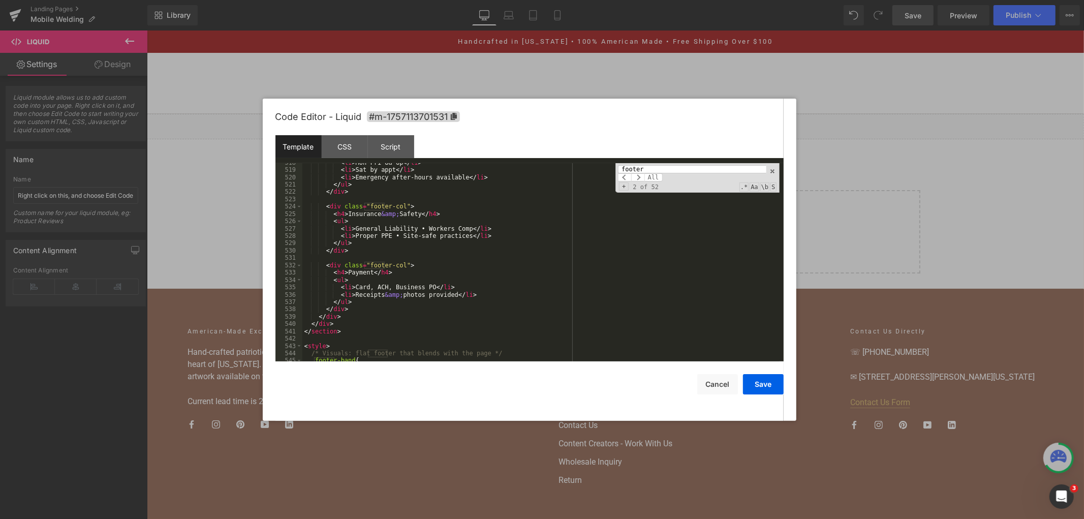
scroll to position [4225, 0]
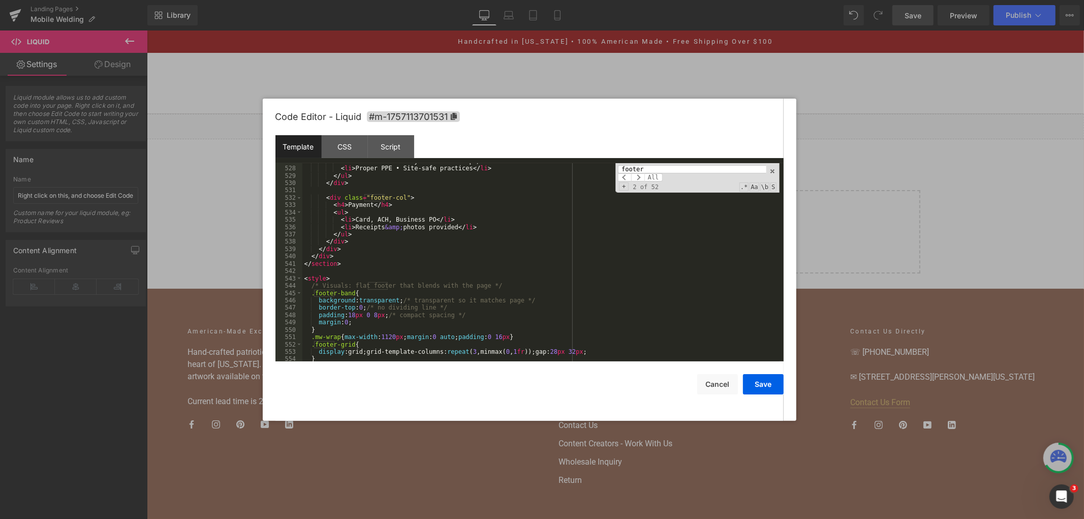
type input "footer"
click at [361, 260] on div "< li > General Liability • Workers Comp </ li > < li > Proper PPE • Site-safe p…" at bounding box center [540, 263] width 477 height 213
click at [359, 263] on div "< li > General Liability • Workers Comp </ li > < li > Proper PPE • Site-safe p…" at bounding box center [540, 263] width 477 height 213
click at [347, 256] on div "< li > General Liability • Workers Comp </ li > < li > Proper PPE • Site-safe p…" at bounding box center [540, 263] width 477 height 213
click at [354, 262] on div "< li > General Liability • Workers Comp </ li > < li > Proper PPE • Site-safe p…" at bounding box center [540, 263] width 477 height 213
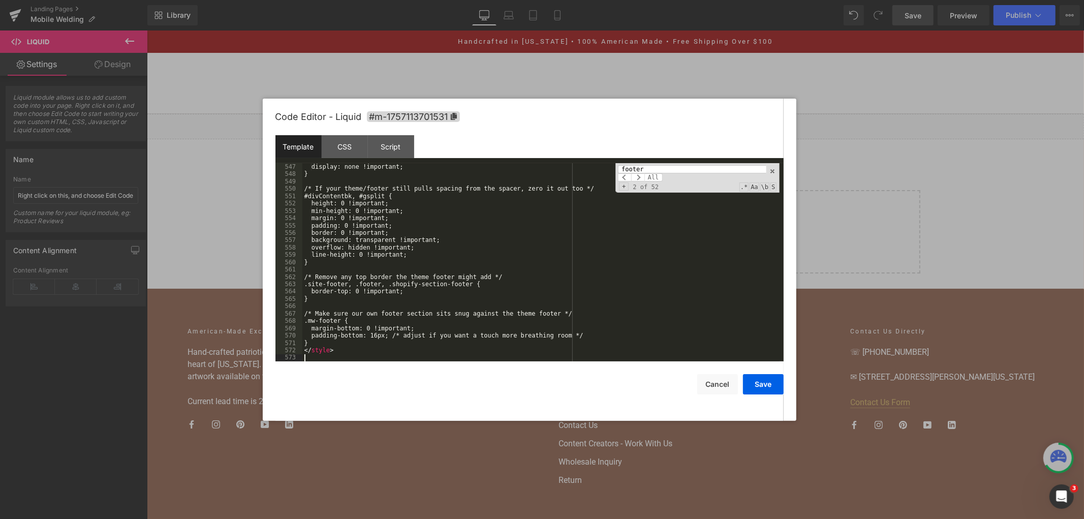
scroll to position [4366, 0]
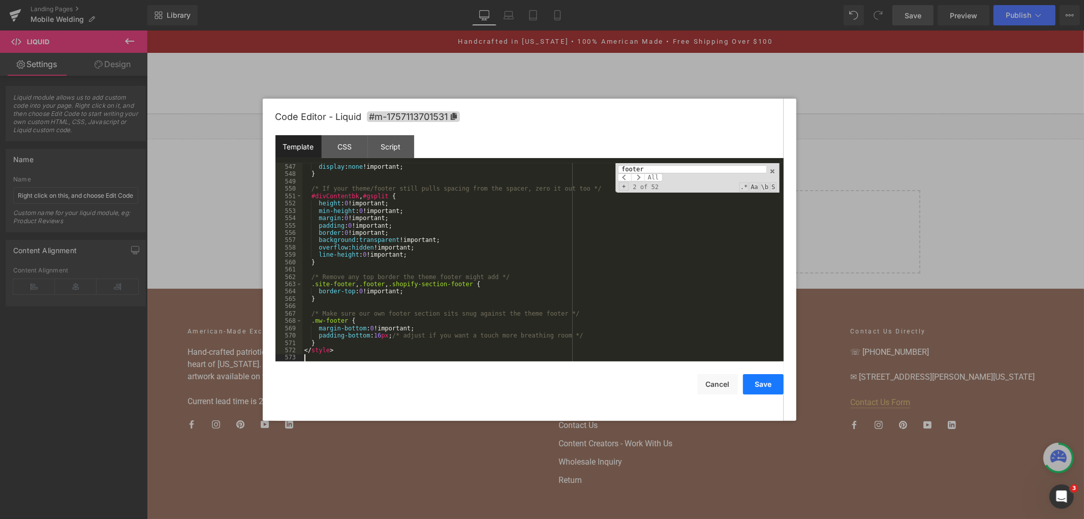
click at [765, 384] on button "Save" at bounding box center [763, 384] width 41 height 20
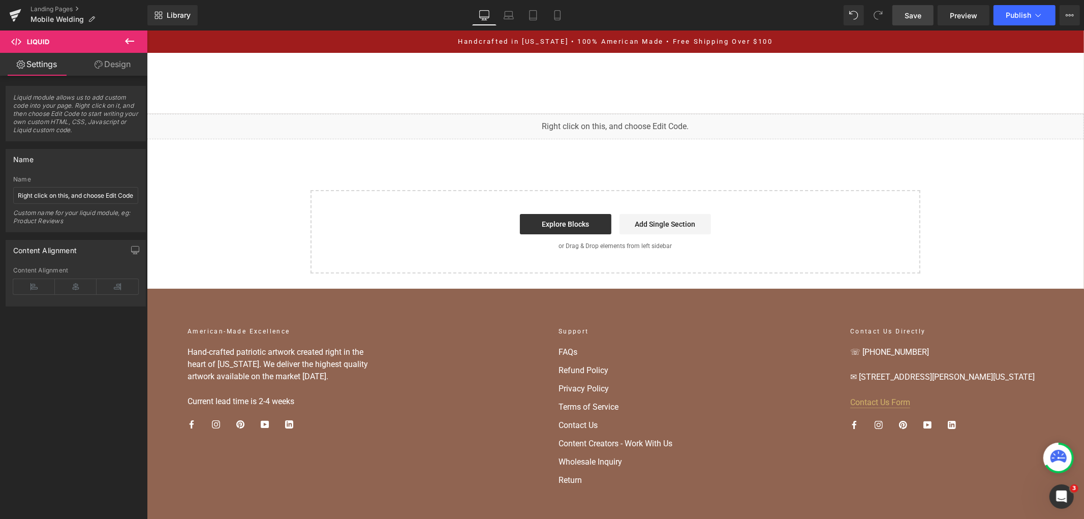
click at [905, 17] on span "Save" at bounding box center [912, 15] width 17 height 11
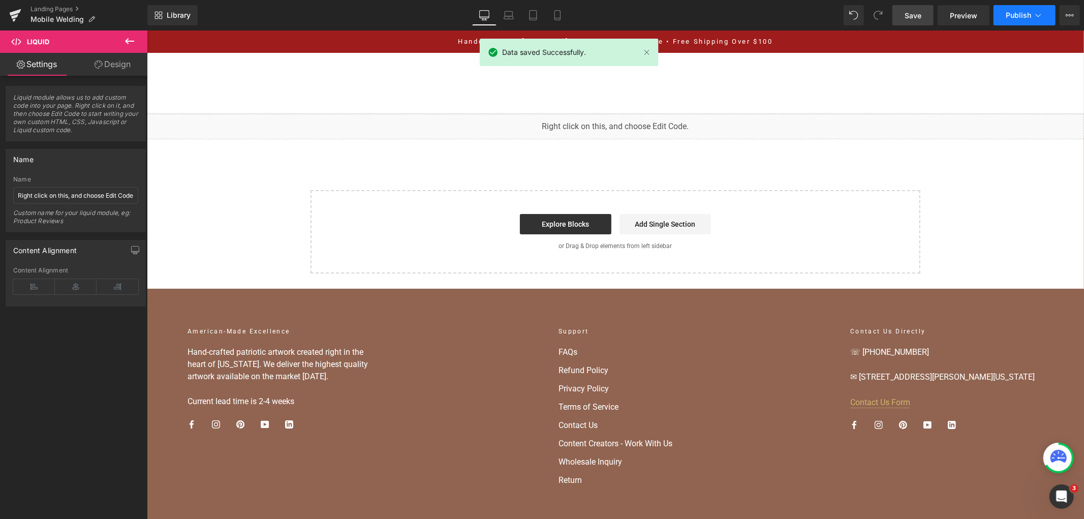
click at [1013, 22] on button "Publish" at bounding box center [1024, 15] width 62 height 20
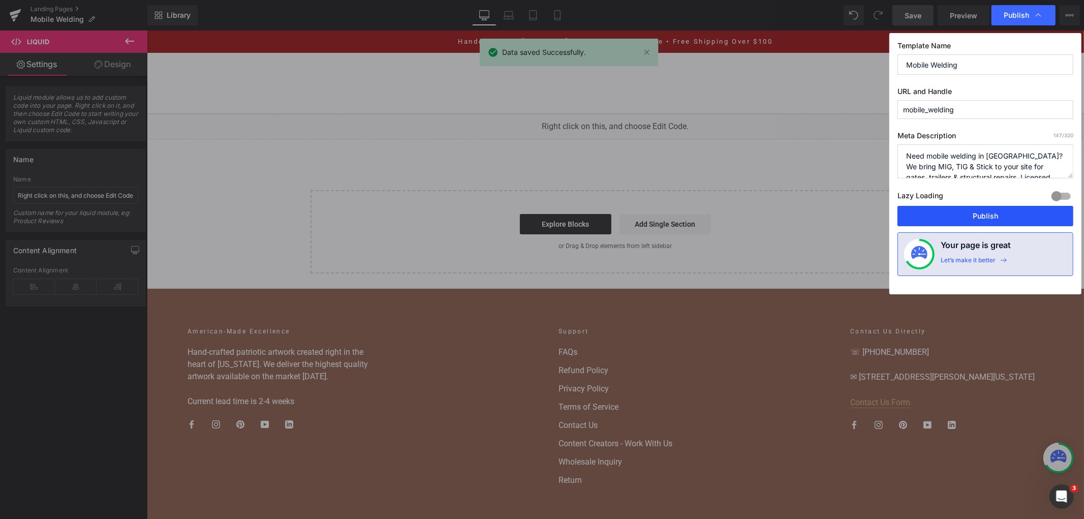
click at [959, 213] on button "Publish" at bounding box center [985, 216] width 176 height 20
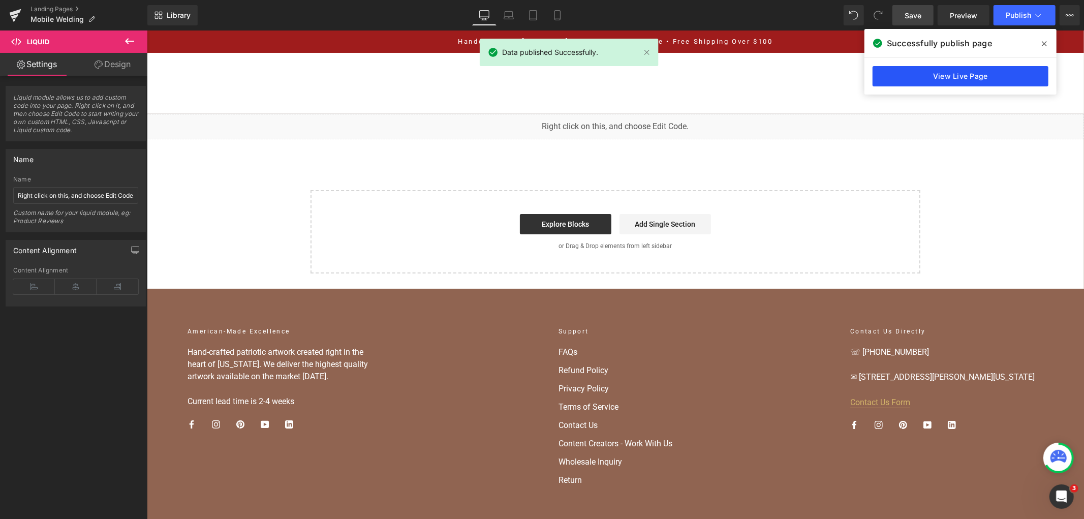
click at [964, 76] on link "View Live Page" at bounding box center [960, 76] width 176 height 20
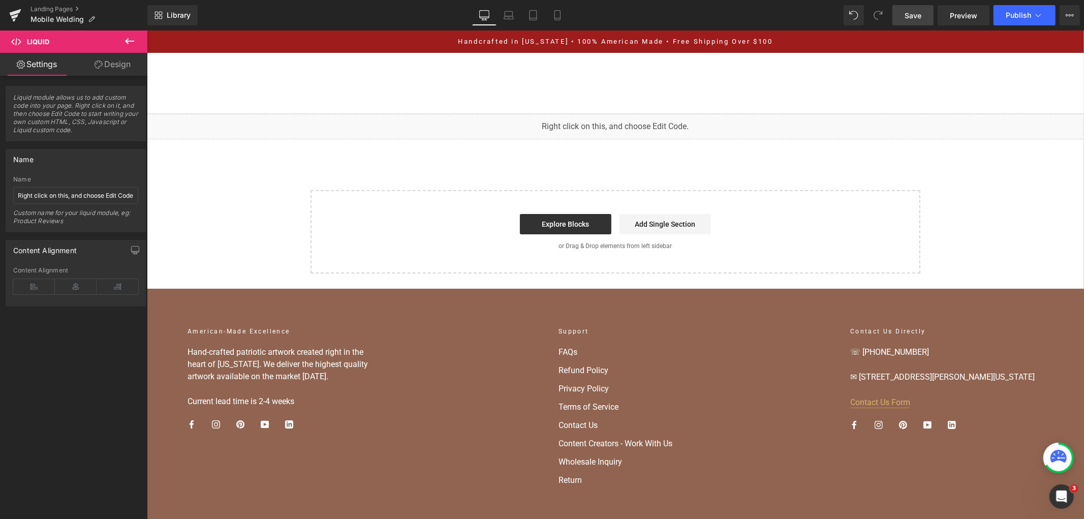
click at [900, 17] on link "Save" at bounding box center [912, 15] width 41 height 20
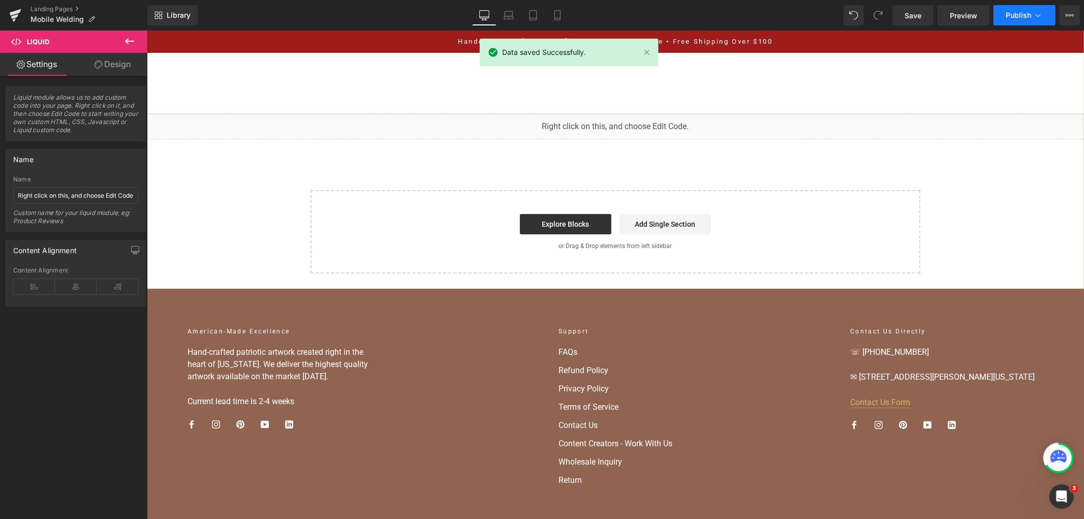
click at [1034, 11] on icon at bounding box center [1038, 15] width 10 height 10
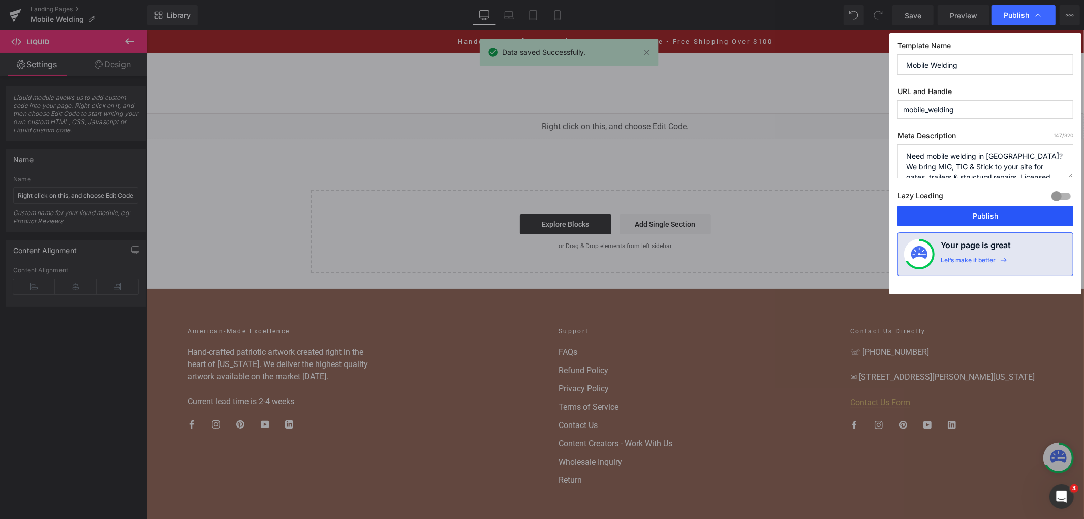
click at [998, 225] on button "Publish" at bounding box center [985, 216] width 176 height 20
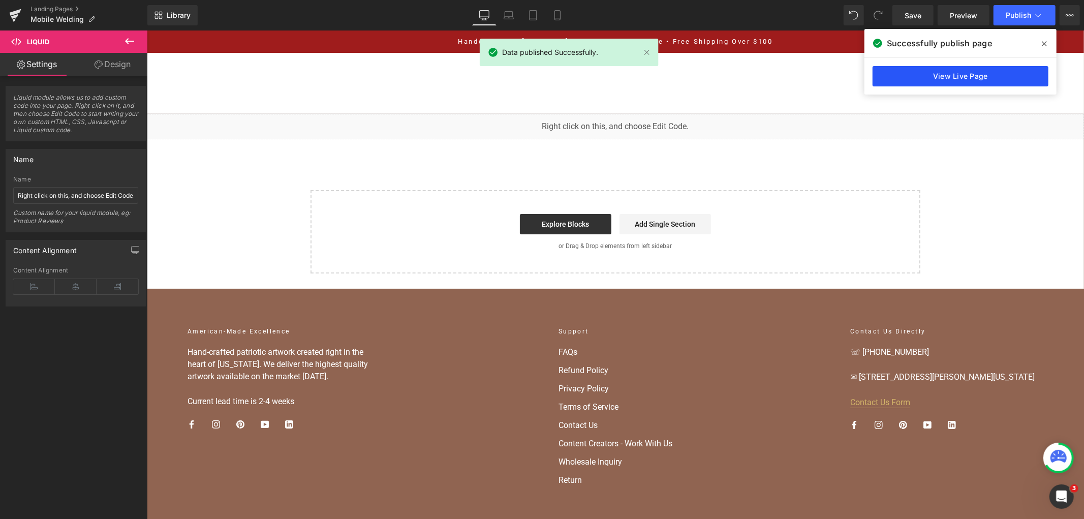
click at [994, 71] on link "View Live Page" at bounding box center [960, 76] width 176 height 20
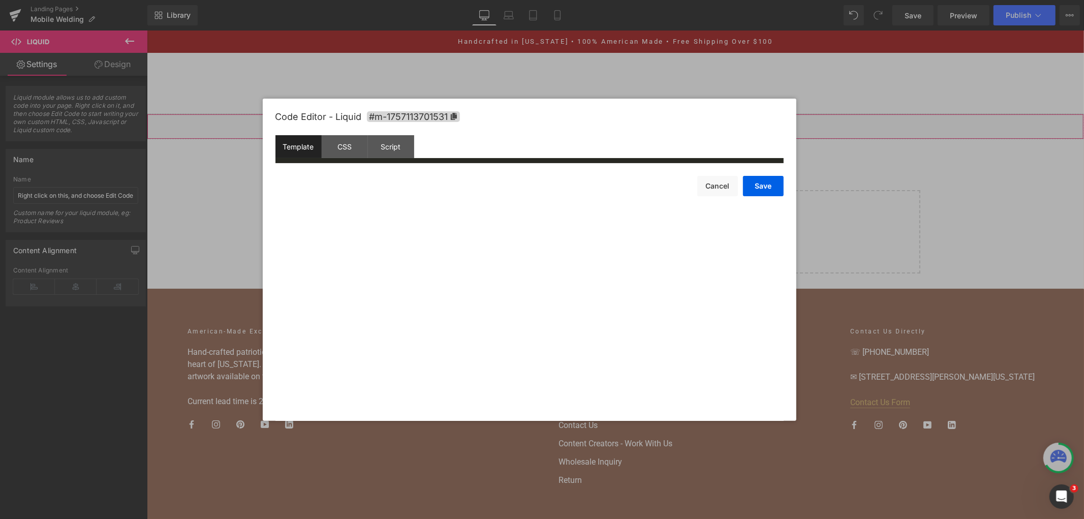
click at [599, 0] on div "You are previewing how the will restyle your page. You can not edit Elements in…" at bounding box center [542, 0] width 1084 height 0
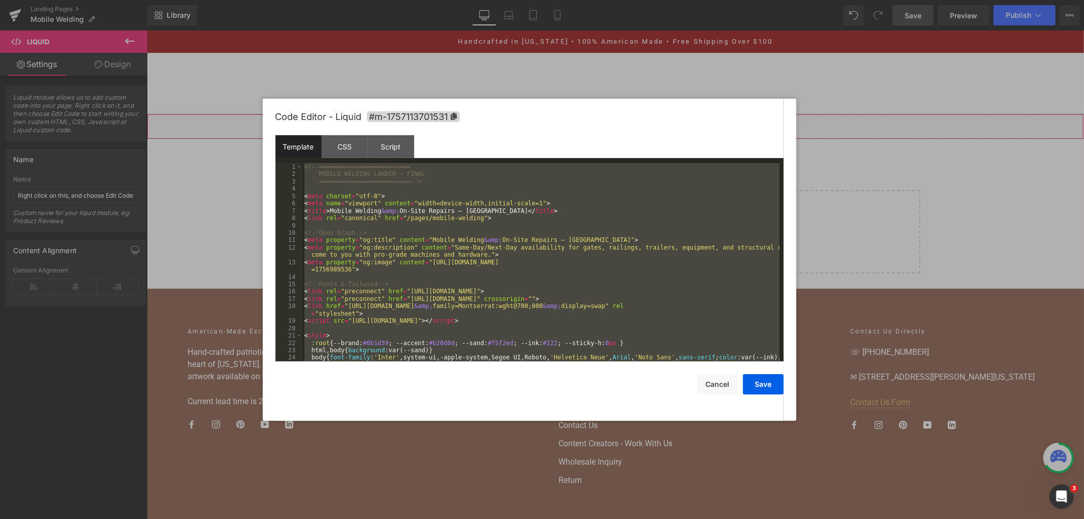
click at [924, 130] on div at bounding box center [542, 259] width 1084 height 519
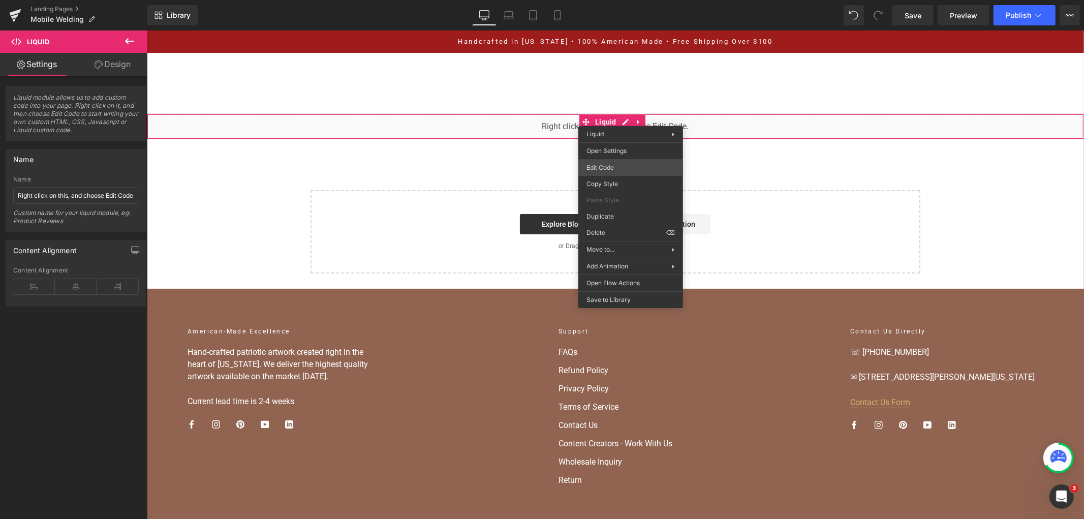
click at [608, 0] on div "You are previewing how the will restyle your page. You can not edit Elements in…" at bounding box center [542, 0] width 1084 height 0
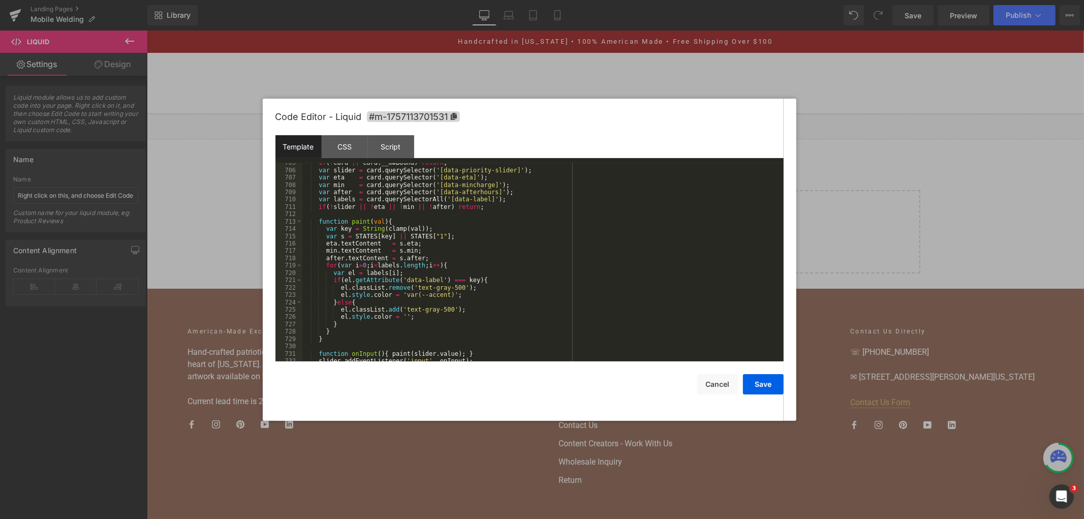
scroll to position [6164, 0]
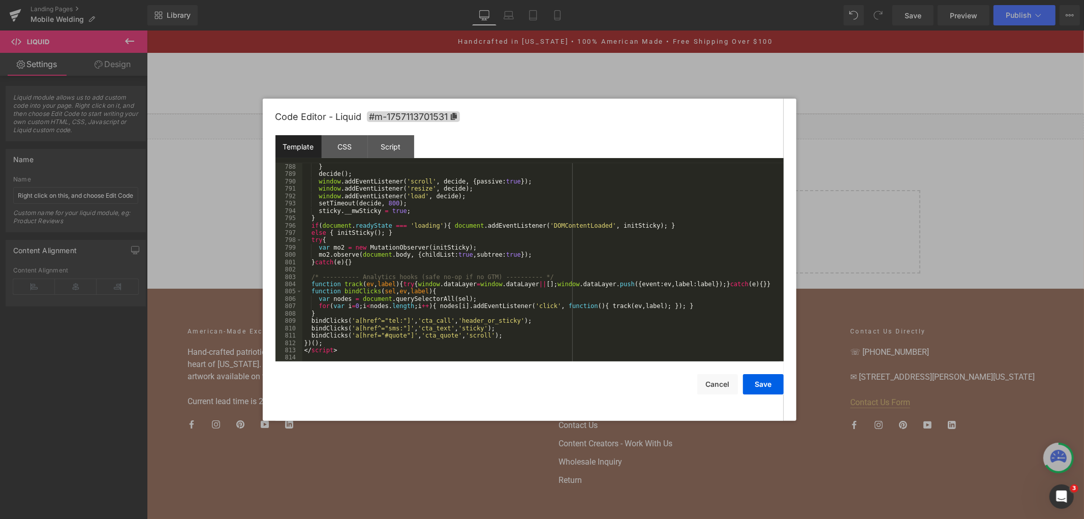
click at [878, 171] on div at bounding box center [542, 259] width 1084 height 519
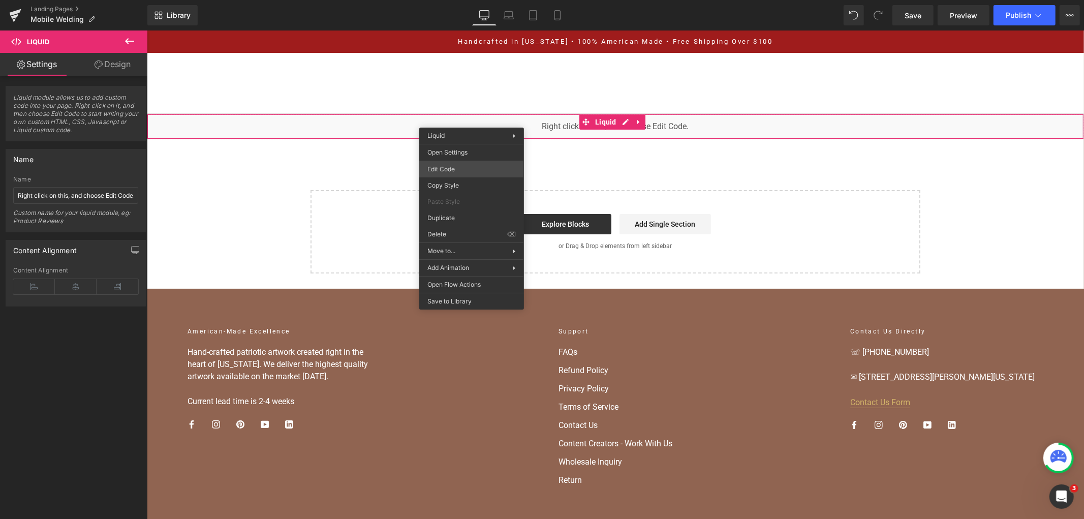
click at [452, 0] on div "You are previewing how the will restyle your page. You can not edit Elements in…" at bounding box center [542, 0] width 1084 height 0
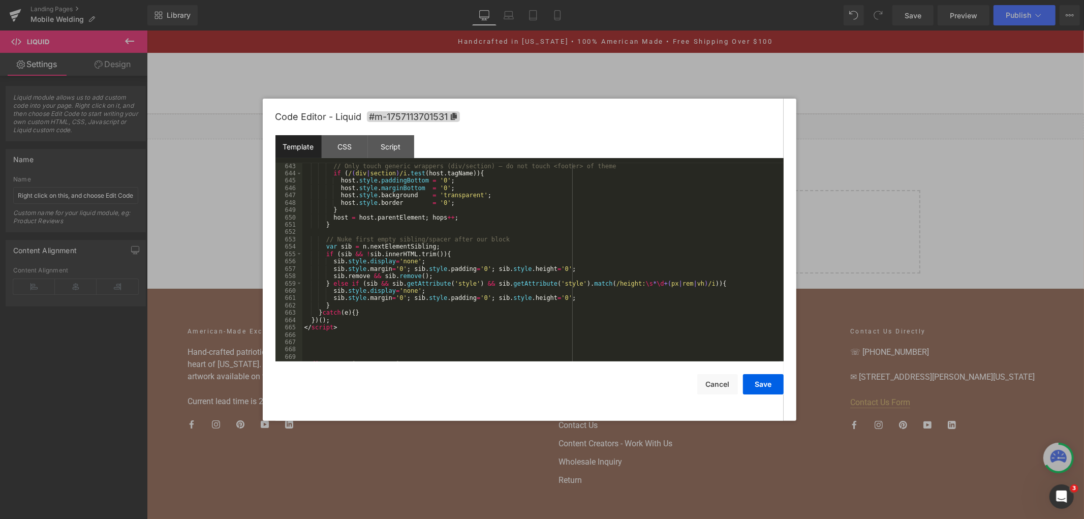
scroll to position [5139, 0]
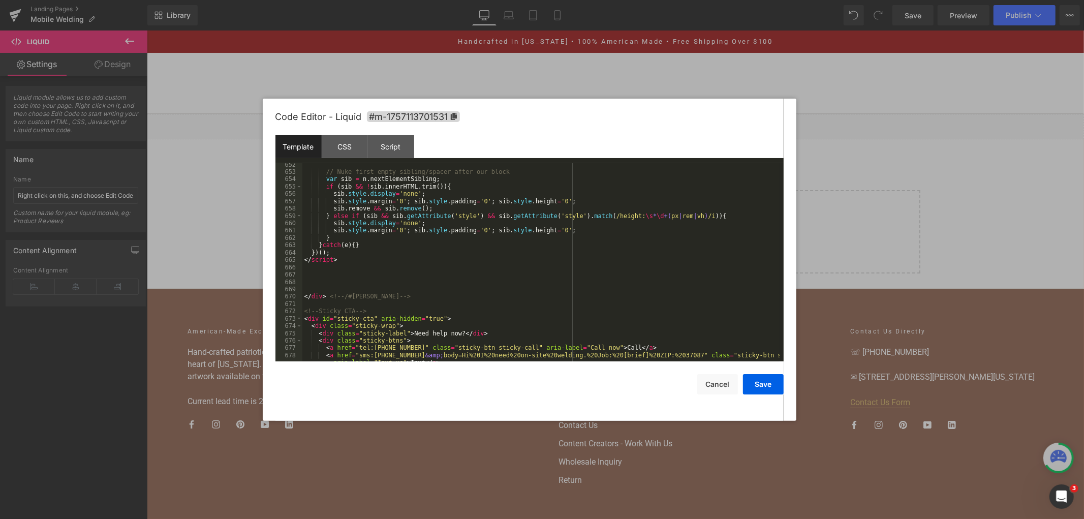
click at [323, 276] on div "// Nuke first empty sibling/spacer after our block var sib = n . nextElementSib…" at bounding box center [540, 271] width 477 height 220
click at [327, 281] on div "// Nuke first empty sibling/spacer after our block var sib = n . nextElementSib…" at bounding box center [540, 271] width 477 height 220
click at [322, 280] on div "// Nuke first empty sibling/spacer after our block var sib = n . nextElementSib…" at bounding box center [540, 271] width 477 height 220
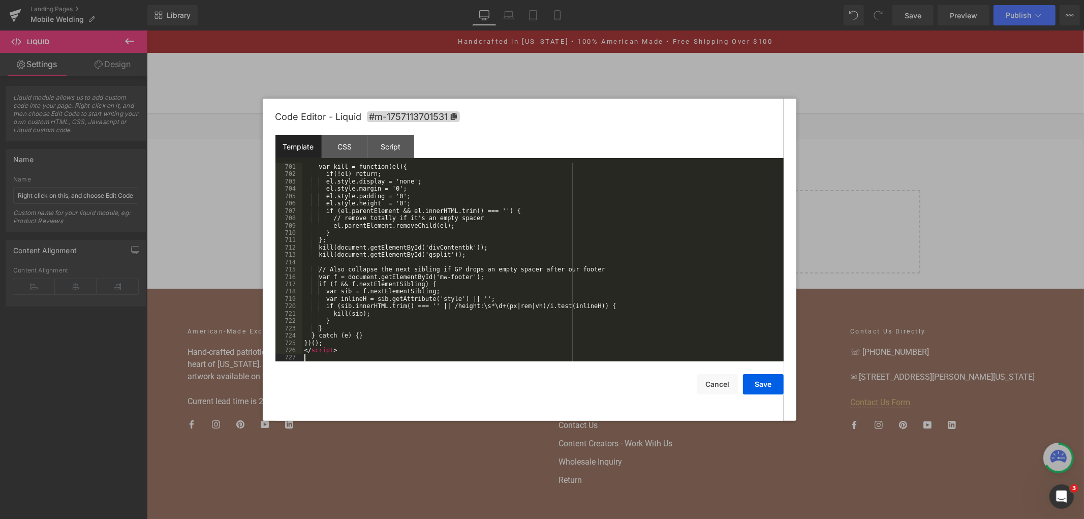
scroll to position [5496, 0]
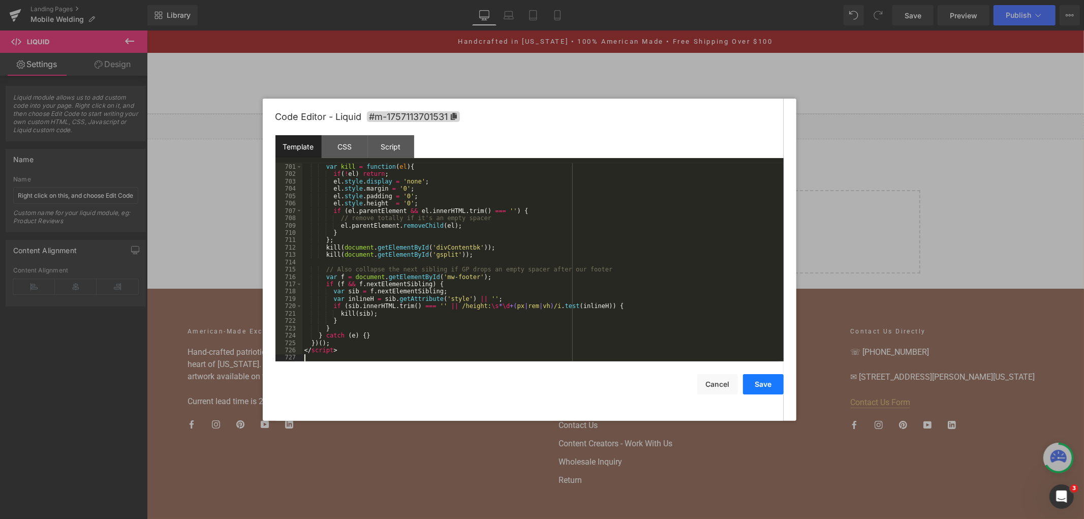
drag, startPoint x: 771, startPoint y: 378, endPoint x: 736, endPoint y: 74, distance: 306.3
click at [771, 378] on button "Save" at bounding box center [763, 384] width 41 height 20
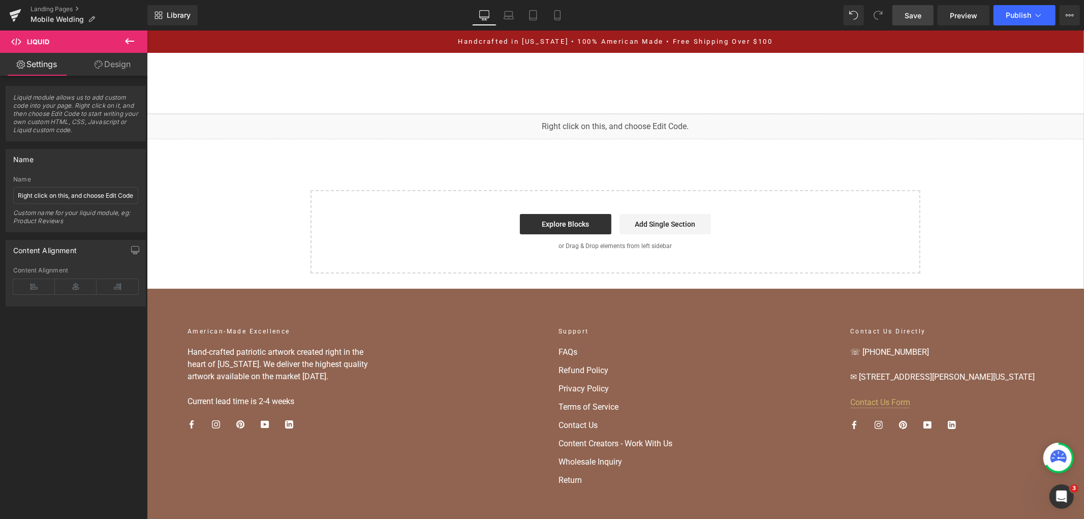
click at [908, 11] on span "Save" at bounding box center [912, 15] width 17 height 11
click at [913, 8] on link "Save" at bounding box center [912, 15] width 41 height 20
click at [1007, 16] on span "Publish" at bounding box center [1017, 15] width 25 height 8
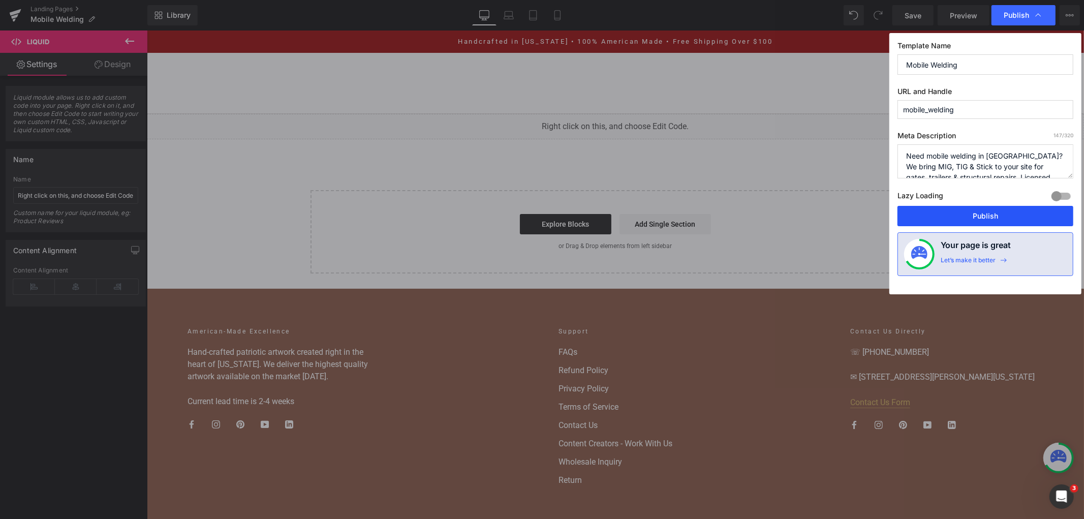
drag, startPoint x: 990, startPoint y: 212, endPoint x: 826, endPoint y: 154, distance: 174.2
click at [990, 212] on button "Publish" at bounding box center [985, 216] width 176 height 20
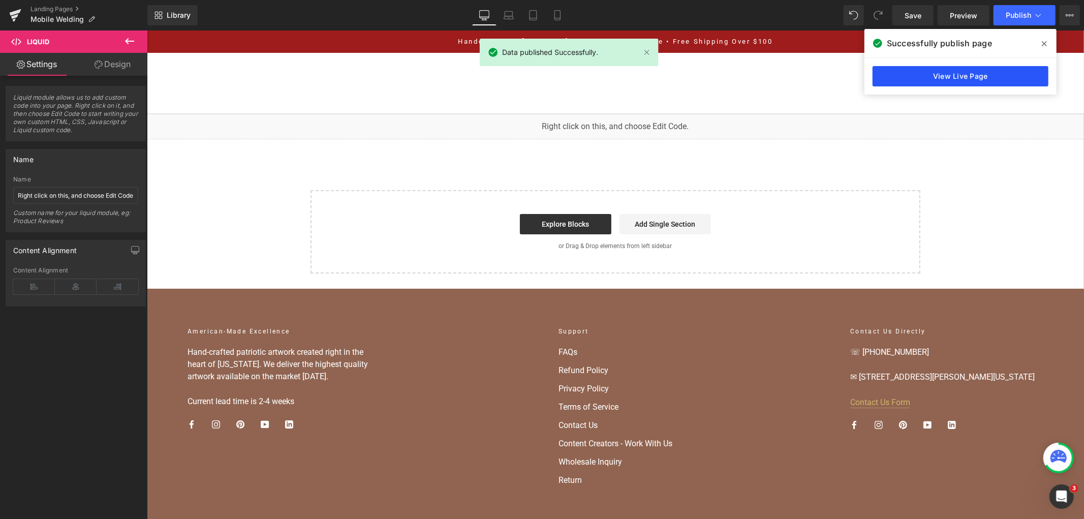
click at [981, 78] on link "View Live Page" at bounding box center [960, 76] width 176 height 20
